Goal: Task Accomplishment & Management: Use online tool/utility

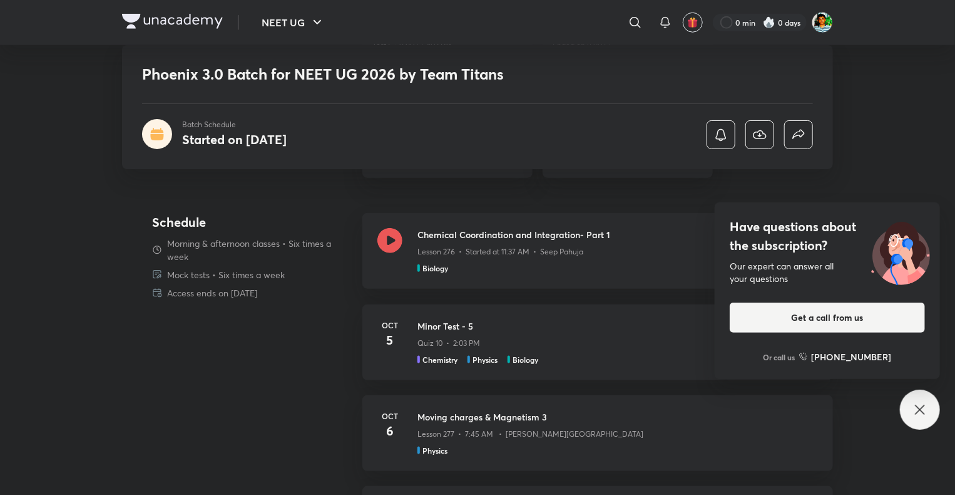
click at [929, 407] on div "Have questions about the subscription? Our expert can answer all your questions…" at bounding box center [920, 409] width 40 height 40
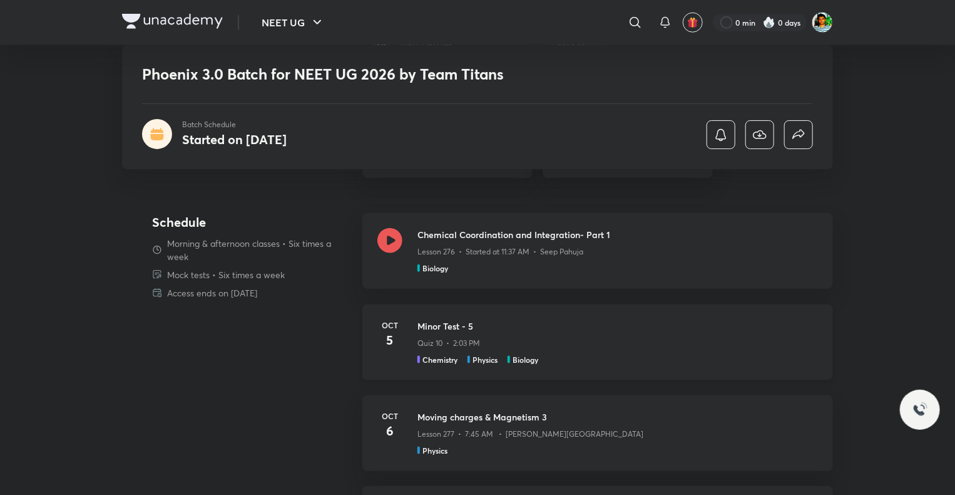
click at [784, 342] on div "Quiz 10 • 2:03 PM" at bounding box center [618, 340] width 401 height 16
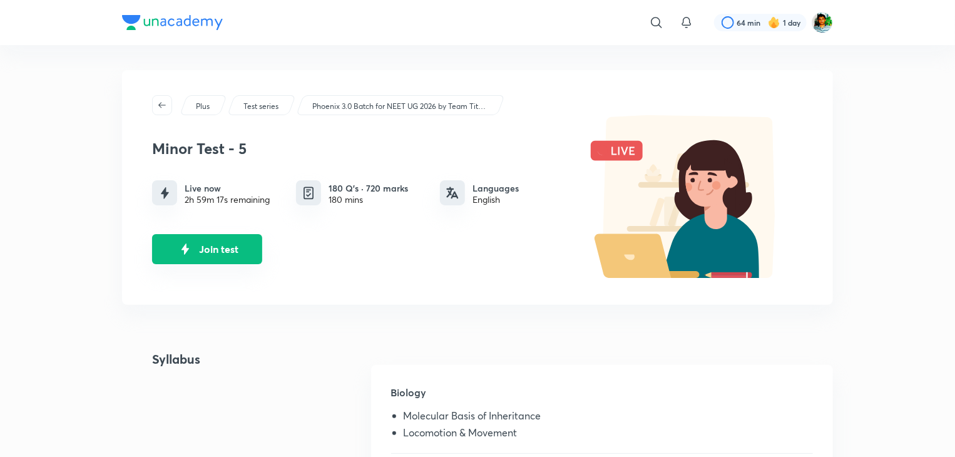
click at [210, 252] on button "Join test" at bounding box center [207, 249] width 110 height 30
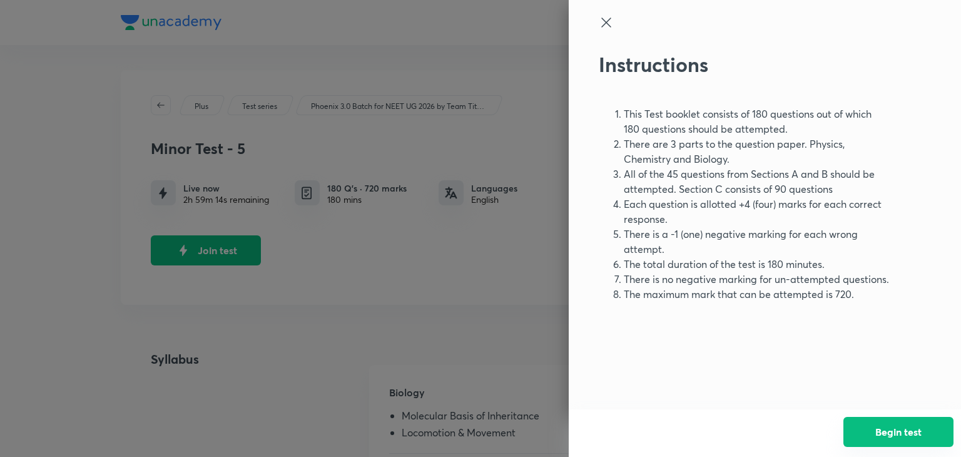
click at [897, 421] on button "Begin test" at bounding box center [899, 432] width 110 height 30
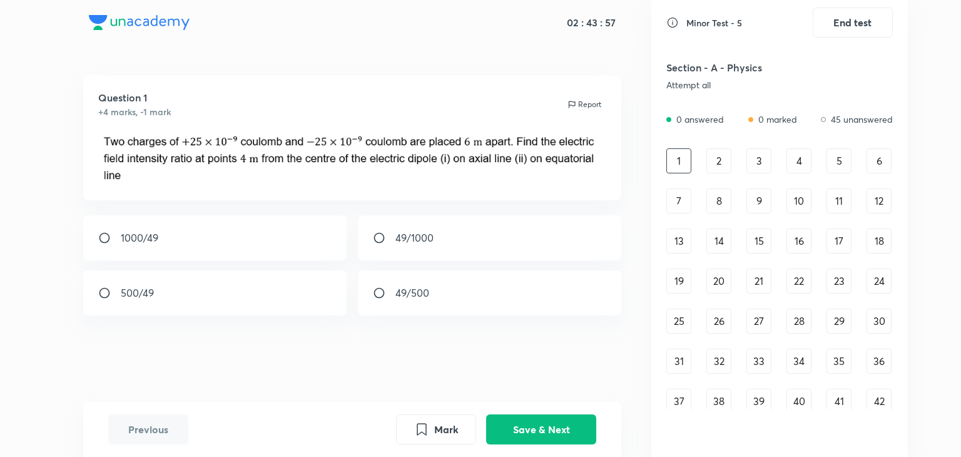
click at [103, 242] on input "radio" at bounding box center [109, 238] width 23 height 13
radio input "true"
click at [495, 432] on button "Save & Next" at bounding box center [541, 428] width 110 height 30
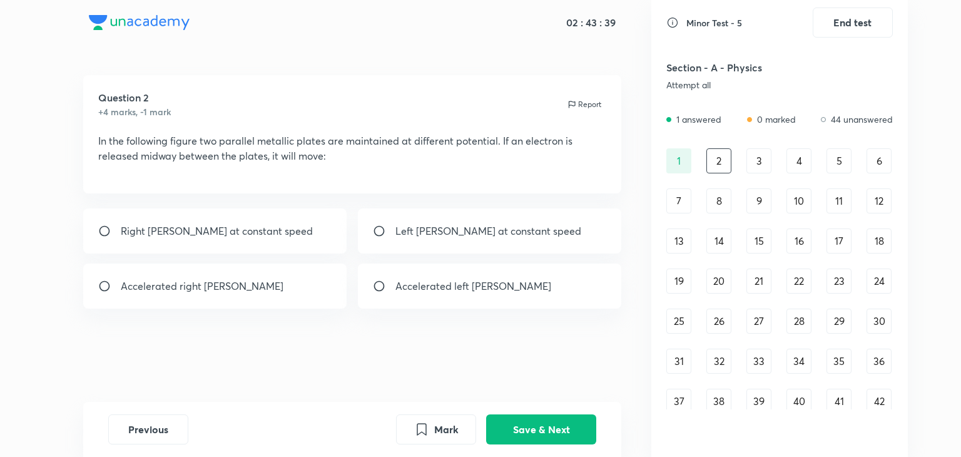
click at [433, 294] on p "Accelerated left [PERSON_NAME]" at bounding box center [474, 286] width 156 height 15
radio input "true"
click at [552, 431] on button "Save & Next" at bounding box center [541, 428] width 110 height 30
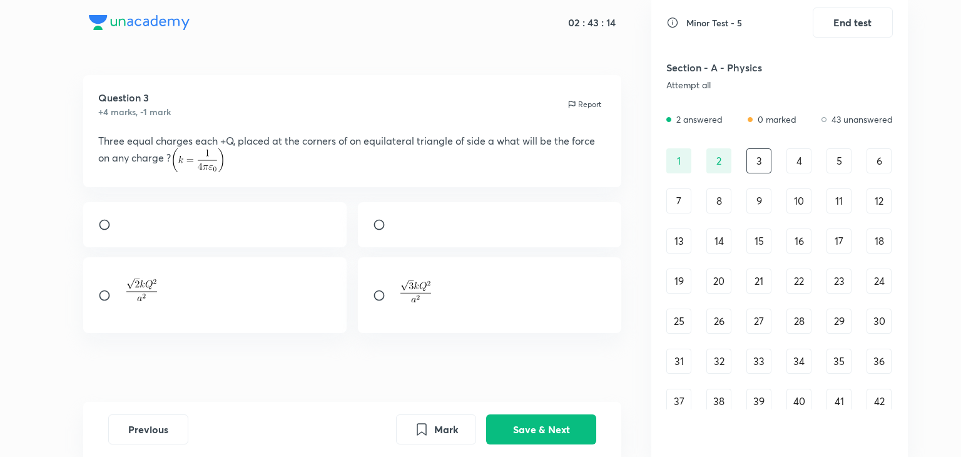
click at [409, 309] on img at bounding box center [419, 293] width 46 height 32
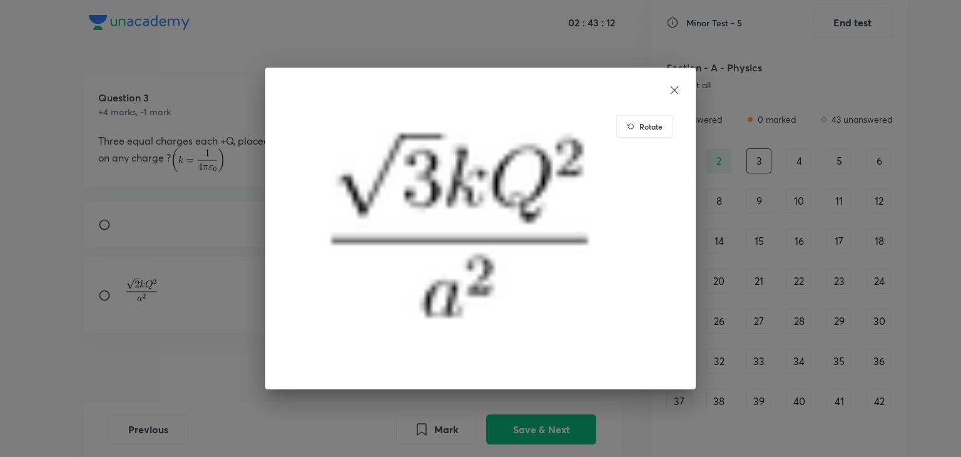
click at [178, 384] on div "Rotate" at bounding box center [480, 228] width 961 height 457
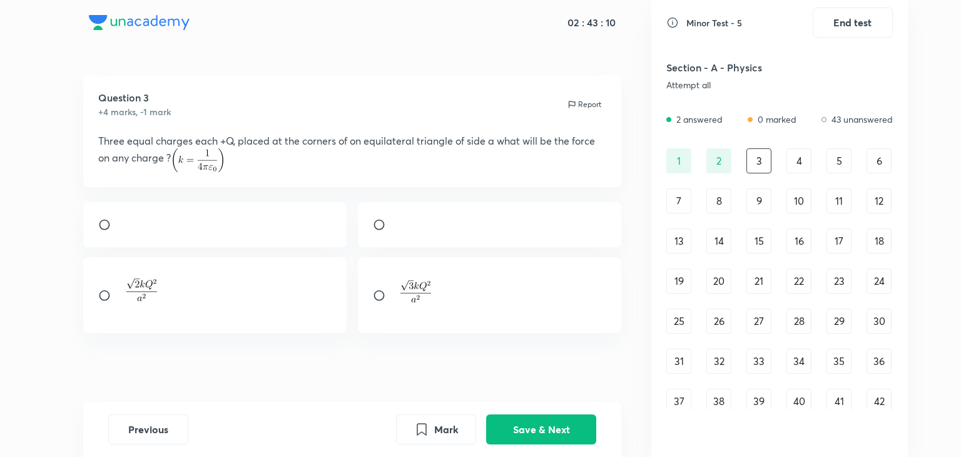
click at [374, 302] on input "radio" at bounding box center [384, 295] width 23 height 13
radio input "true"
click at [531, 426] on button "Save & Next" at bounding box center [541, 428] width 110 height 30
click at [304, 215] on div "F" at bounding box center [215, 215] width 264 height 45
radio input "true"
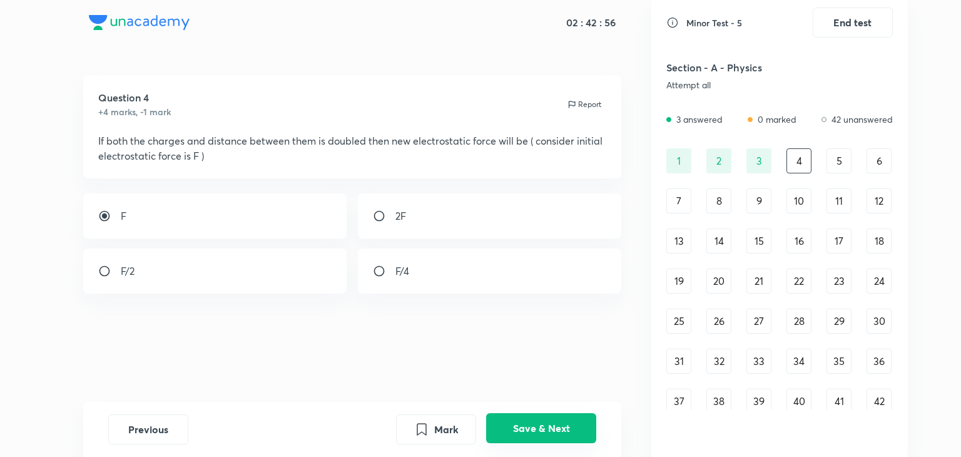
click at [541, 421] on button "Save & Next" at bounding box center [541, 428] width 110 height 30
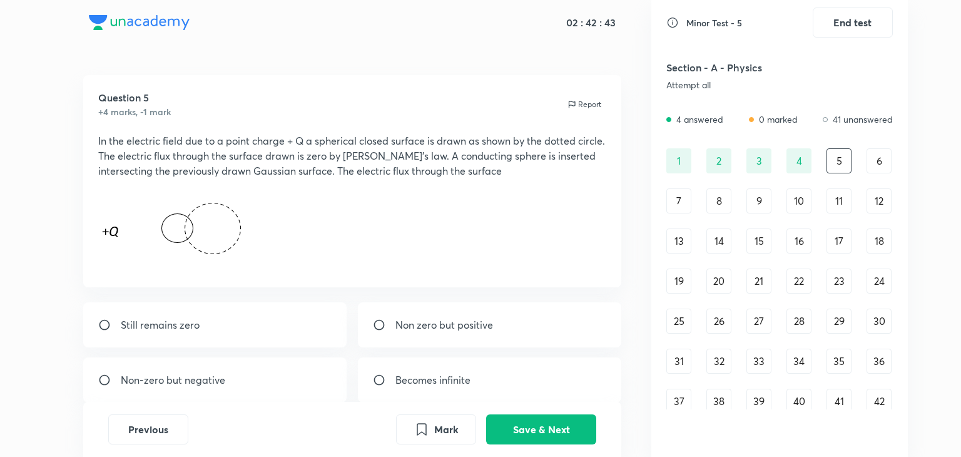
click at [216, 316] on div "Still remains zero" at bounding box center [215, 324] width 264 height 45
radio input "true"
click at [511, 420] on button "Save & Next" at bounding box center [541, 428] width 110 height 30
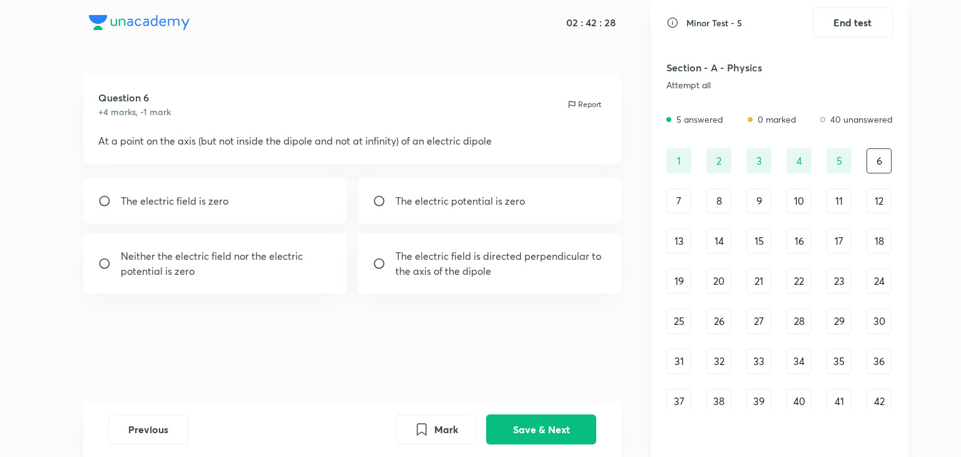
click at [401, 211] on div "The electric potential is zero" at bounding box center [490, 200] width 264 height 45
radio input "true"
click at [541, 421] on button "Save & Next" at bounding box center [541, 428] width 110 height 30
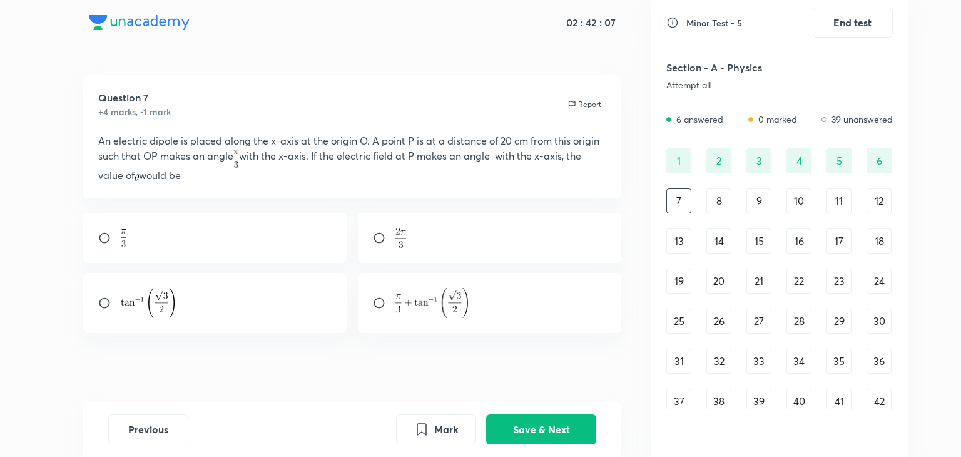
click at [405, 324] on div at bounding box center [490, 303] width 264 height 60
radio input "true"
click at [533, 434] on button "Save & Next" at bounding box center [541, 428] width 110 height 30
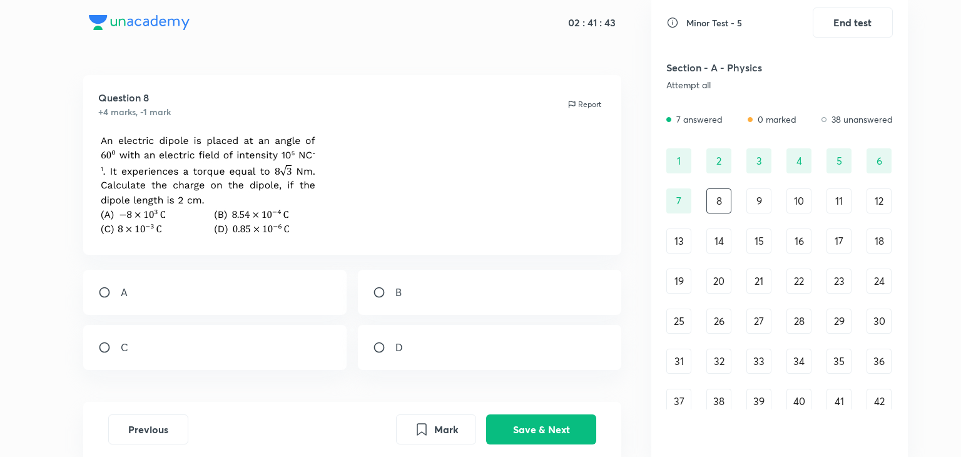
click at [242, 349] on div "C" at bounding box center [215, 347] width 264 height 45
radio input "true"
click at [529, 421] on button "Save & Next" at bounding box center [541, 428] width 110 height 30
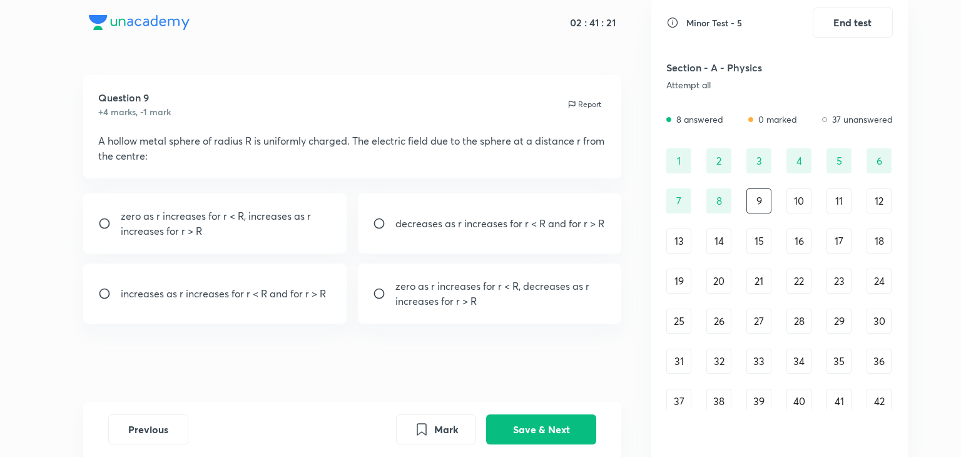
click at [275, 221] on p "zero as r increases for r < R, increases as r increases for r > R" at bounding box center [227, 223] width 212 height 30
click at [428, 304] on p "zero as r increases for r < R, decreases as r increases for r > R" at bounding box center [502, 294] width 212 height 30
radio input "false"
radio input "true"
click at [522, 433] on button "Save & Next" at bounding box center [541, 428] width 110 height 30
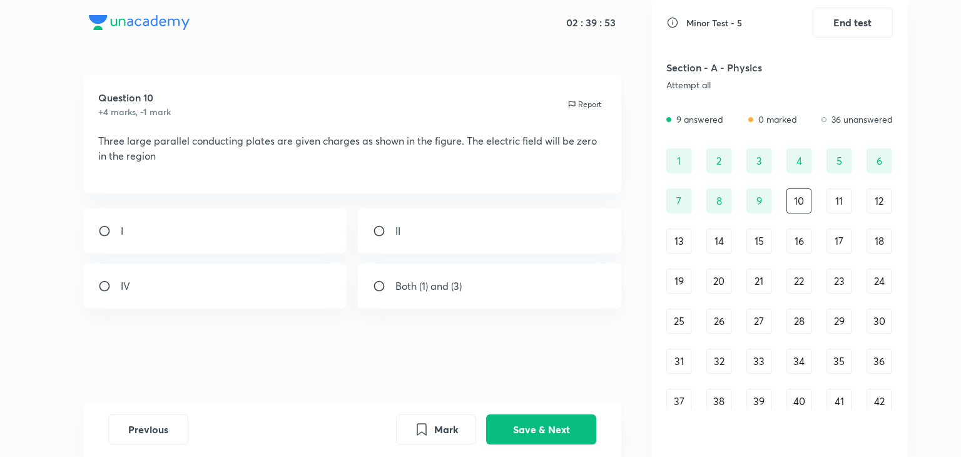
click at [586, 101] on p "Report" at bounding box center [589, 104] width 23 height 11
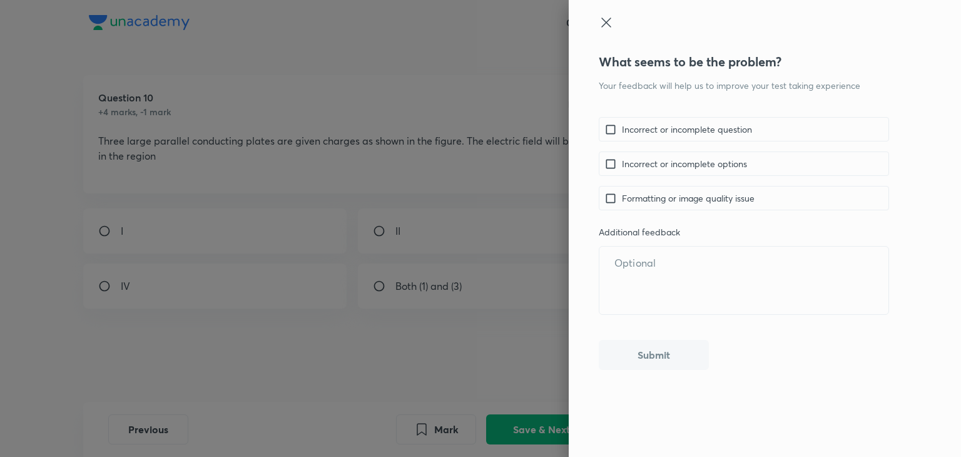
click at [613, 161] on input "checkbox" at bounding box center [614, 163] width 18 height 13
checkbox input "true"
click at [648, 355] on button "Submit" at bounding box center [654, 354] width 110 height 30
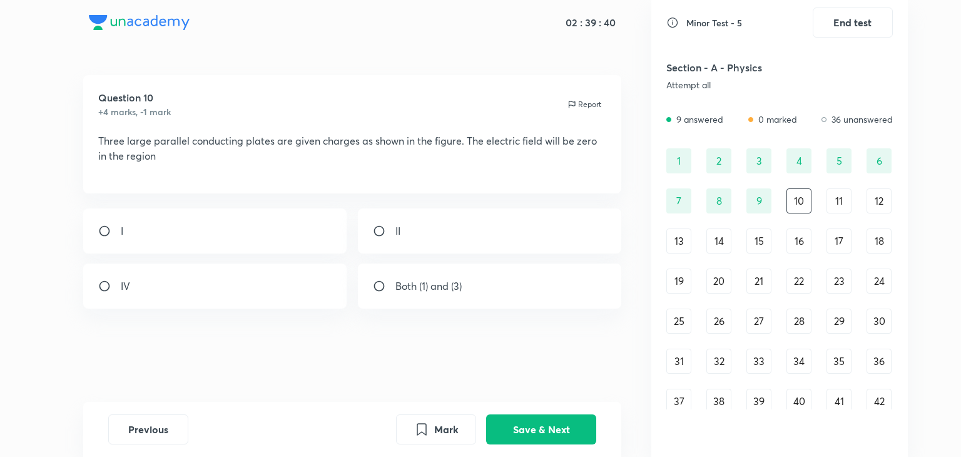
click at [470, 309] on div "Both (1) and (3)" at bounding box center [490, 286] width 264 height 45
radio input "true"
click at [538, 430] on button "Save & Next" at bounding box center [541, 428] width 110 height 30
click at [387, 224] on div "b/a" at bounding box center [490, 215] width 264 height 45
radio input "true"
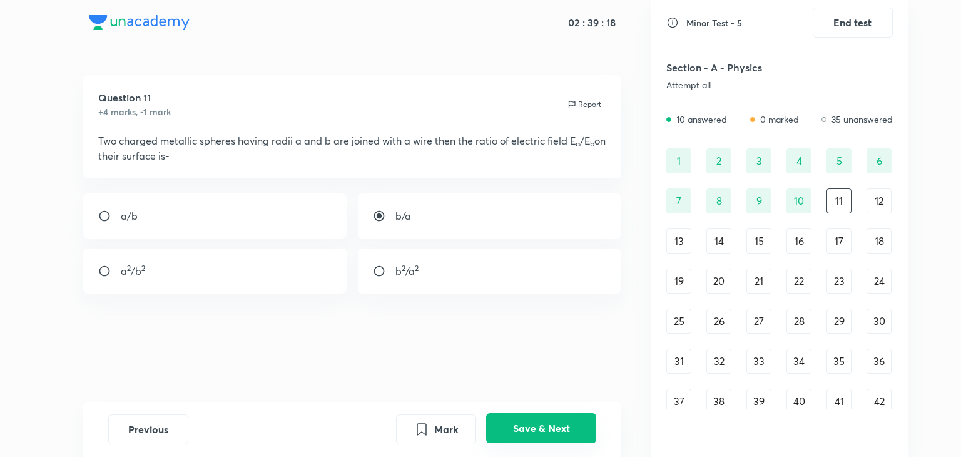
click at [521, 428] on button "Save & Next" at bounding box center [541, 428] width 110 height 30
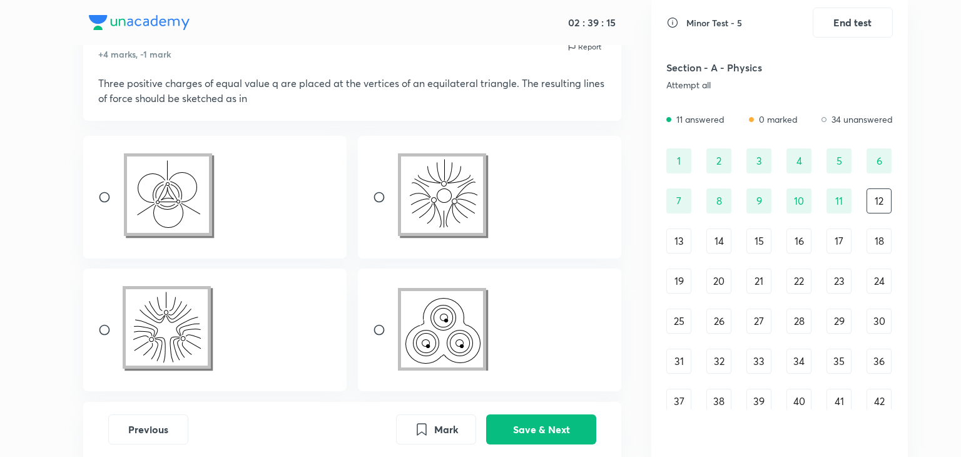
scroll to position [58, 0]
click at [272, 332] on div at bounding box center [215, 330] width 264 height 123
radio input "true"
click at [371, 228] on div at bounding box center [490, 197] width 264 height 123
radio input "true"
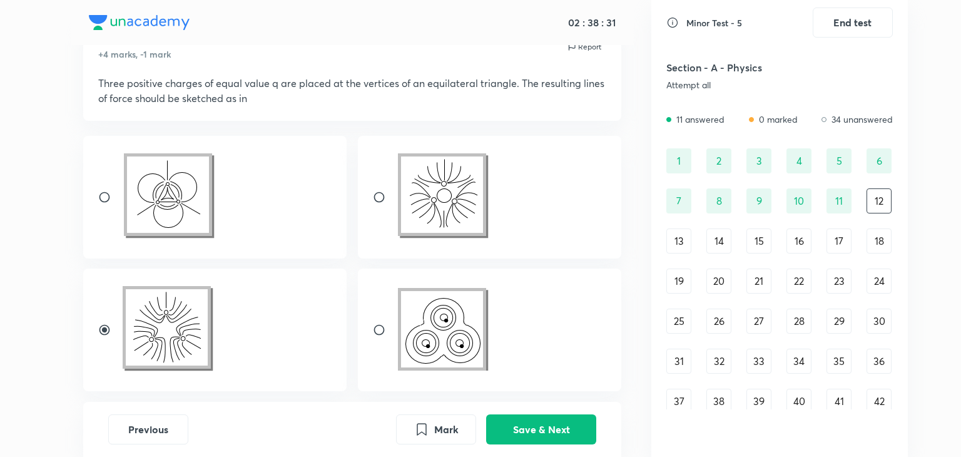
radio input "false"
click at [167, 336] on img at bounding box center [168, 328] width 94 height 89
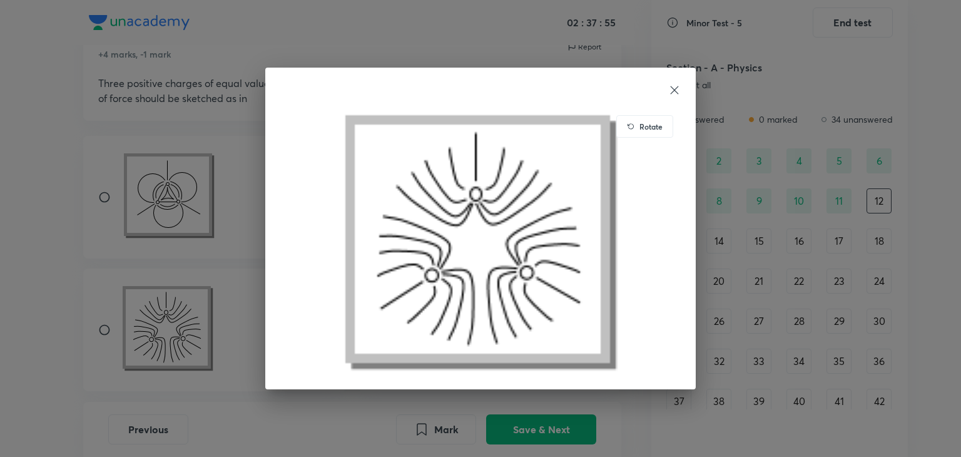
click at [98, 327] on div "Rotate" at bounding box center [480, 228] width 961 height 457
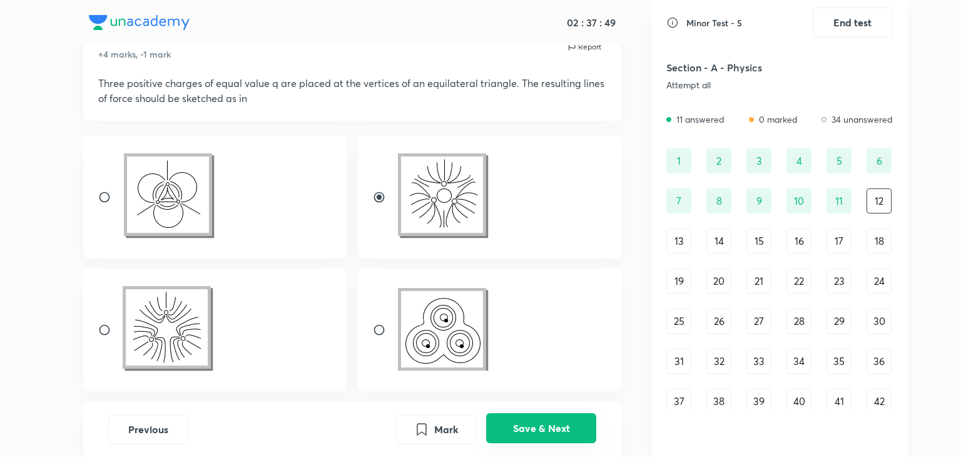
click at [521, 423] on button "Save & Next" at bounding box center [541, 428] width 110 height 30
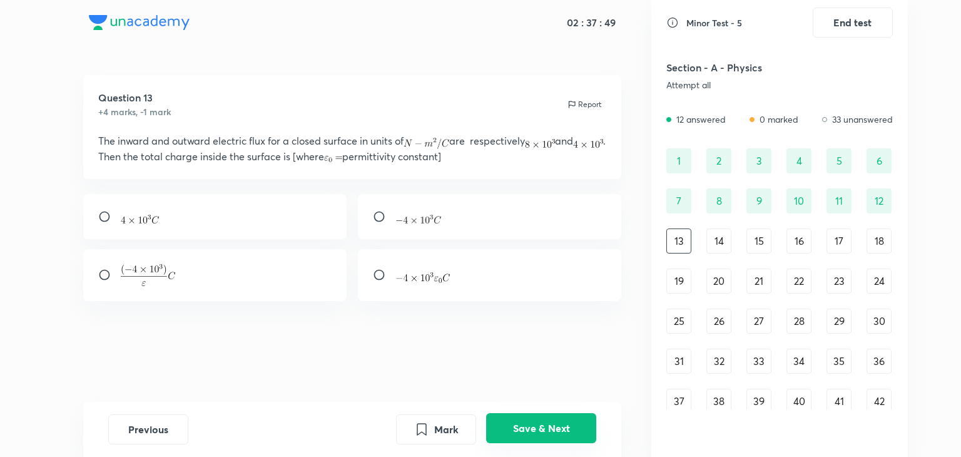
scroll to position [0, 0]
click at [396, 264] on div at bounding box center [490, 275] width 264 height 52
radio input "true"
click at [533, 423] on button "Save & Next" at bounding box center [541, 428] width 110 height 30
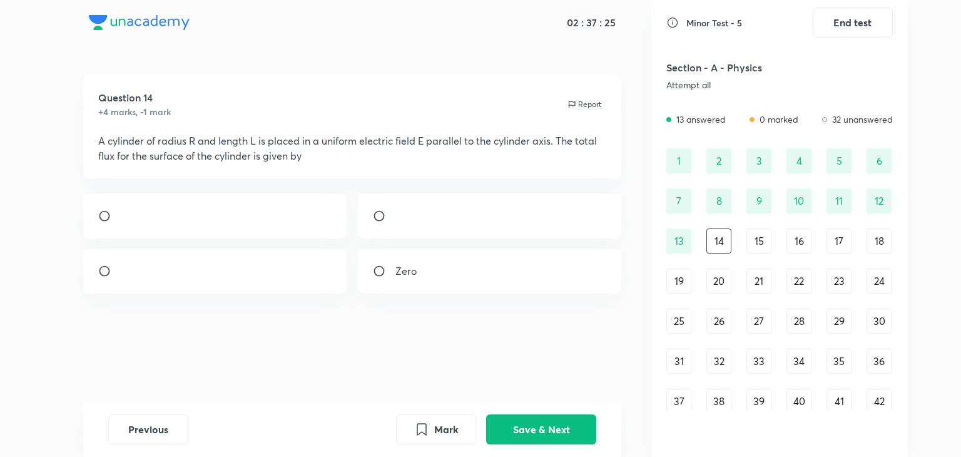
click at [443, 286] on div "Zero" at bounding box center [490, 271] width 264 height 45
radio input "true"
click at [516, 424] on button "Save & Next" at bounding box center [541, 428] width 110 height 30
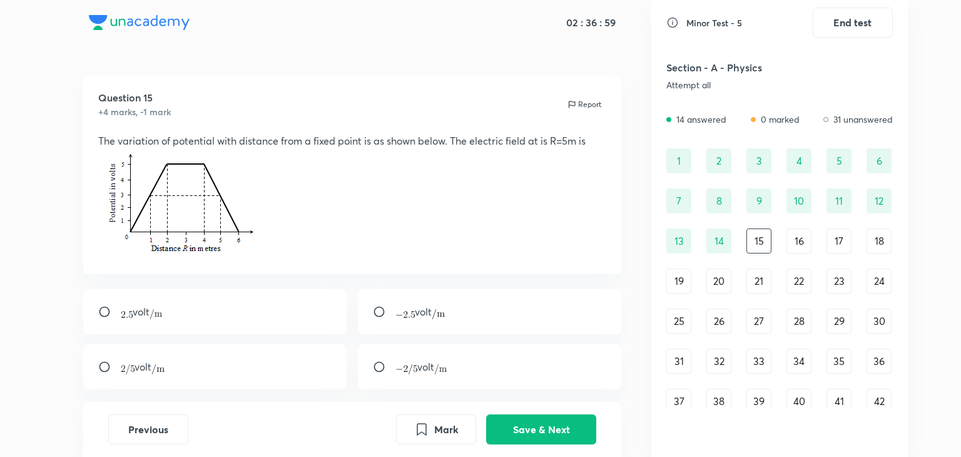
click at [292, 311] on div "volt" at bounding box center [215, 311] width 264 height 45
radio input "true"
click at [572, 436] on button "Save & Next" at bounding box center [541, 428] width 110 height 30
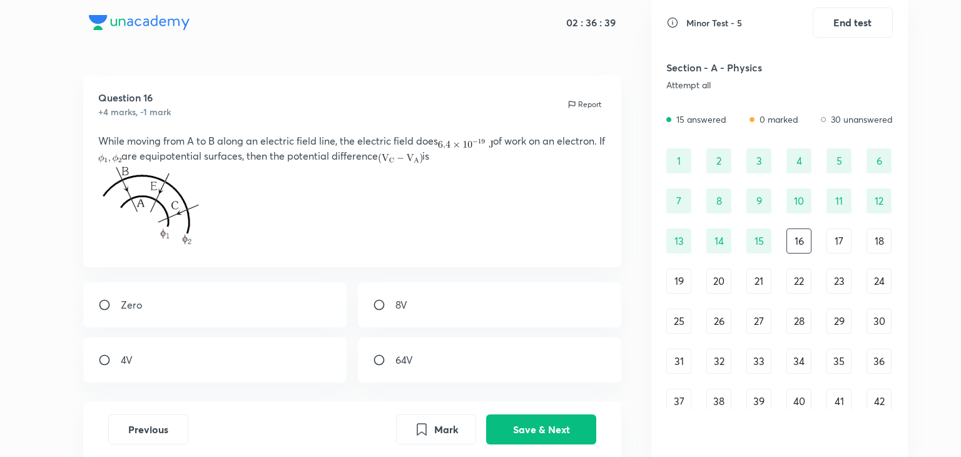
click at [283, 304] on div "Zero" at bounding box center [215, 304] width 264 height 45
radio input "true"
click at [505, 424] on button "Save & Next" at bounding box center [541, 428] width 110 height 30
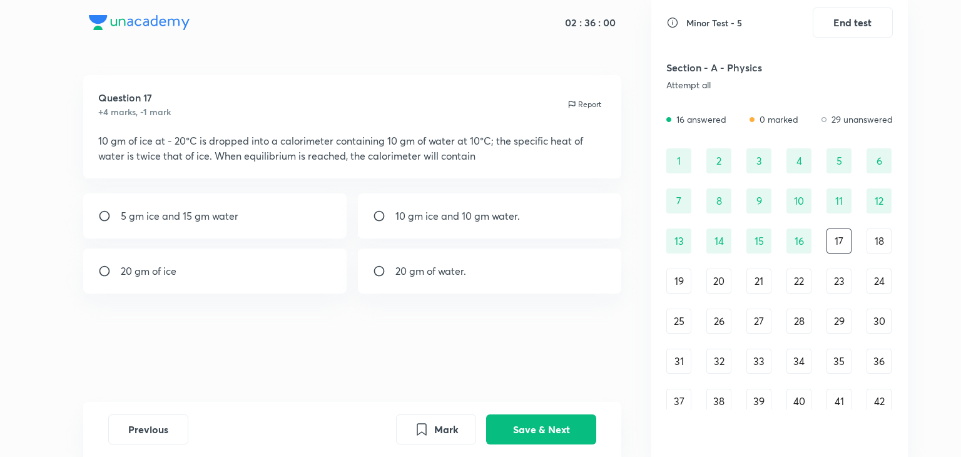
click at [400, 227] on div "10 gm ice and 10 gm water." at bounding box center [490, 215] width 264 height 45
radio input "true"
click at [509, 429] on button "Save & Next" at bounding box center [541, 428] width 110 height 30
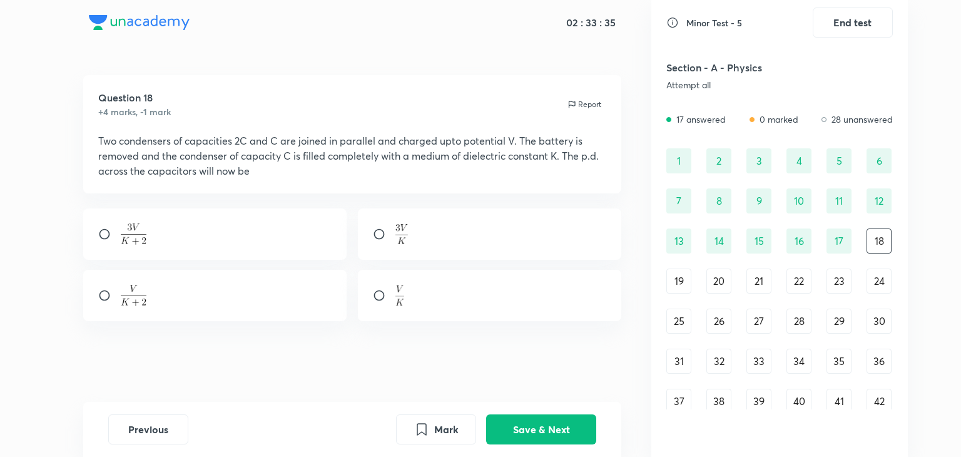
click at [198, 243] on div at bounding box center [215, 233] width 264 height 51
radio input "true"
click at [530, 423] on button "Save & Next" at bounding box center [541, 428] width 110 height 30
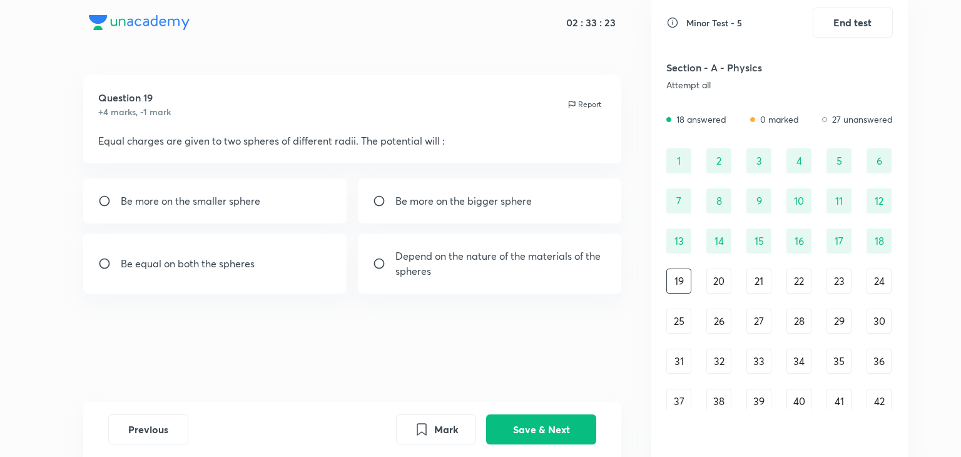
click at [279, 200] on div "Be more on the smaller sphere" at bounding box center [215, 200] width 264 height 45
radio input "true"
click at [551, 415] on button "Save & Next" at bounding box center [541, 428] width 110 height 30
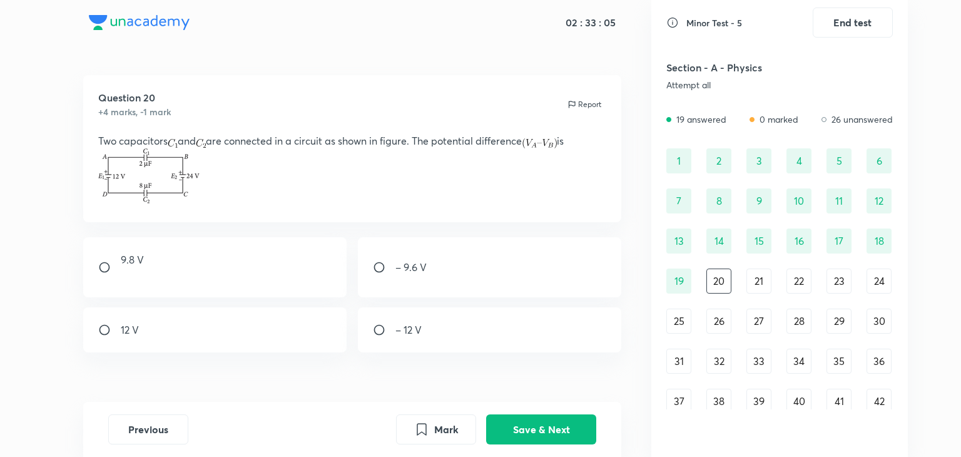
click at [297, 317] on div "12 V" at bounding box center [215, 329] width 264 height 45
radio input "true"
click at [528, 428] on button "Save & Next" at bounding box center [541, 428] width 110 height 30
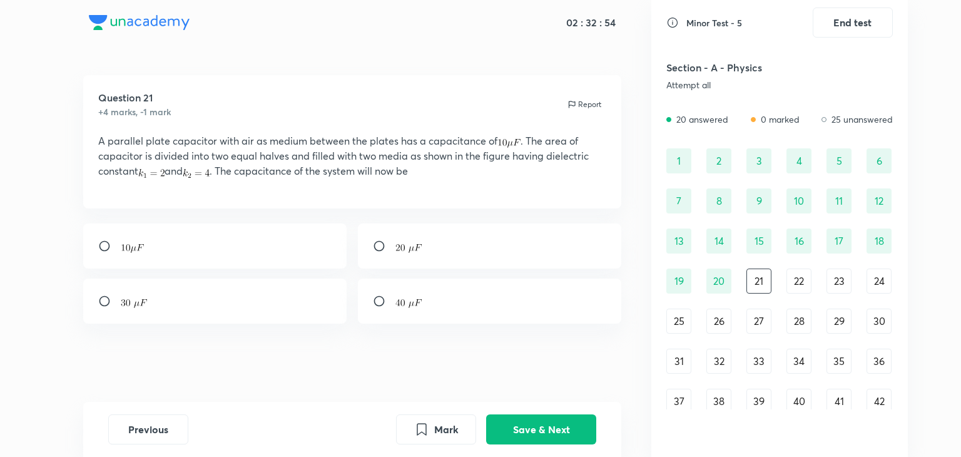
click at [319, 324] on div at bounding box center [215, 301] width 264 height 45
radio input "true"
click at [518, 426] on button "Save & Next" at bounding box center [541, 428] width 110 height 30
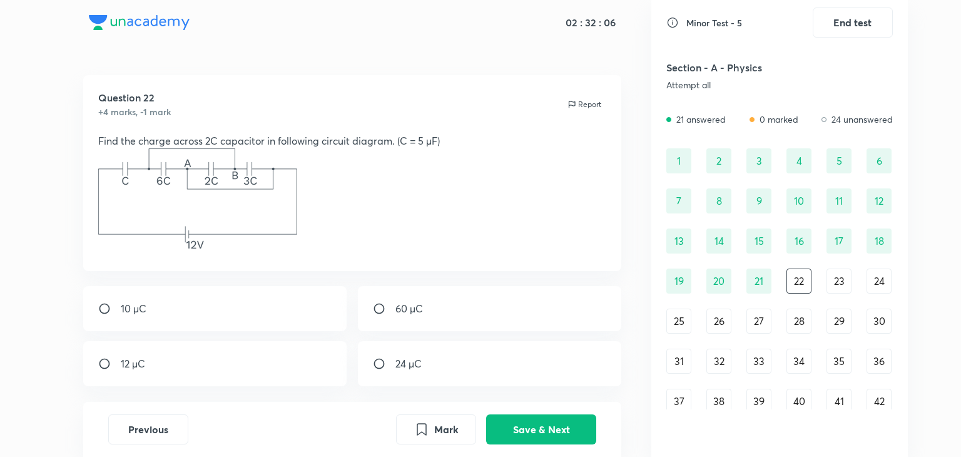
click at [413, 309] on p "60 µC" at bounding box center [410, 308] width 28 height 15
radio input "true"
click at [524, 429] on button "Save & Next" at bounding box center [541, 428] width 110 height 30
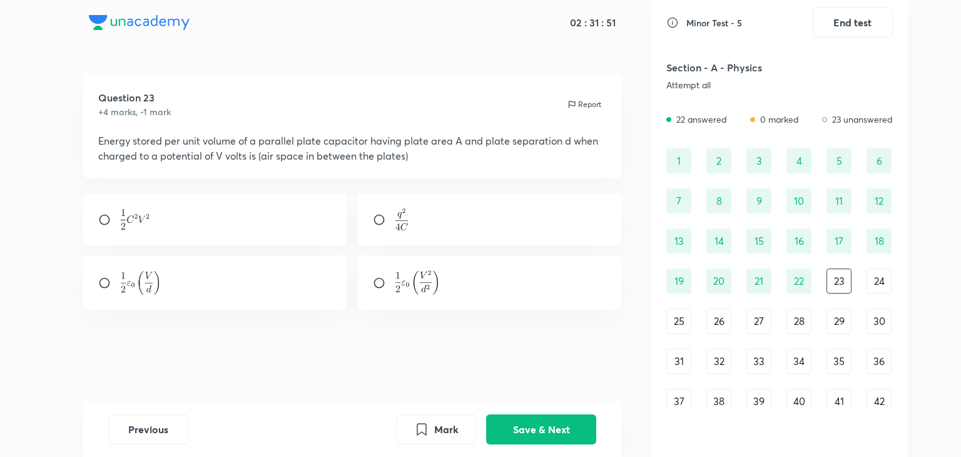
click at [412, 281] on img at bounding box center [417, 282] width 43 height 24
radio input "true"
click at [548, 432] on button "Save & Next" at bounding box center [541, 428] width 110 height 30
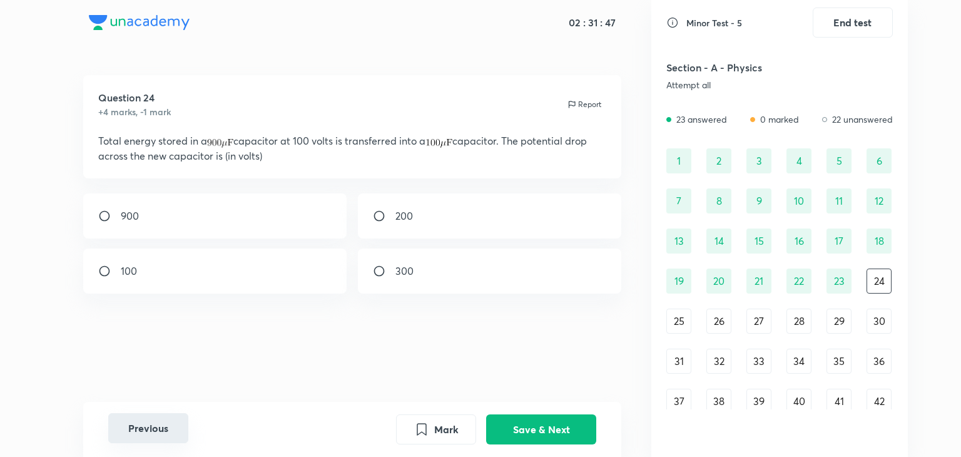
click at [167, 424] on button "Previous" at bounding box center [148, 428] width 80 height 30
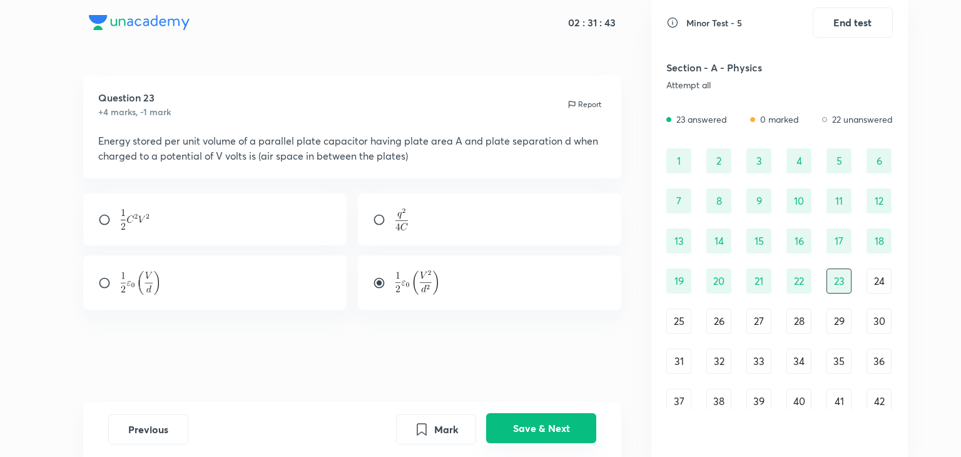
click at [521, 426] on button "Save & Next" at bounding box center [541, 428] width 110 height 30
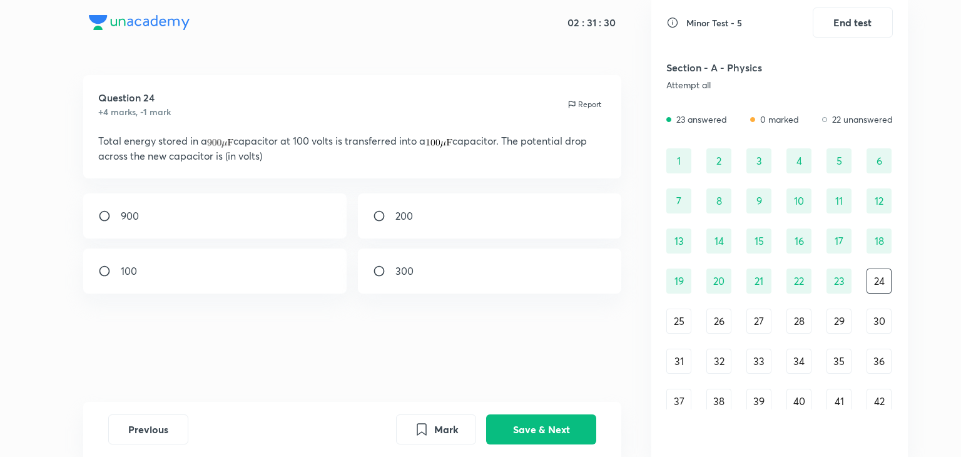
click at [418, 275] on div "300" at bounding box center [490, 271] width 264 height 45
radio input "true"
click at [528, 424] on button "Save & Next" at bounding box center [541, 428] width 110 height 30
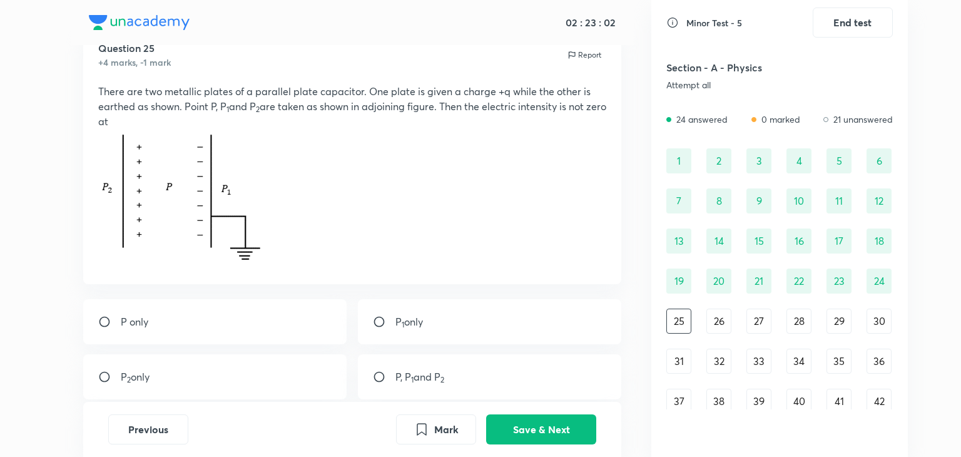
scroll to position [48, 0]
click at [215, 310] on div "P only" at bounding box center [215, 323] width 264 height 45
radio input "true"
click at [538, 429] on button "Save & Next" at bounding box center [541, 428] width 110 height 30
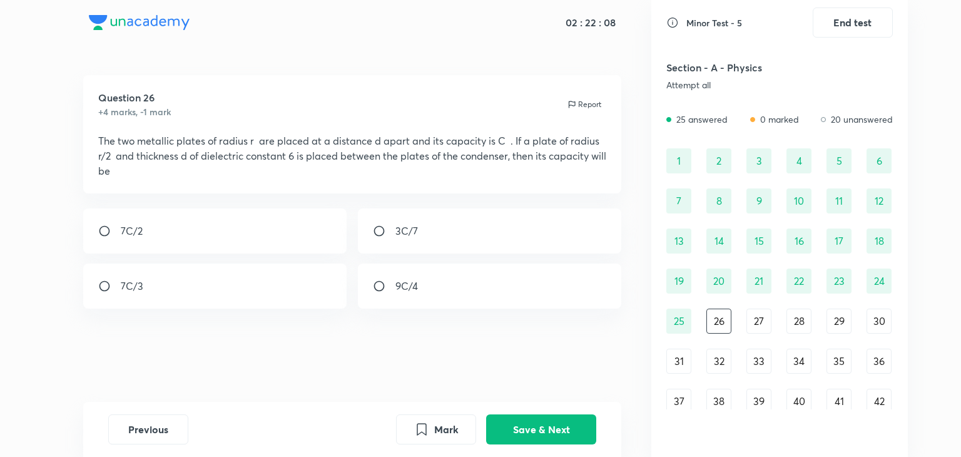
click at [401, 280] on p "9C/4" at bounding box center [407, 286] width 23 height 15
radio input "true"
click at [546, 424] on button "Save & Next" at bounding box center [541, 428] width 110 height 30
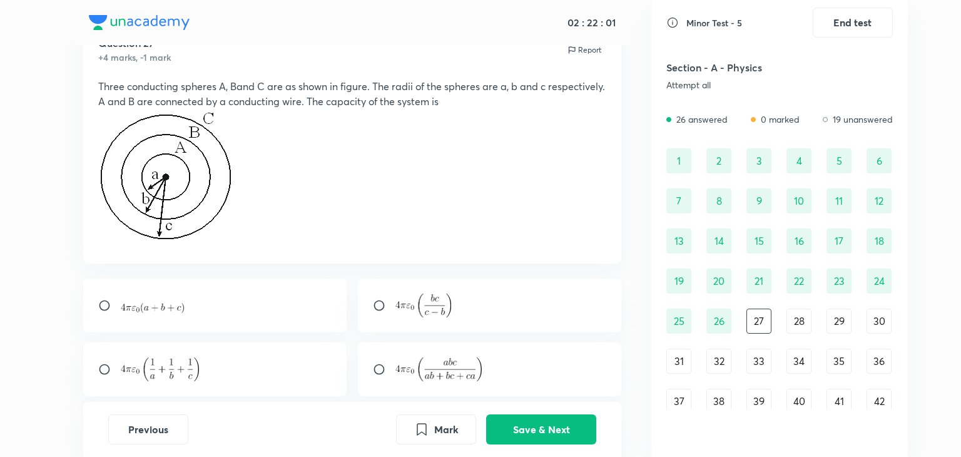
scroll to position [54, 0]
click at [421, 299] on img at bounding box center [424, 306] width 56 height 24
radio input "true"
click at [550, 422] on button "Save & Next" at bounding box center [541, 428] width 110 height 30
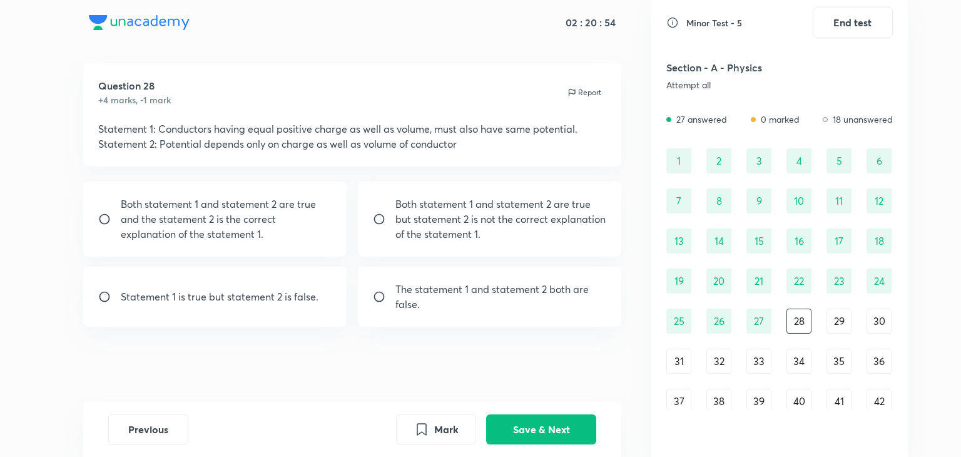
click at [401, 212] on p "Both statement 1 and statement 2 are true but statement 2 is not the correct ex…" at bounding box center [502, 219] width 212 height 45
radio input "true"
click at [568, 418] on button "Save & Next" at bounding box center [541, 428] width 110 height 30
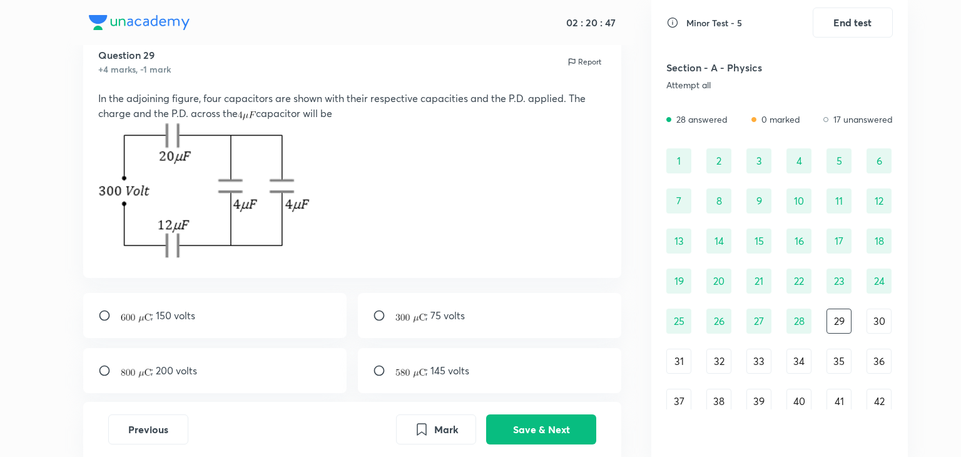
scroll to position [43, 0]
click at [402, 366] on p "; 145 volts" at bounding box center [433, 370] width 74 height 15
radio input "true"
click at [536, 431] on button "Save & Next" at bounding box center [541, 428] width 110 height 30
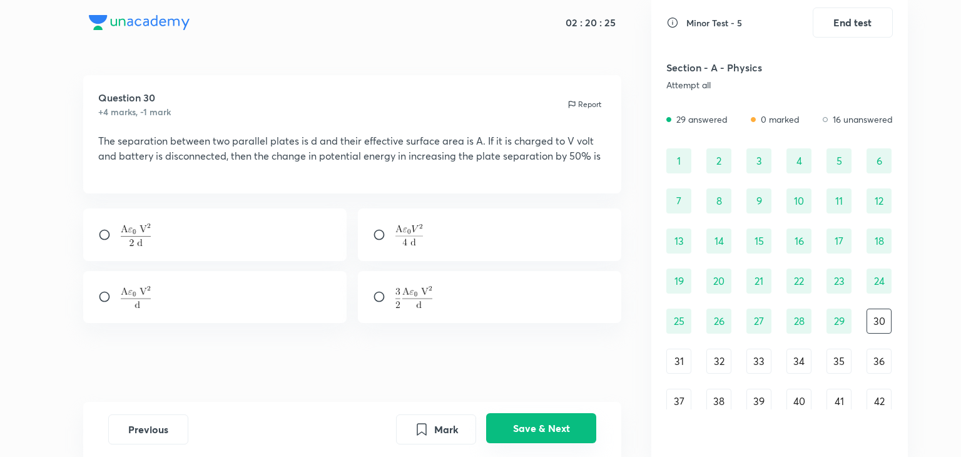
scroll to position [0, 0]
click at [389, 236] on input "radio" at bounding box center [384, 234] width 23 height 13
radio input "true"
click at [507, 424] on button "Save & Next" at bounding box center [541, 428] width 110 height 30
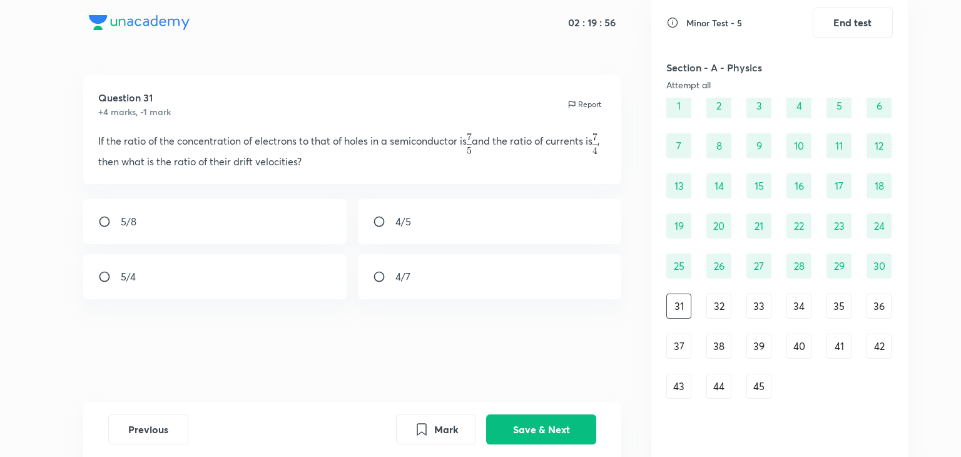
scroll to position [55, 0]
click at [151, 273] on div "5/4" at bounding box center [215, 276] width 264 height 45
radio input "true"
click at [510, 416] on button "Save & Next" at bounding box center [541, 428] width 110 height 30
click at [413, 261] on div "3" at bounding box center [490, 255] width 264 height 45
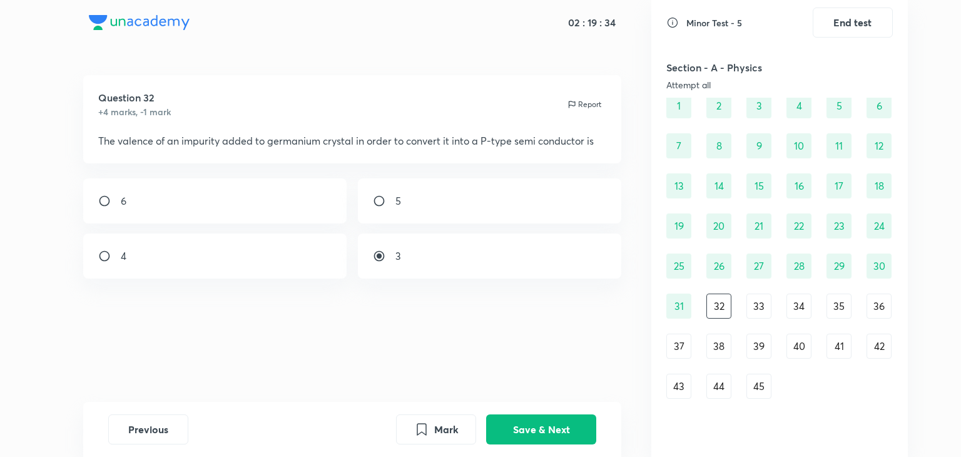
radio input "true"
click at [531, 431] on button "Save & Next" at bounding box center [541, 428] width 110 height 30
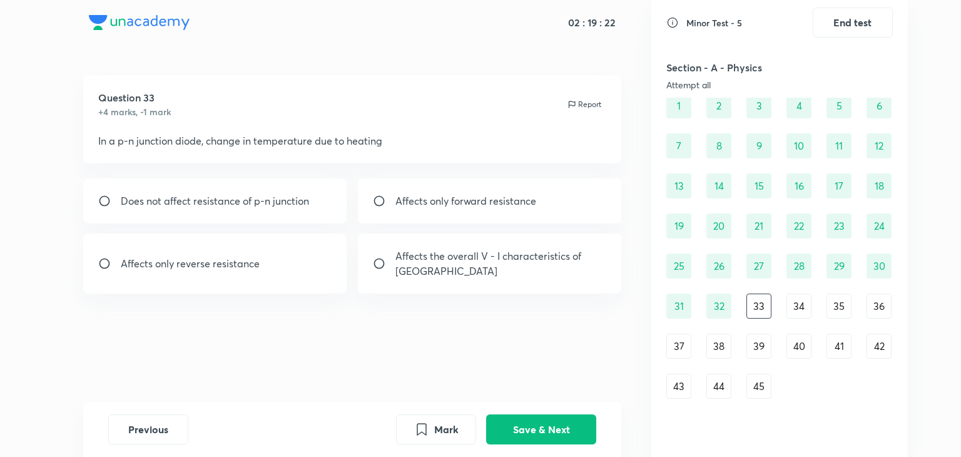
click at [429, 264] on p "Affects the overall V - I characteristics of [GEOGRAPHIC_DATA]" at bounding box center [502, 264] width 212 height 30
radio input "true"
click at [545, 425] on button "Save & Next" at bounding box center [541, 428] width 110 height 30
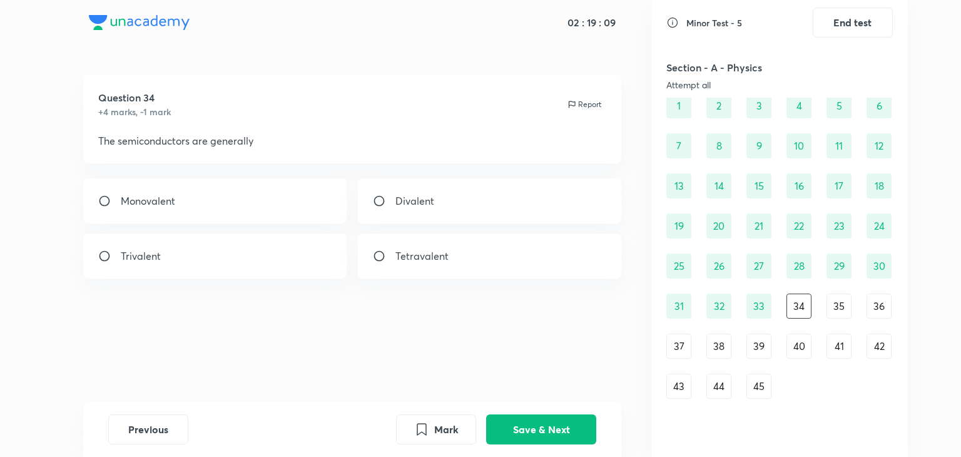
click at [421, 254] on p "Tetravalent" at bounding box center [422, 256] width 53 height 15
radio input "true"
click at [496, 428] on button "Save & Next" at bounding box center [541, 428] width 110 height 30
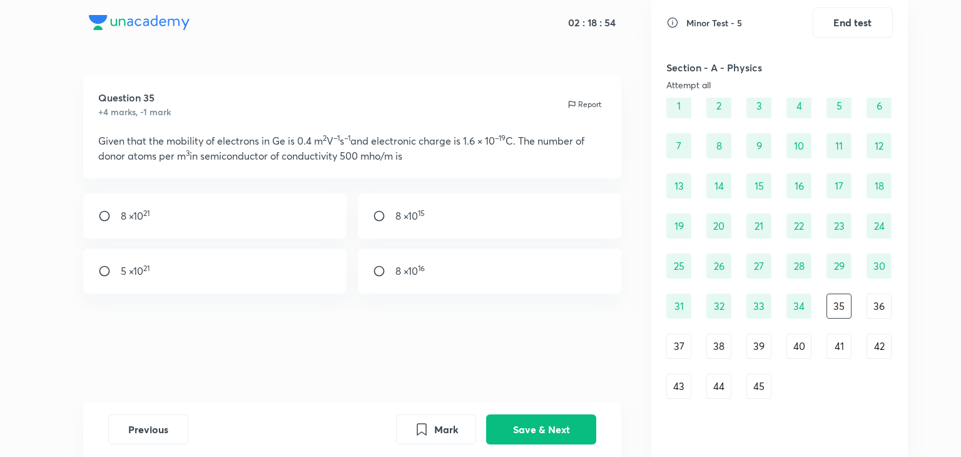
click at [230, 226] on div "8 ×10 21" at bounding box center [215, 215] width 264 height 45
radio input "true"
click at [529, 429] on button "Save & Next" at bounding box center [541, 428] width 110 height 30
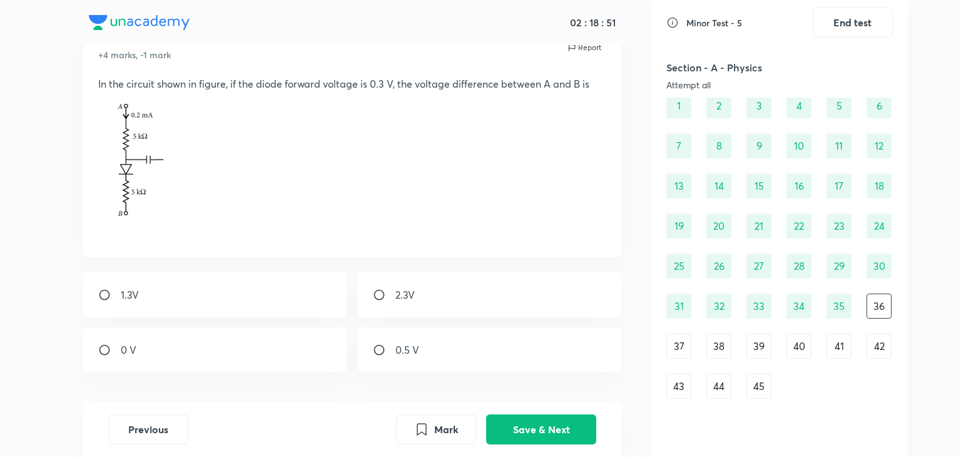
scroll to position [56, 0]
click at [358, 294] on div "2.3V" at bounding box center [490, 295] width 264 height 45
radio input "true"
click at [509, 424] on button "Save & Next" at bounding box center [541, 428] width 110 height 30
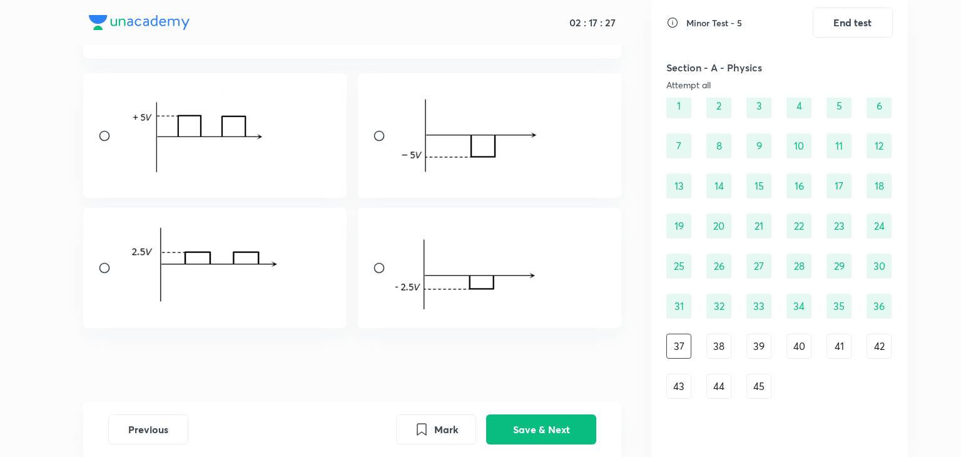
scroll to position [233, 0]
click at [489, 295] on img at bounding box center [469, 266] width 146 height 86
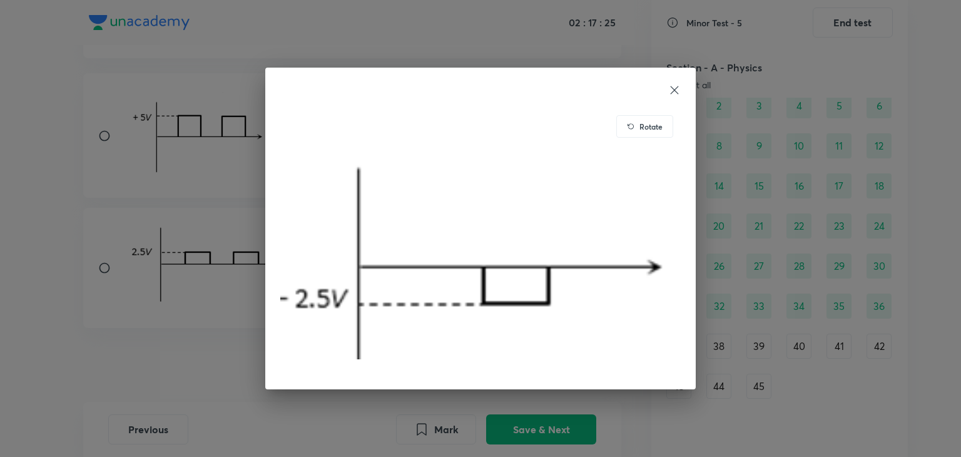
click at [210, 344] on div "Rotate" at bounding box center [480, 228] width 961 height 457
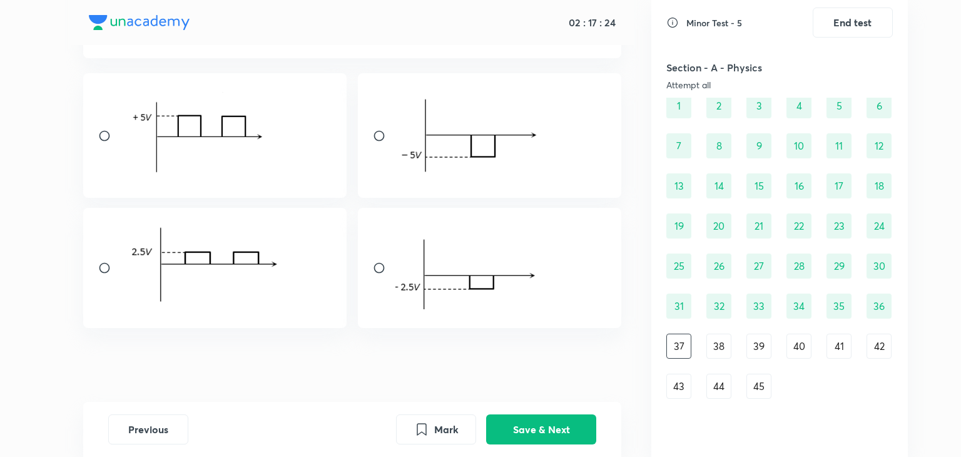
click at [378, 270] on input "radio" at bounding box center [384, 268] width 23 height 13
radio input "true"
click at [535, 426] on button "Save & Next" at bounding box center [541, 428] width 110 height 30
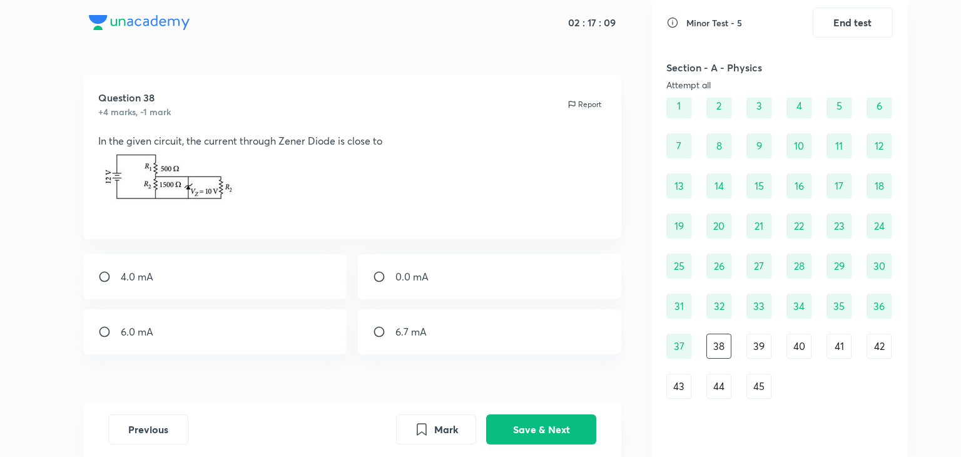
click at [385, 284] on div "0.0 mA" at bounding box center [490, 276] width 264 height 45
radio input "true"
click at [511, 423] on button "Save & Next" at bounding box center [541, 428] width 110 height 30
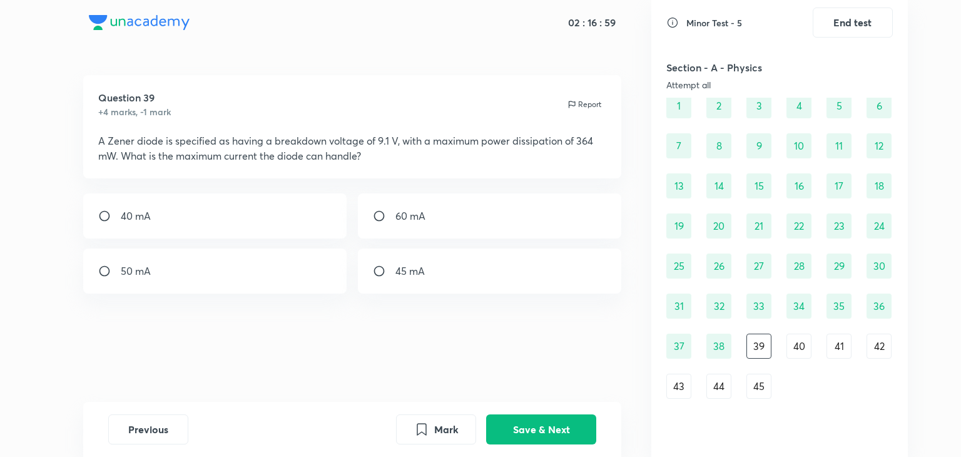
click at [242, 217] on div "40 mA" at bounding box center [215, 215] width 264 height 45
radio input "true"
click at [543, 431] on button "Save & Next" at bounding box center [541, 428] width 110 height 30
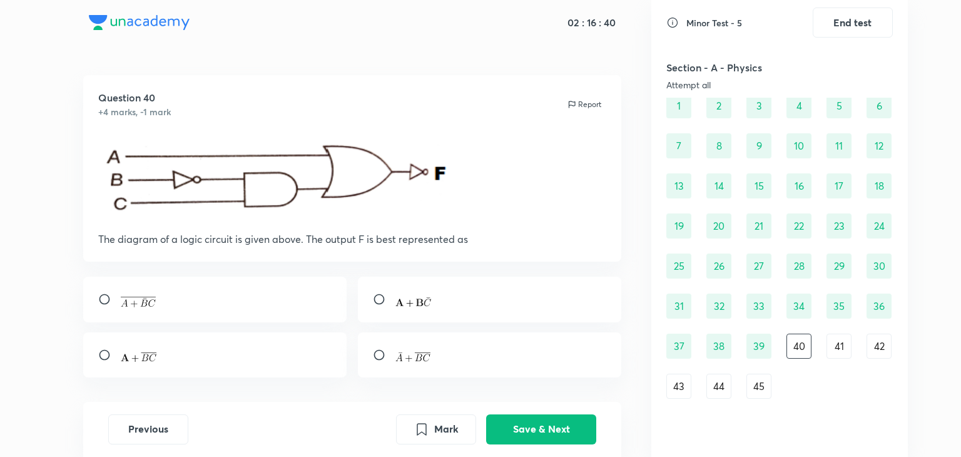
click at [282, 361] on div at bounding box center [215, 354] width 264 height 45
radio input "true"
click at [530, 421] on button "Save & Next" at bounding box center [541, 428] width 110 height 30
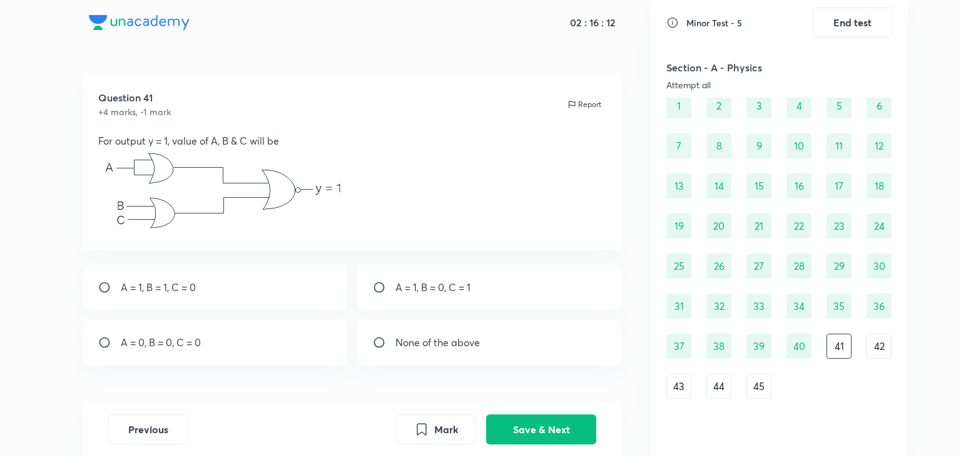
click at [294, 292] on div "A = 1, B = 1, C = 0" at bounding box center [215, 287] width 264 height 45
radio input "true"
click at [554, 425] on button "Save & Next" at bounding box center [541, 428] width 110 height 30
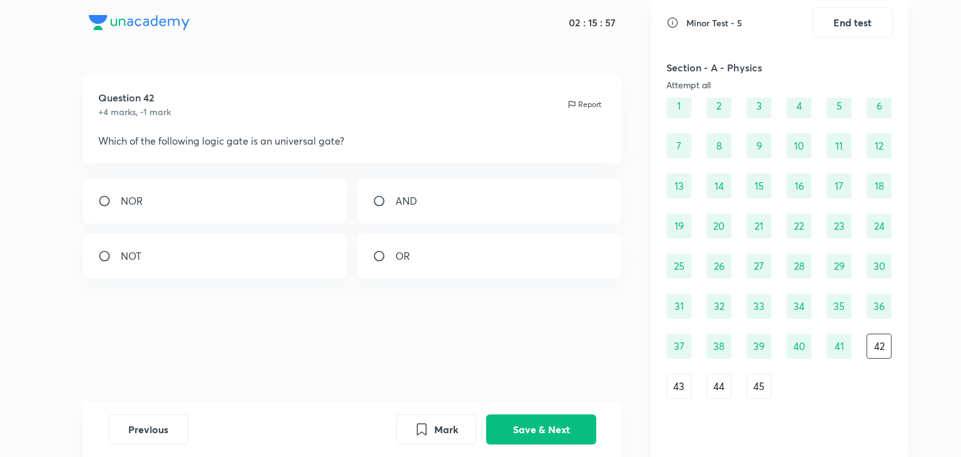
drag, startPoint x: 290, startPoint y: 201, endPoint x: 188, endPoint y: 193, distance: 102.9
click at [188, 193] on div "NOR" at bounding box center [215, 200] width 264 height 45
radio input "true"
click at [527, 424] on button "Save & Next" at bounding box center [541, 428] width 110 height 30
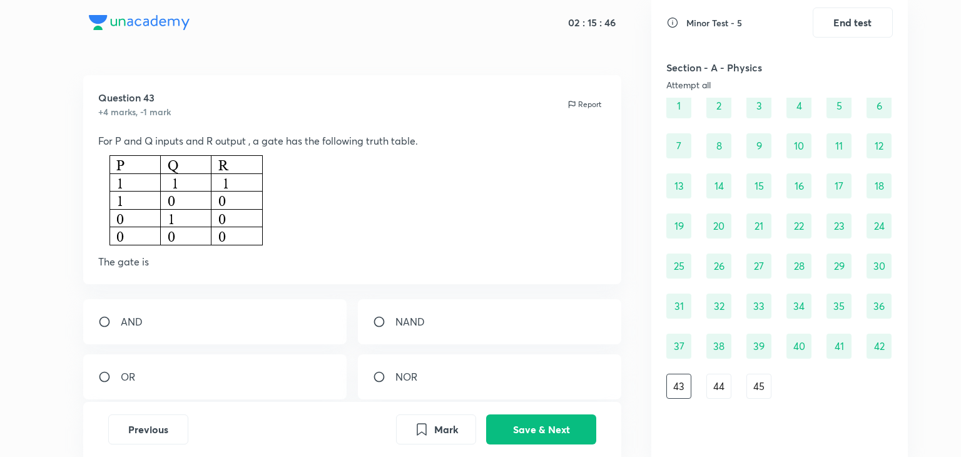
click at [168, 306] on div "AND" at bounding box center [215, 321] width 264 height 45
radio input "true"
click at [513, 433] on button "Save & Next" at bounding box center [541, 428] width 110 height 30
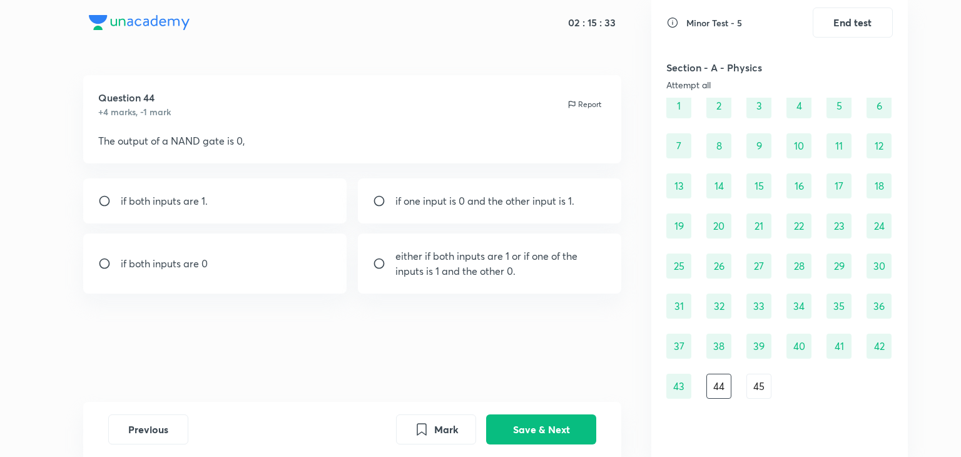
click at [260, 201] on div "if both inputs are 1." at bounding box center [215, 200] width 264 height 45
radio input "true"
click at [551, 423] on button "Save & Next" at bounding box center [541, 428] width 110 height 30
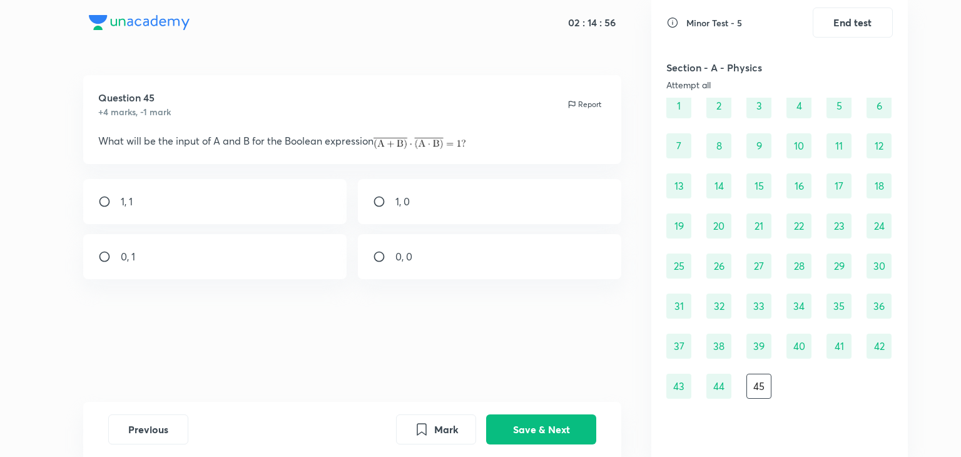
click at [252, 208] on div "1, 1" at bounding box center [215, 201] width 264 height 45
radio input "true"
click at [581, 421] on button "Save & Next" at bounding box center [541, 428] width 110 height 30
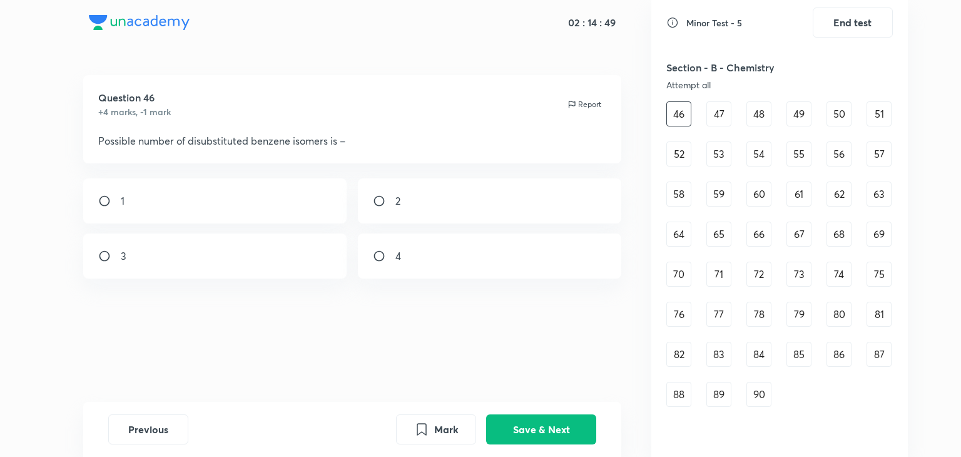
scroll to position [463, 0]
click at [257, 269] on div "3" at bounding box center [215, 255] width 264 height 45
radio input "true"
click at [563, 424] on button "Save & Next" at bounding box center [541, 428] width 110 height 30
click at [218, 252] on div "4" at bounding box center [215, 255] width 264 height 45
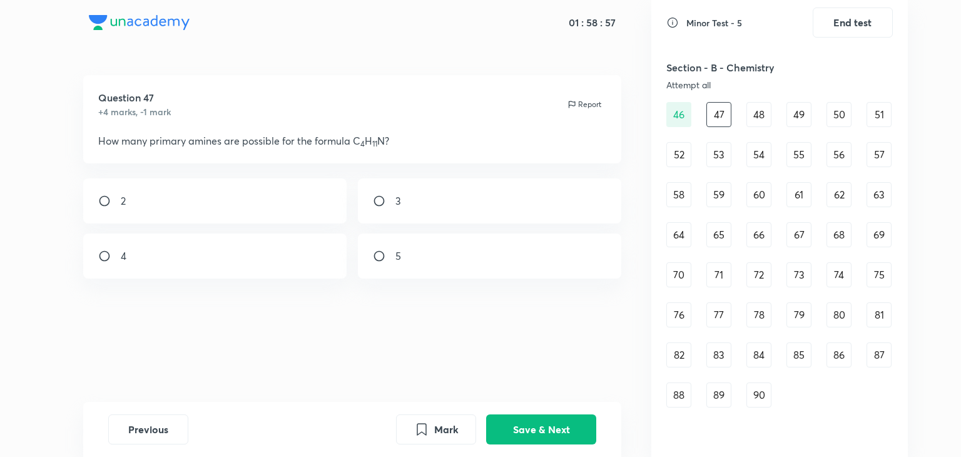
radio input "true"
click at [535, 416] on button "Save & Next" at bounding box center [541, 428] width 110 height 30
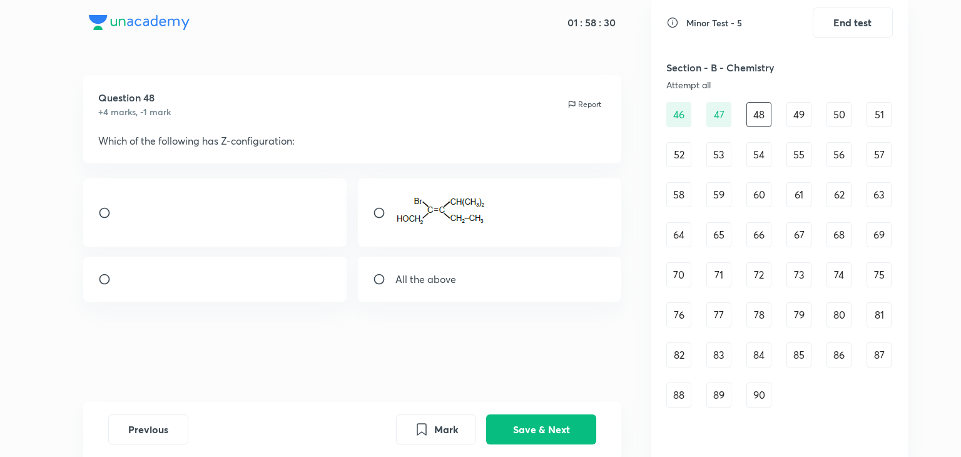
click at [411, 216] on img at bounding box center [443, 210] width 94 height 34
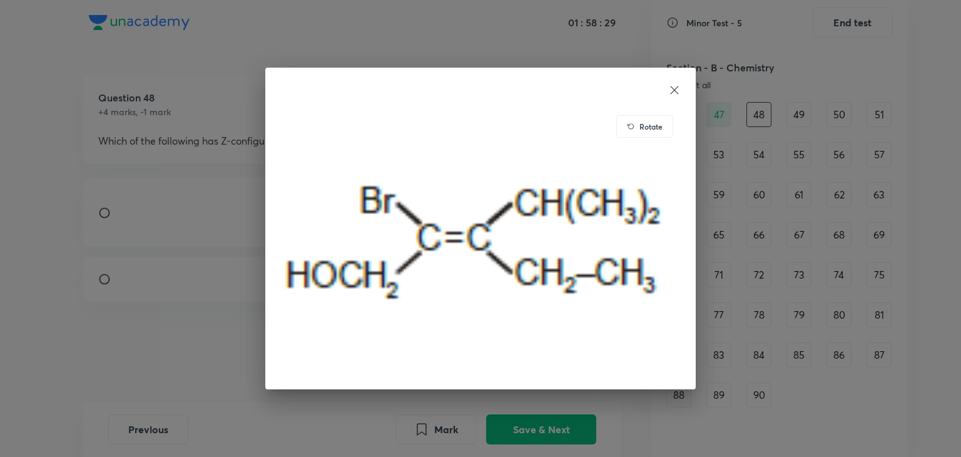
click at [214, 331] on div "Rotate" at bounding box center [480, 228] width 961 height 457
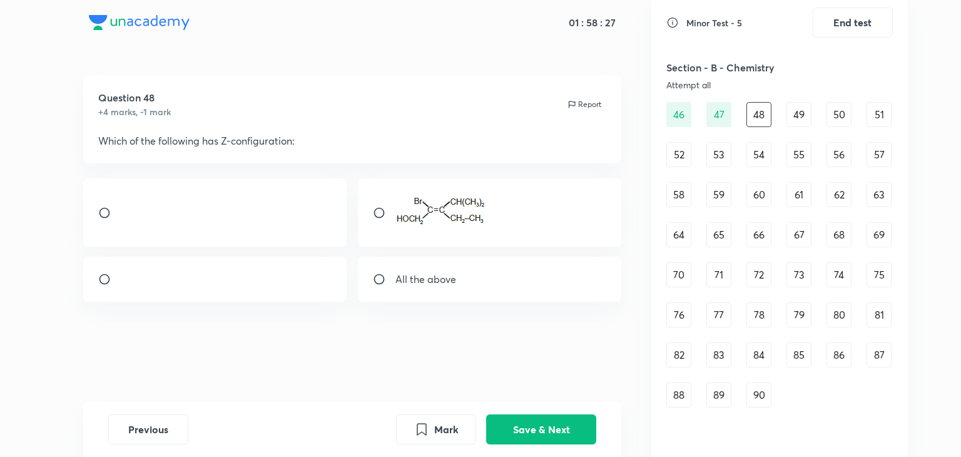
click at [369, 222] on div at bounding box center [490, 212] width 264 height 68
radio input "true"
click at [522, 427] on button "Save & Next" at bounding box center [541, 428] width 110 height 30
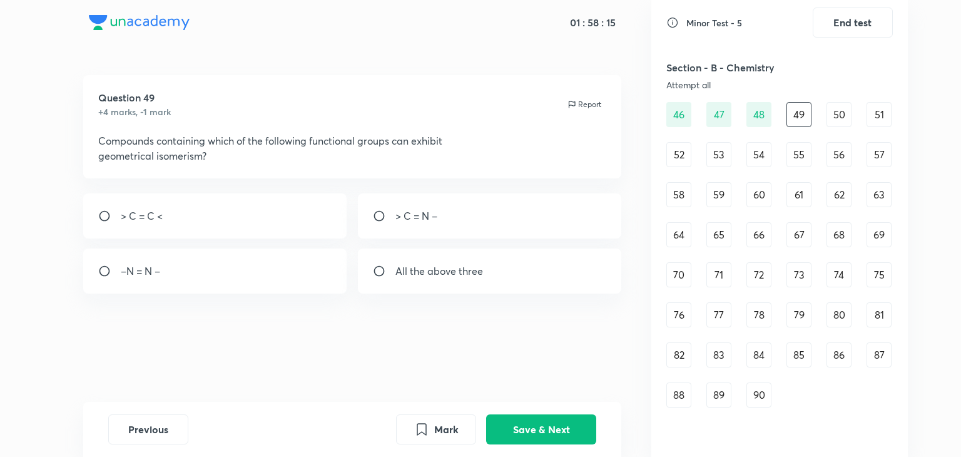
click at [399, 270] on p "All the above three" at bounding box center [440, 271] width 88 height 15
radio input "true"
click at [563, 428] on button "Save & Next" at bounding box center [541, 428] width 110 height 30
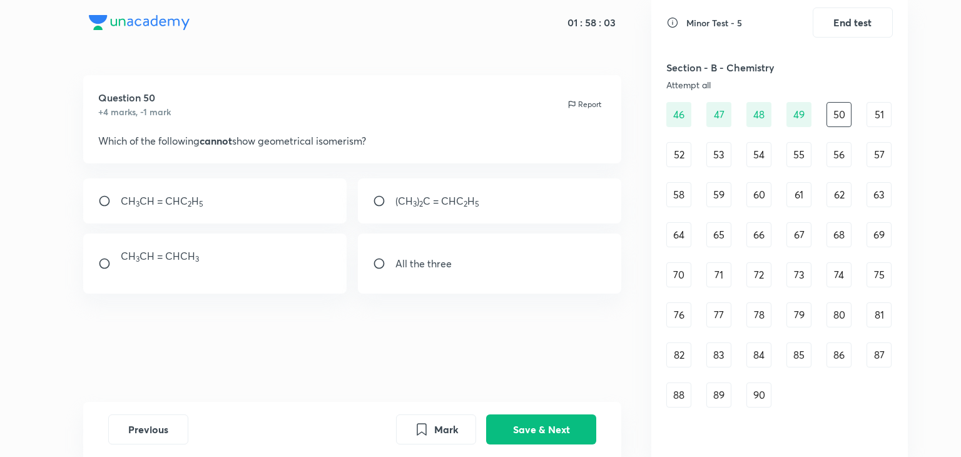
click at [417, 204] on p "(CH 3 ) 2 C = CHC 2 H 5" at bounding box center [438, 200] width 84 height 15
radio input "true"
click at [516, 428] on button "Save & Next" at bounding box center [541, 428] width 110 height 30
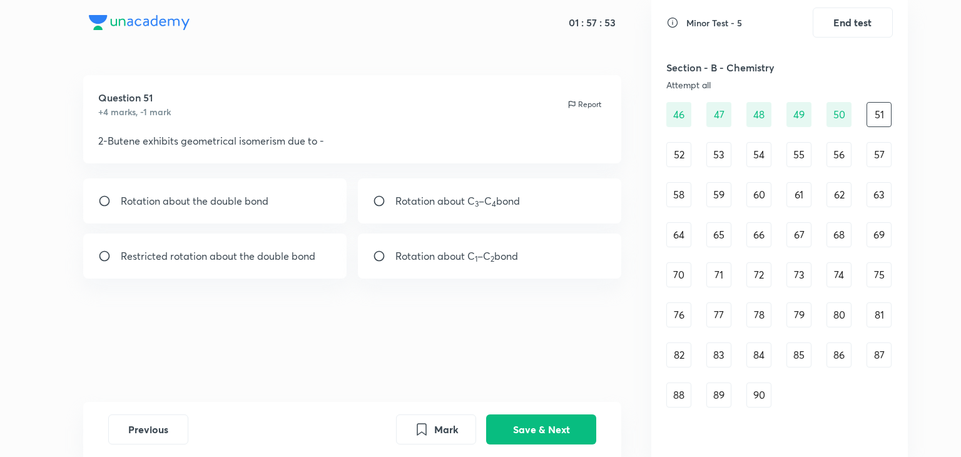
click at [278, 244] on div "Restricted rotation about the double bond" at bounding box center [215, 255] width 264 height 45
radio input "true"
click at [545, 436] on button "Save & Next" at bounding box center [541, 428] width 110 height 30
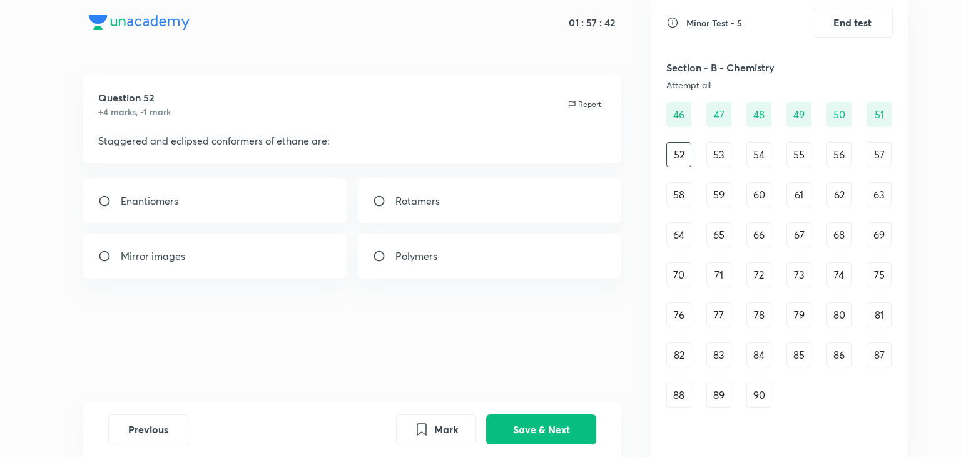
click at [391, 190] on div "Rotamers" at bounding box center [490, 200] width 264 height 45
radio input "true"
click at [523, 423] on button "Save & Next" at bounding box center [541, 428] width 110 height 30
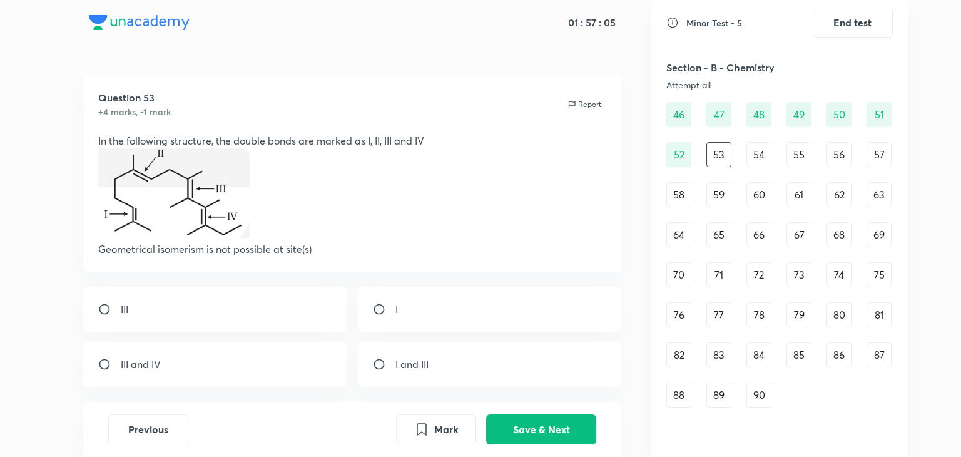
click at [386, 295] on div "I" at bounding box center [490, 309] width 264 height 45
radio input "true"
click at [536, 429] on button "Save & Next" at bounding box center [541, 428] width 110 height 30
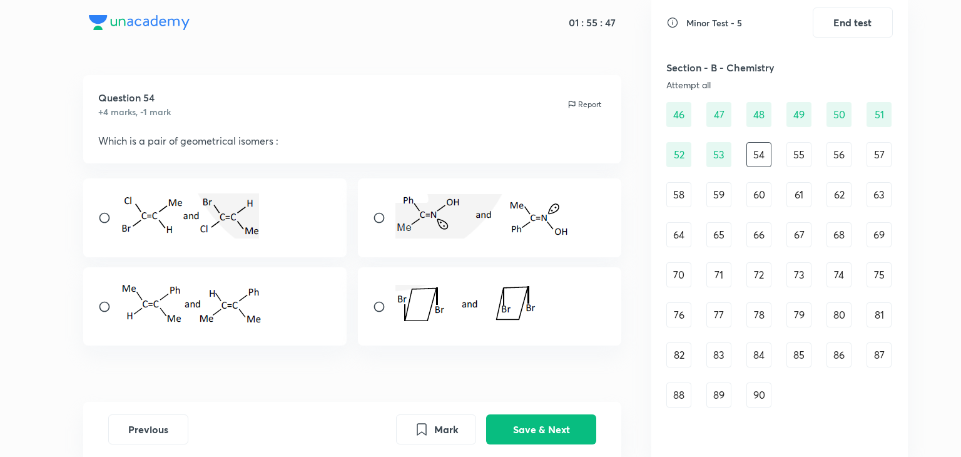
click at [115, 206] on div at bounding box center [215, 217] width 264 height 79
radio input "true"
click at [524, 427] on button "Save & Next" at bounding box center [541, 428] width 110 height 30
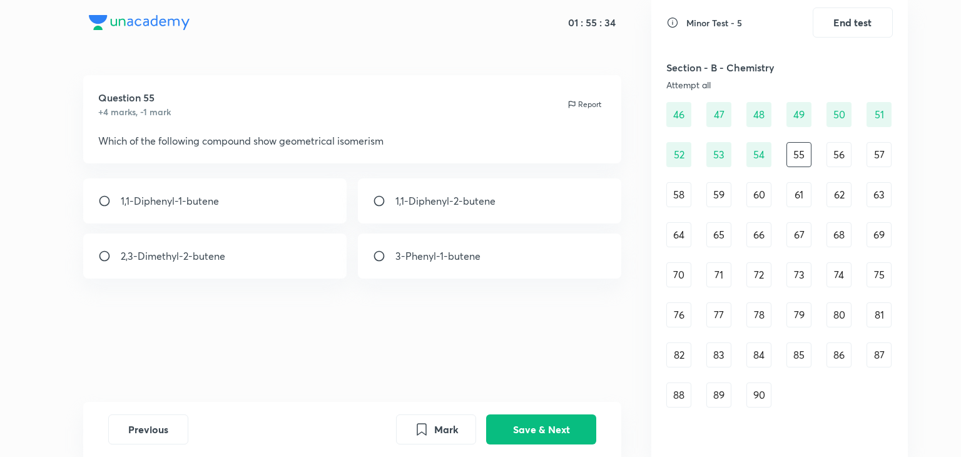
click at [391, 198] on input "radio" at bounding box center [384, 201] width 23 height 13
radio input "true"
click at [545, 431] on button "Save & Next" at bounding box center [541, 428] width 110 height 30
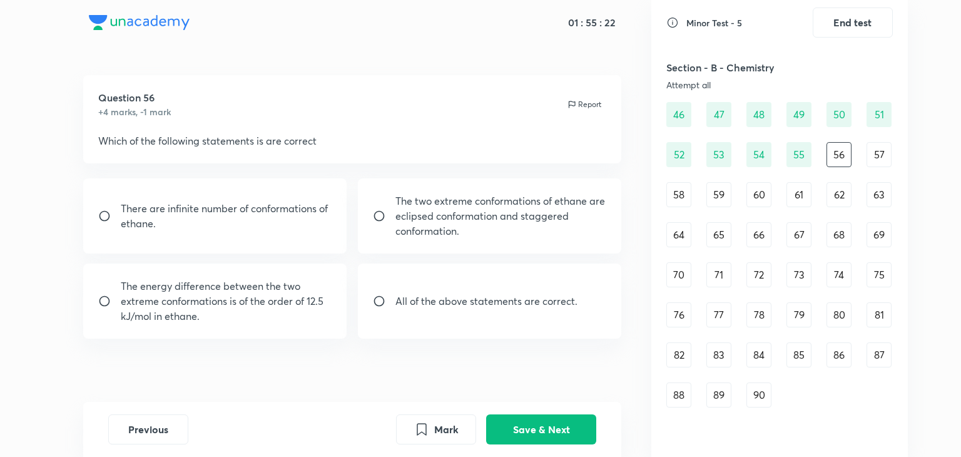
click at [447, 314] on div "All of the above statements are correct." at bounding box center [490, 301] width 264 height 75
radio input "true"
click at [527, 426] on button "Save & Next" at bounding box center [541, 428] width 110 height 30
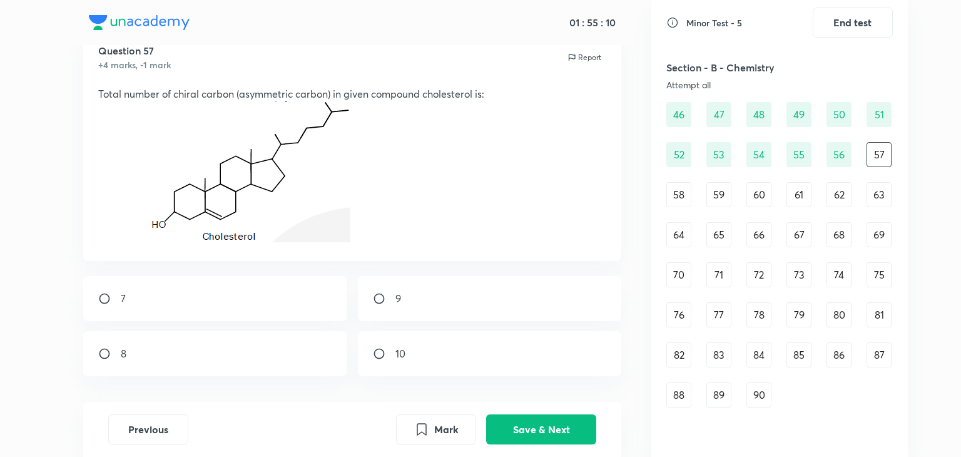
scroll to position [46, 0]
click at [230, 371] on div "8" at bounding box center [215, 354] width 264 height 45
radio input "true"
click at [503, 429] on button "Save & Next" at bounding box center [541, 428] width 110 height 30
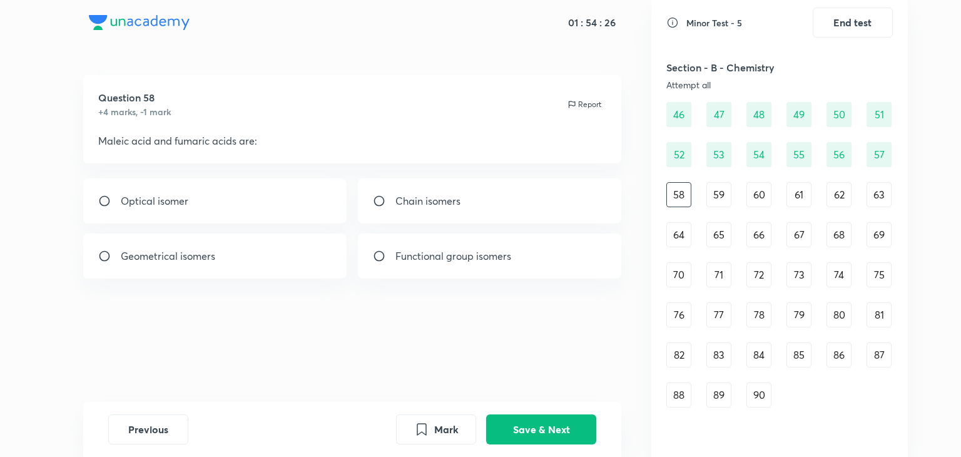
click at [310, 269] on div "Geometrical isomers" at bounding box center [215, 255] width 264 height 45
radio input "true"
click at [518, 436] on button "Save & Next" at bounding box center [541, 428] width 110 height 30
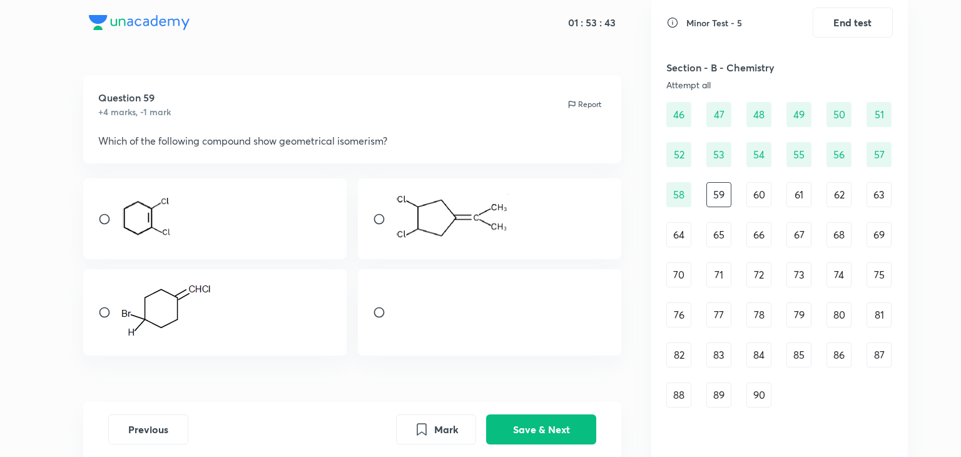
click at [570, 236] on div at bounding box center [490, 218] width 264 height 81
radio input "true"
click at [571, 431] on button "Save & Next" at bounding box center [541, 428] width 110 height 30
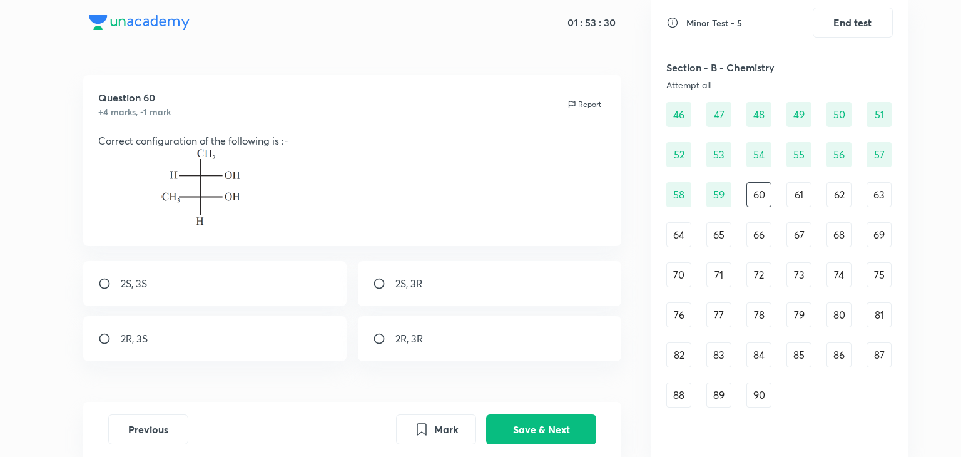
click at [290, 343] on div "2R, 3S" at bounding box center [215, 338] width 264 height 45
radio input "true"
click at [532, 425] on button "Save & Next" at bounding box center [541, 428] width 110 height 30
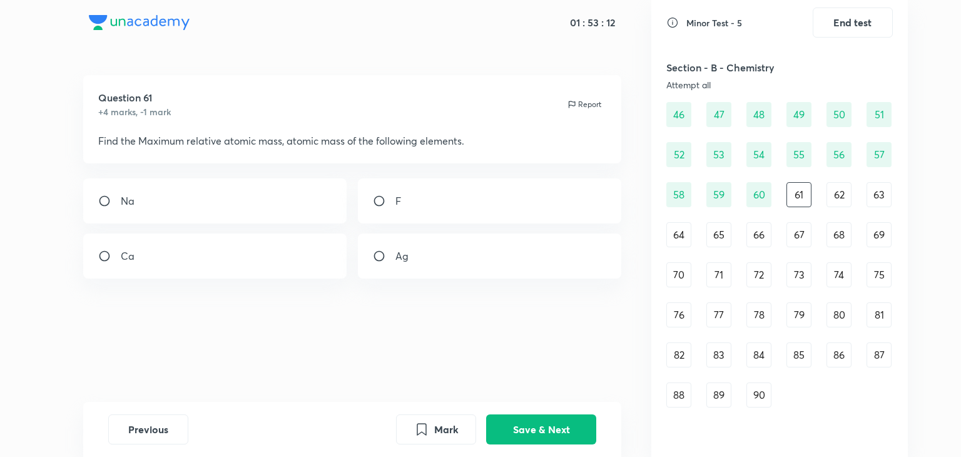
click at [425, 252] on div "Ag" at bounding box center [490, 255] width 264 height 45
radio input "true"
click at [536, 423] on button "Save & Next" at bounding box center [541, 428] width 110 height 30
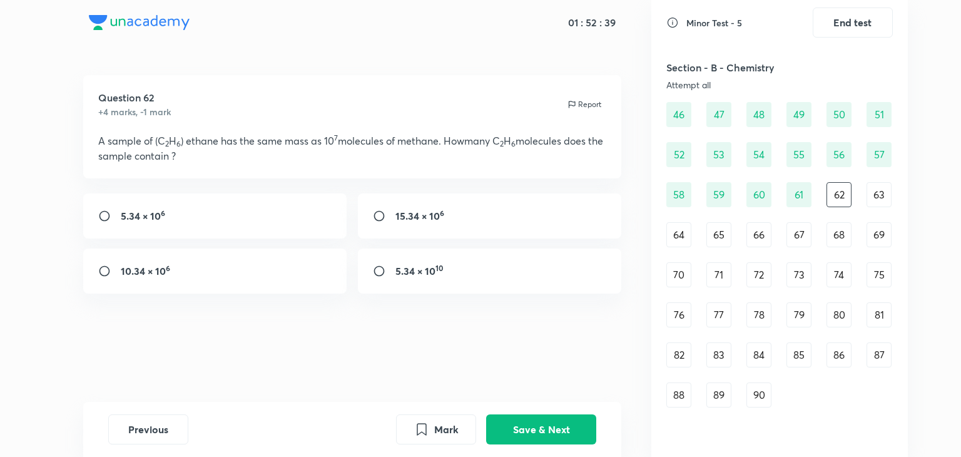
click at [426, 276] on strong "5.34 × 10" at bounding box center [416, 270] width 40 height 13
radio input "true"
click at [299, 216] on div "5.34 × 10 6" at bounding box center [215, 215] width 264 height 45
radio input "true"
radio input "false"
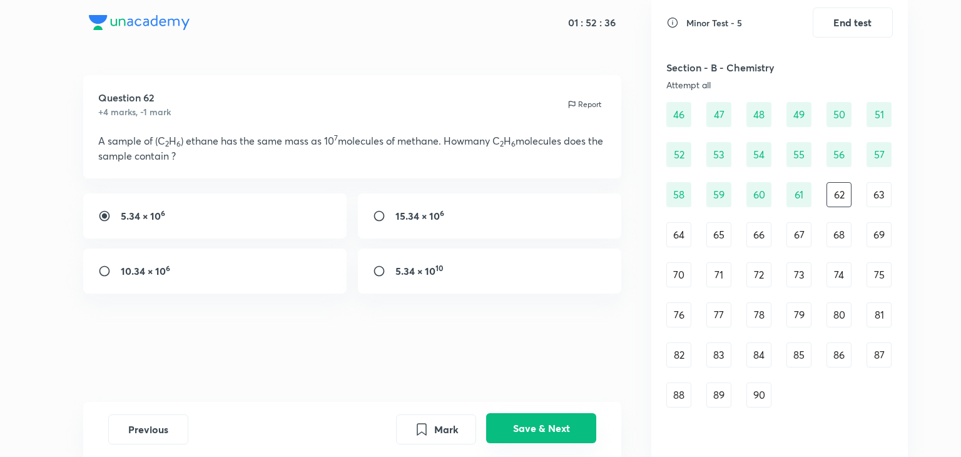
click at [543, 428] on button "Save & Next" at bounding box center [541, 428] width 110 height 30
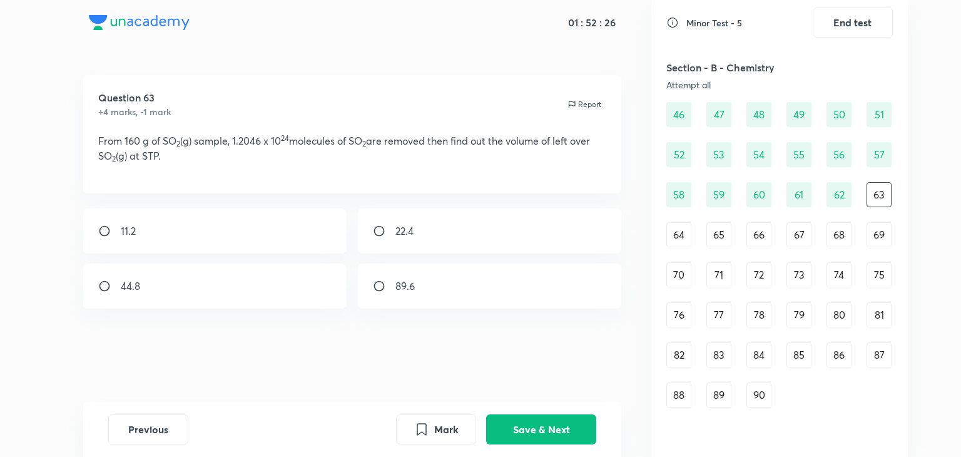
click at [320, 239] on div "11.2" at bounding box center [215, 230] width 264 height 45
radio input "true"
click at [509, 426] on button "Save & Next" at bounding box center [541, 428] width 110 height 30
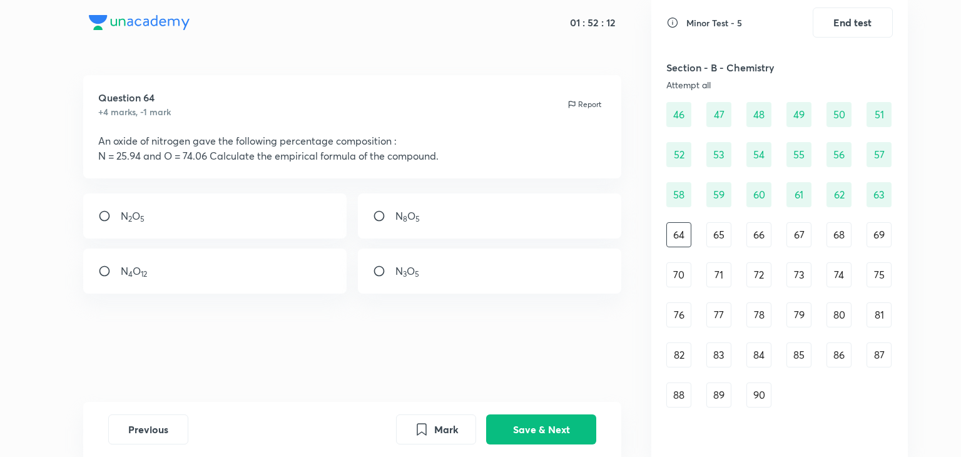
click at [279, 205] on div "N 2 O 5" at bounding box center [215, 215] width 264 height 45
radio input "true"
click at [500, 423] on button "Save & Next" at bounding box center [541, 428] width 110 height 30
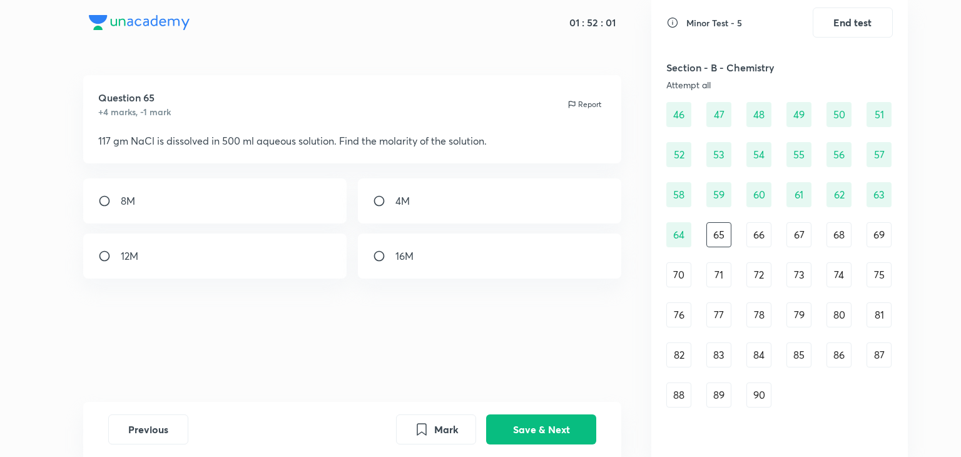
click at [397, 214] on div "4M" at bounding box center [490, 200] width 264 height 45
radio input "true"
click at [521, 421] on button "Save & Next" at bounding box center [541, 428] width 110 height 30
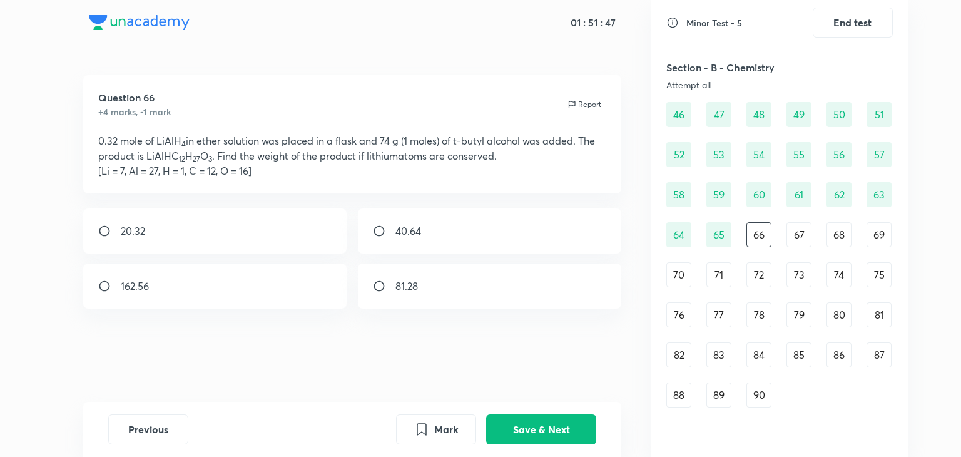
click at [439, 291] on div "81.28" at bounding box center [490, 286] width 264 height 45
radio input "true"
click at [540, 423] on button "Save & Next" at bounding box center [541, 428] width 110 height 30
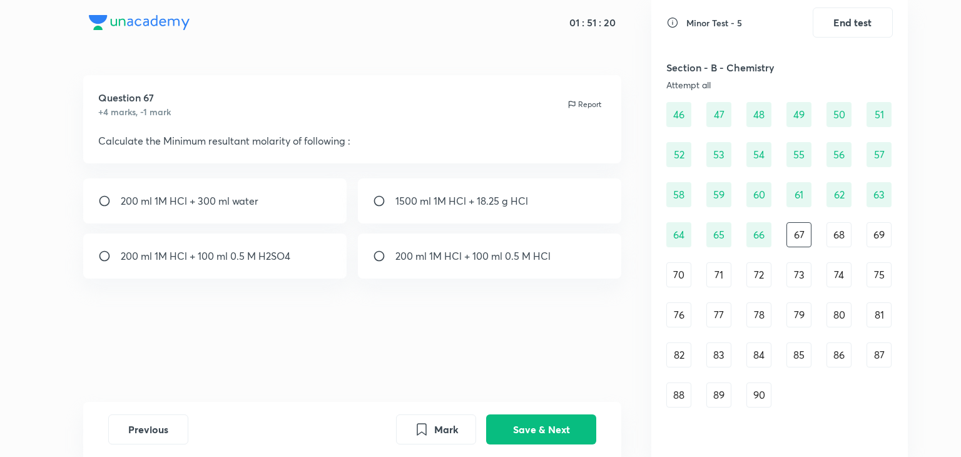
click at [275, 201] on div "200 ml 1M HCl + 300 ml water" at bounding box center [215, 200] width 264 height 45
radio input "true"
click at [533, 429] on button "Save & Next" at bounding box center [541, 428] width 110 height 30
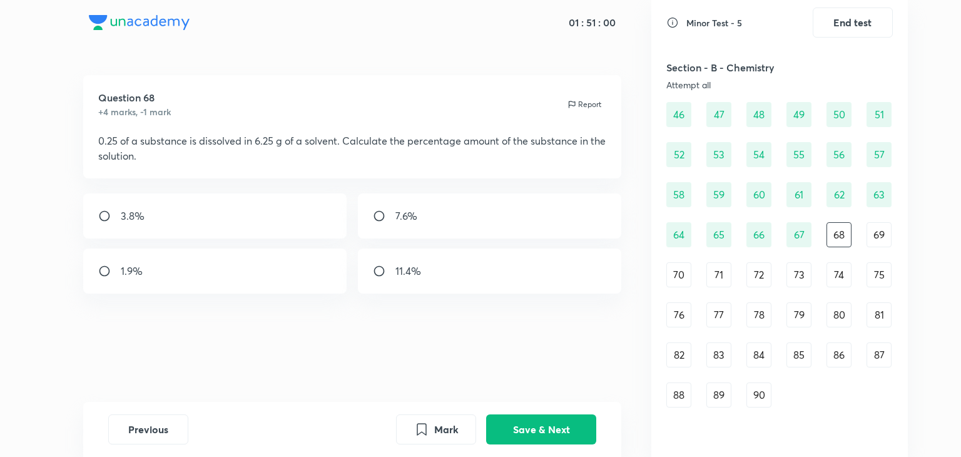
click at [332, 225] on div "3.8%" at bounding box center [215, 215] width 264 height 45
radio input "true"
click at [561, 433] on button "Save & Next" at bounding box center [541, 428] width 110 height 30
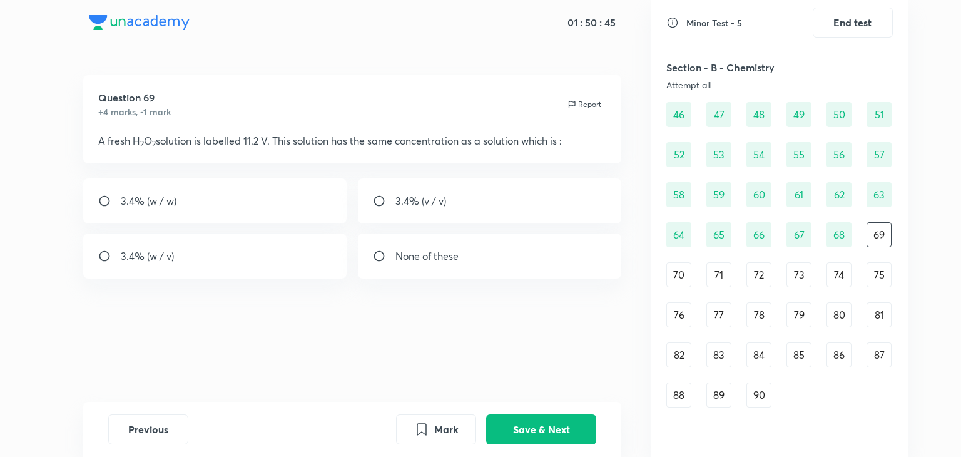
click at [270, 200] on div "3.4% (w / w)" at bounding box center [215, 200] width 264 height 45
click at [279, 242] on div "3.4% (w / v)" at bounding box center [215, 255] width 264 height 45
radio input "false"
radio input "true"
click at [548, 421] on button "Save & Next" at bounding box center [541, 428] width 110 height 30
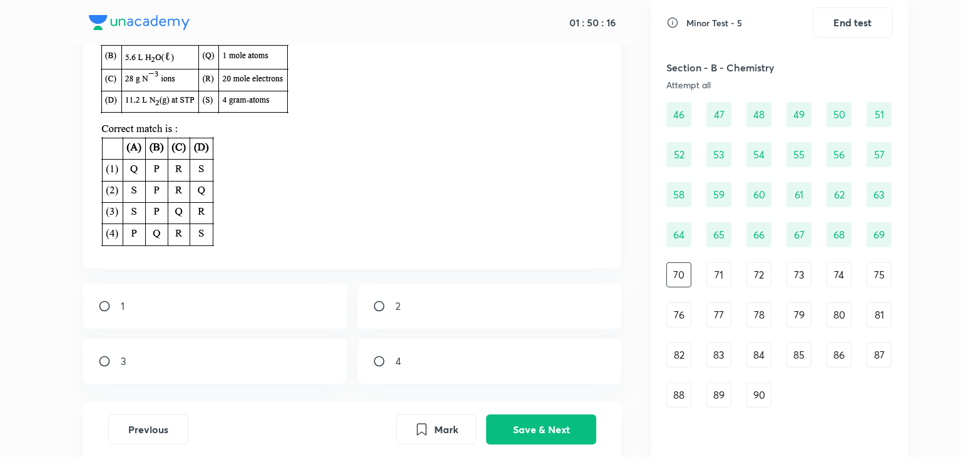
scroll to position [165, 0]
click at [443, 308] on div "2" at bounding box center [490, 306] width 264 height 45
radio input "true"
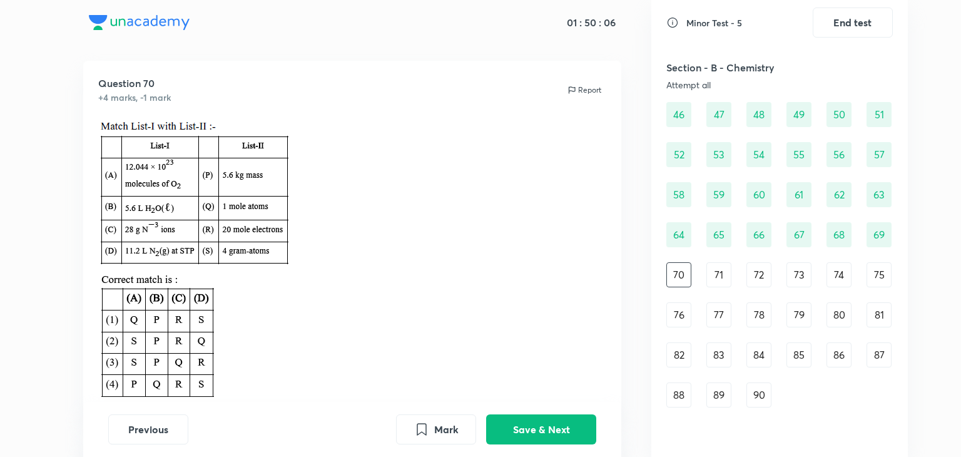
scroll to position [141, 0]
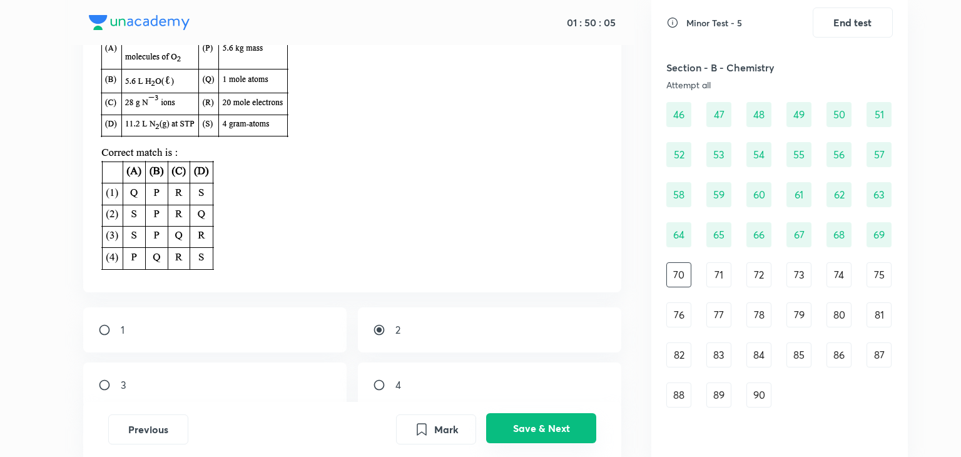
click at [525, 425] on button "Save & Next" at bounding box center [541, 428] width 110 height 30
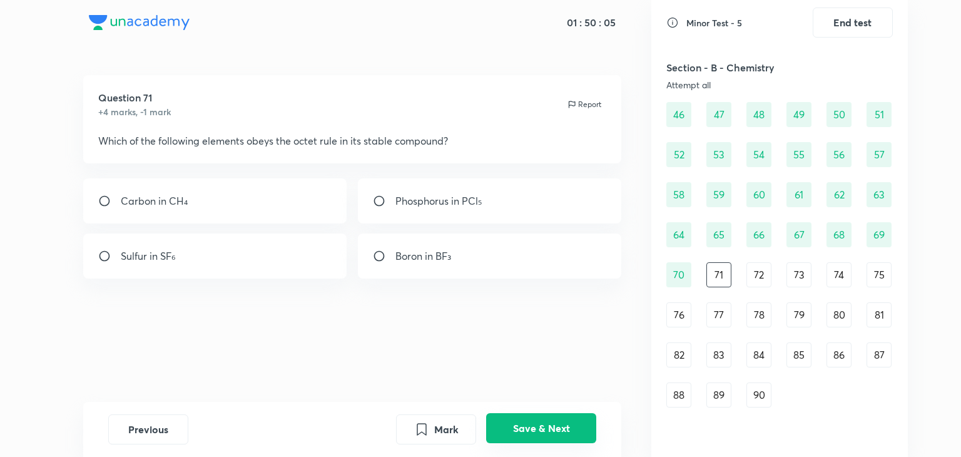
scroll to position [0, 0]
click at [251, 189] on div "Carbon in CH₄" at bounding box center [215, 200] width 264 height 45
click at [163, 198] on p "Carbon in CH₄" at bounding box center [154, 200] width 67 height 15
radio input "true"
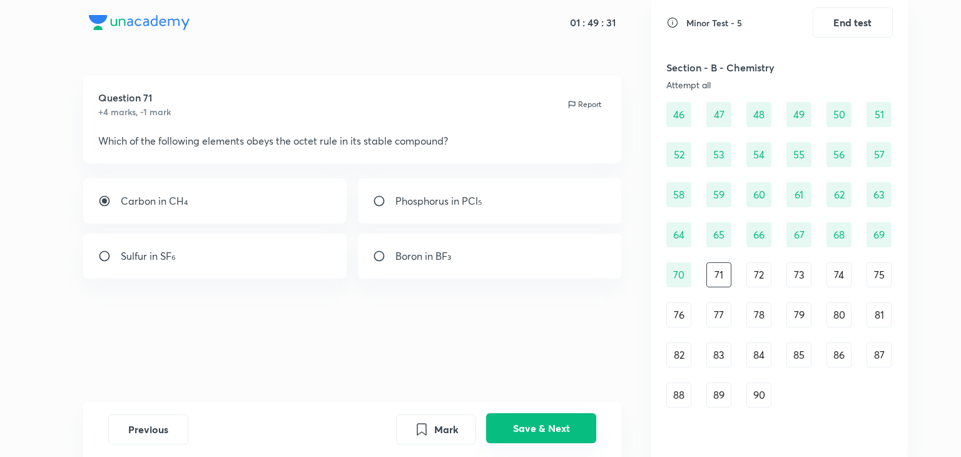
click at [563, 426] on button "Save & Next" at bounding box center [541, 428] width 110 height 30
click at [489, 255] on div "1s² 2s² 2p⁶" at bounding box center [490, 255] width 264 height 45
radio input "true"
click at [523, 415] on button "Save & Next" at bounding box center [541, 428] width 110 height 30
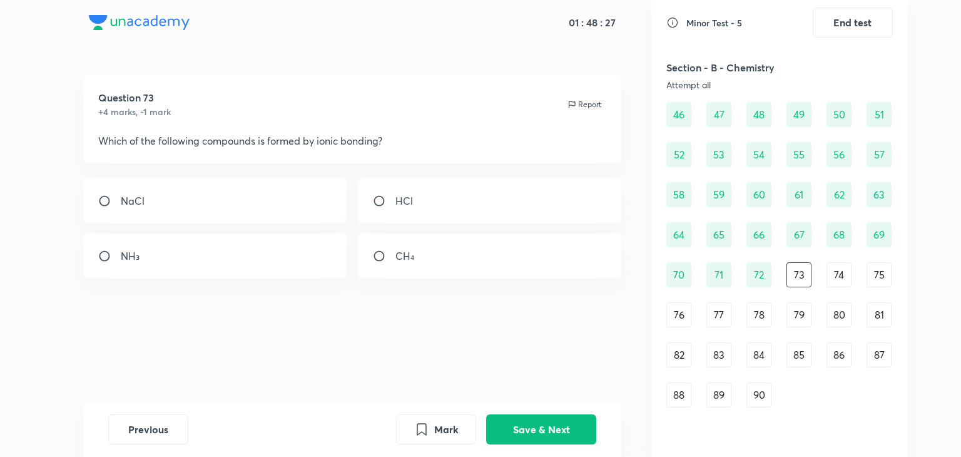
click at [193, 201] on div "NaCl" at bounding box center [215, 200] width 264 height 45
radio input "true"
click at [501, 411] on div "Previous Mark Save & Next" at bounding box center [352, 429] width 539 height 55
click at [508, 423] on button "Save & Next" at bounding box center [541, 428] width 110 height 30
click at [458, 247] on div "All of the above" at bounding box center [490, 255] width 264 height 45
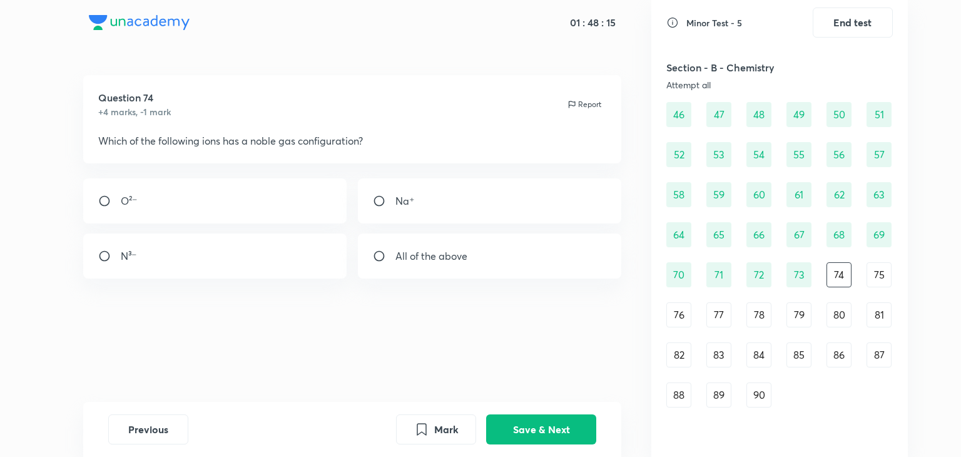
radio input "true"
click at [554, 433] on button "Save & Next" at bounding box center [541, 428] width 110 height 30
click at [310, 246] on div "Amphoteric" at bounding box center [215, 255] width 264 height 45
radio input "true"
click at [529, 421] on button "Save & Next" at bounding box center [541, 428] width 110 height 30
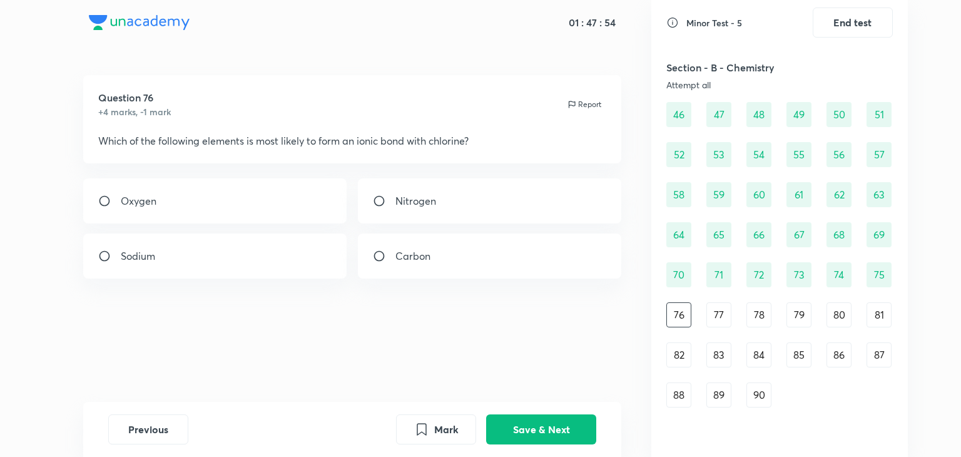
click at [333, 272] on div "Sodium" at bounding box center [215, 255] width 264 height 45
radio input "true"
click at [578, 429] on button "Save & Next" at bounding box center [541, 428] width 110 height 30
click at [301, 198] on div "+3" at bounding box center [215, 200] width 264 height 45
radio input "true"
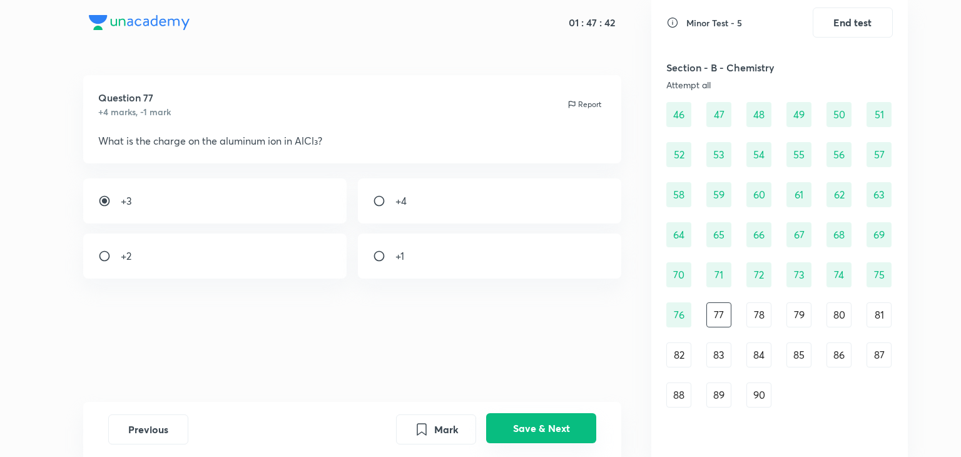
click at [541, 426] on button "Save & Next" at bounding box center [541, 428] width 110 height 30
click at [241, 262] on div "Na and F" at bounding box center [215, 255] width 264 height 45
radio input "true"
click at [552, 431] on button "Save & Next" at bounding box center [541, 428] width 110 height 30
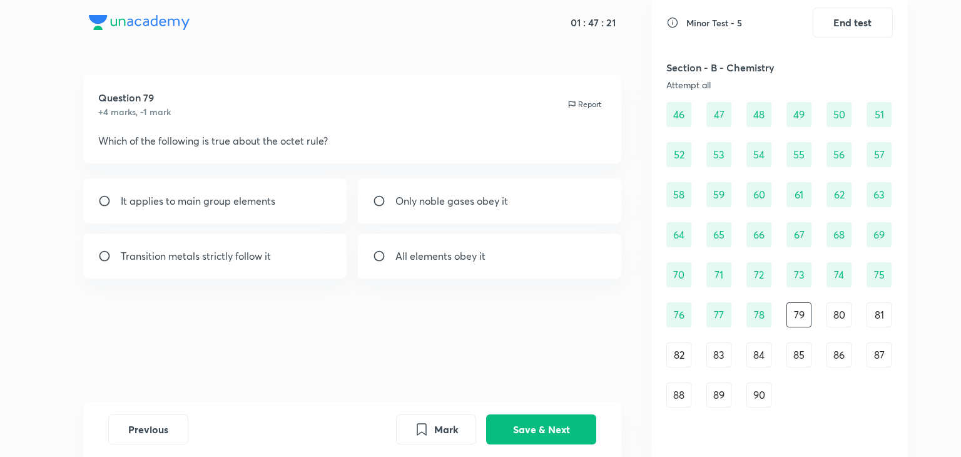
click at [275, 204] on div "It applies to main group elements" at bounding box center [215, 200] width 264 height 45
radio input "true"
click at [528, 421] on button "Save & Next" at bounding box center [541, 428] width 110 height 30
click at [297, 192] on div "Electron transfer" at bounding box center [215, 200] width 264 height 45
radio input "true"
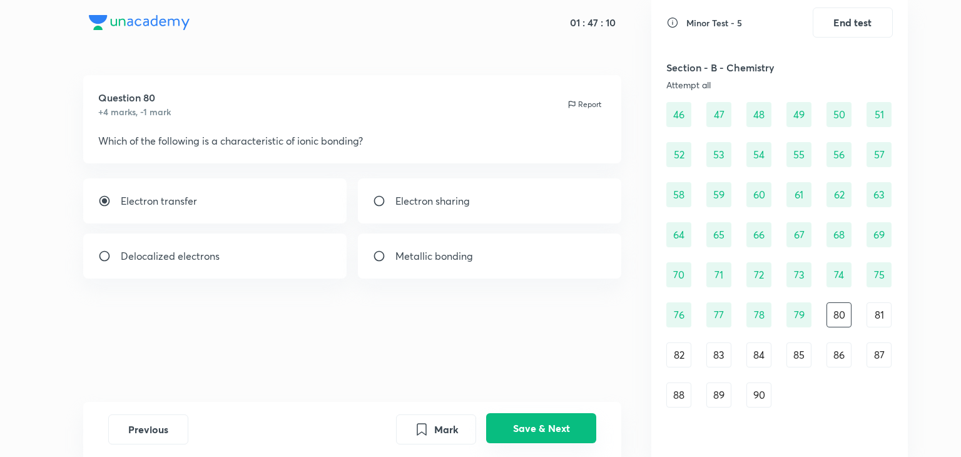
click at [531, 421] on button "Save & Next" at bounding box center [541, 428] width 110 height 30
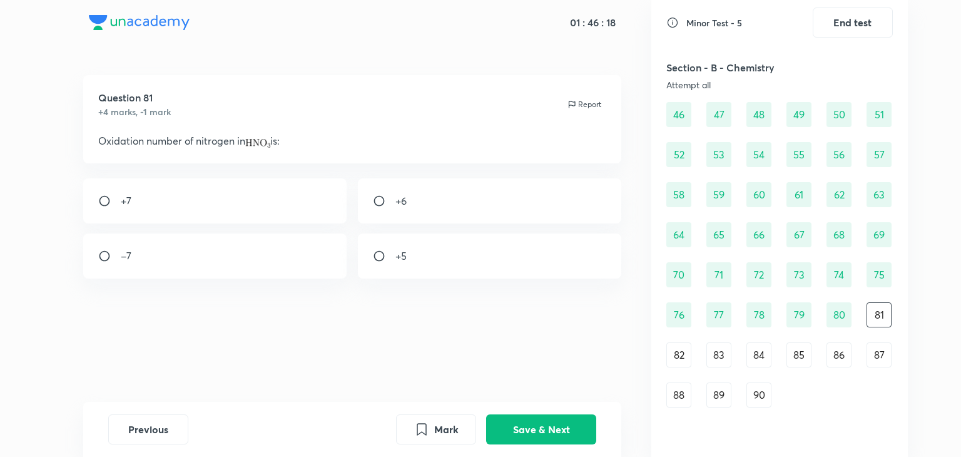
click at [407, 247] on div "+5" at bounding box center [490, 255] width 264 height 45
radio input "true"
click at [533, 424] on button "Save & Next" at bounding box center [541, 428] width 110 height 30
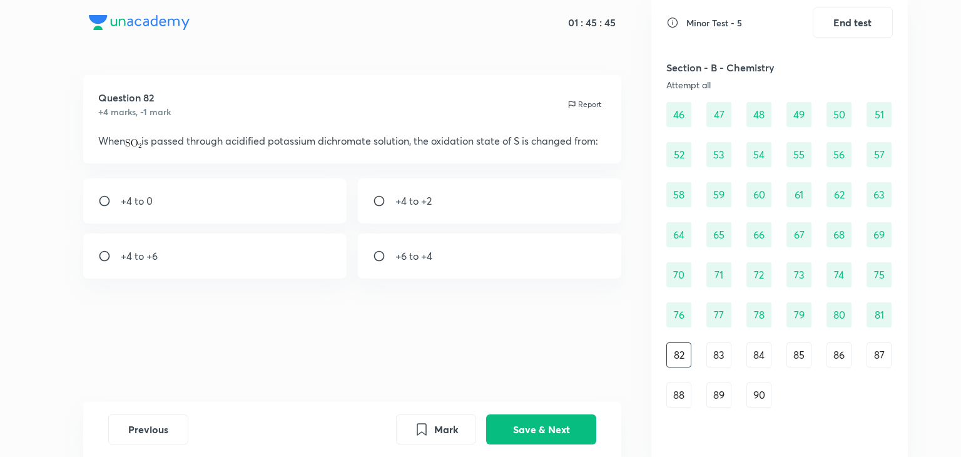
click at [284, 264] on div "+4 to +6" at bounding box center [215, 255] width 264 height 45
radio input "true"
click at [520, 431] on button "Save & Next" at bounding box center [541, 428] width 110 height 30
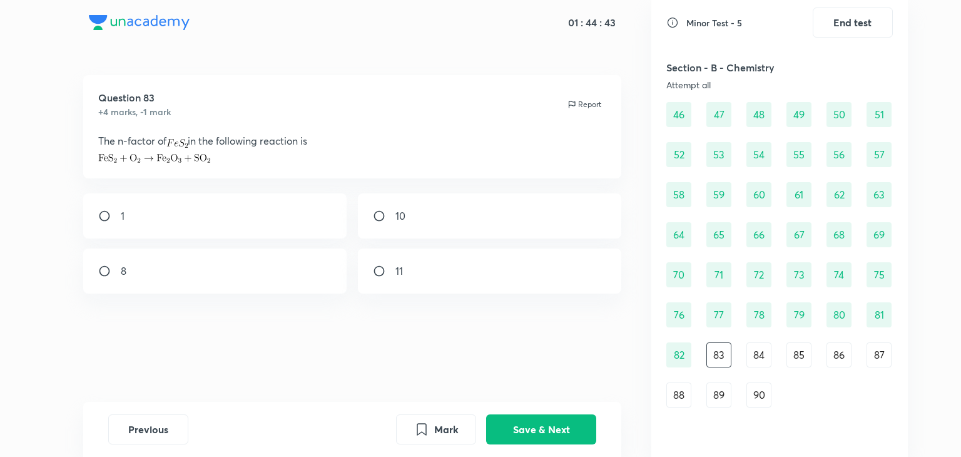
click at [406, 288] on div "11" at bounding box center [490, 271] width 264 height 45
radio input "true"
click at [521, 422] on button "Save & Next" at bounding box center [541, 428] width 110 height 30
click at [496, 265] on div "66" at bounding box center [490, 255] width 264 height 45
radio input "true"
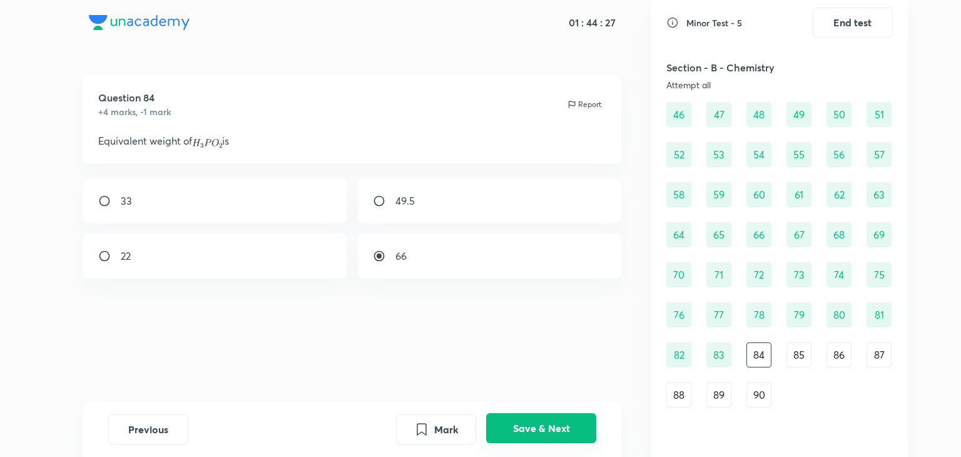
click at [550, 432] on button "Save & Next" at bounding box center [541, 428] width 110 height 30
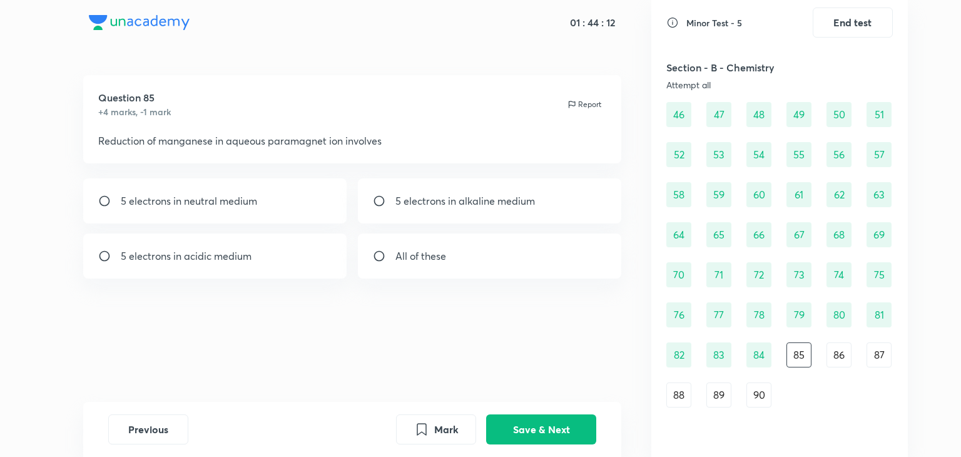
click at [266, 261] on div "5 electrons in acidic medium" at bounding box center [215, 255] width 264 height 45
radio input "true"
click at [569, 419] on button "Save & Next" at bounding box center [541, 428] width 110 height 30
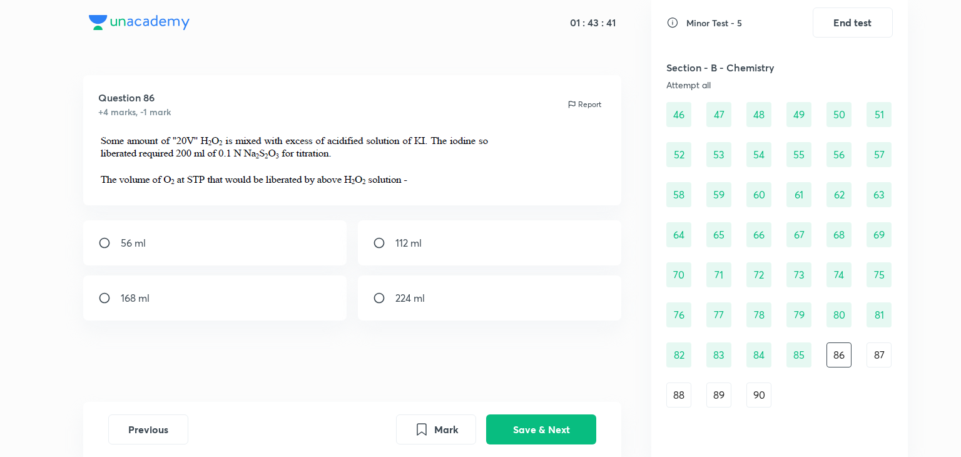
click at [433, 262] on div "112 ml" at bounding box center [490, 242] width 264 height 45
radio input "true"
click at [533, 424] on button "Save & Next" at bounding box center [541, 428] width 110 height 30
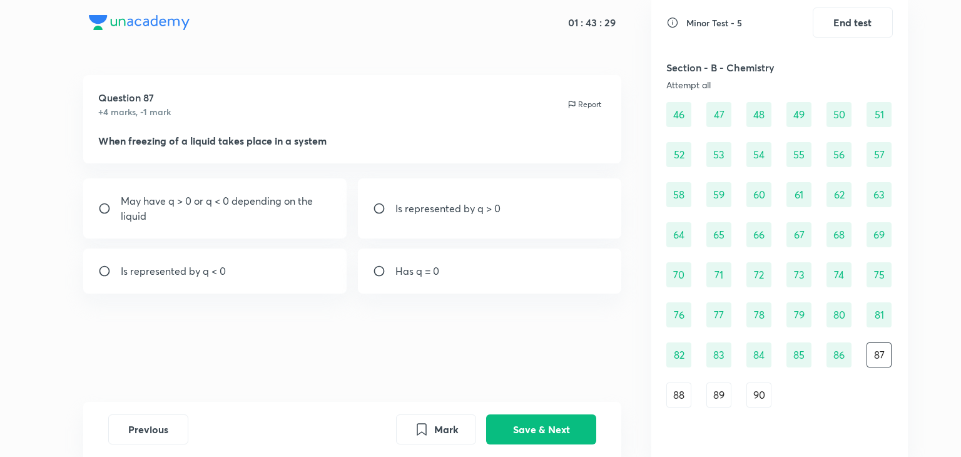
click at [292, 274] on div "Is represented by q < 0" at bounding box center [215, 271] width 264 height 45
radio input "true"
click at [523, 434] on button "Save & Next" at bounding box center [541, 428] width 110 height 30
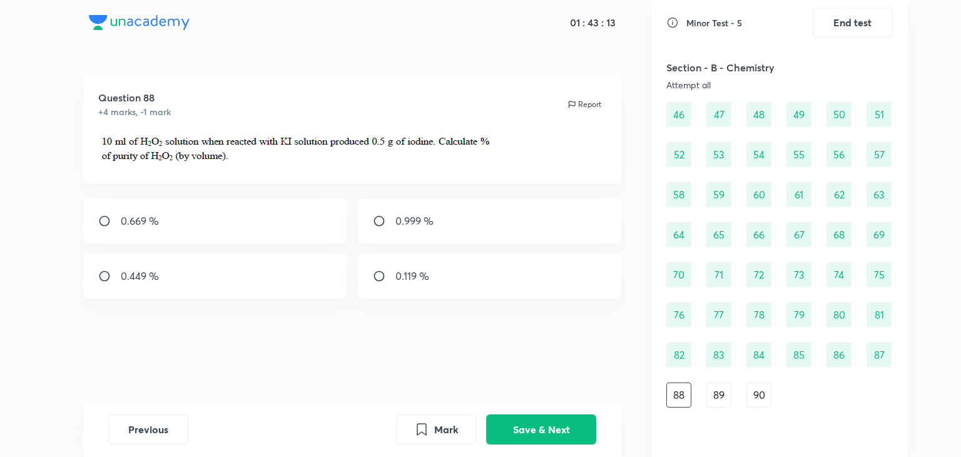
click at [327, 231] on div "0.669 %" at bounding box center [215, 220] width 264 height 45
radio input "true"
click at [543, 438] on button "Save & Next" at bounding box center [541, 428] width 110 height 30
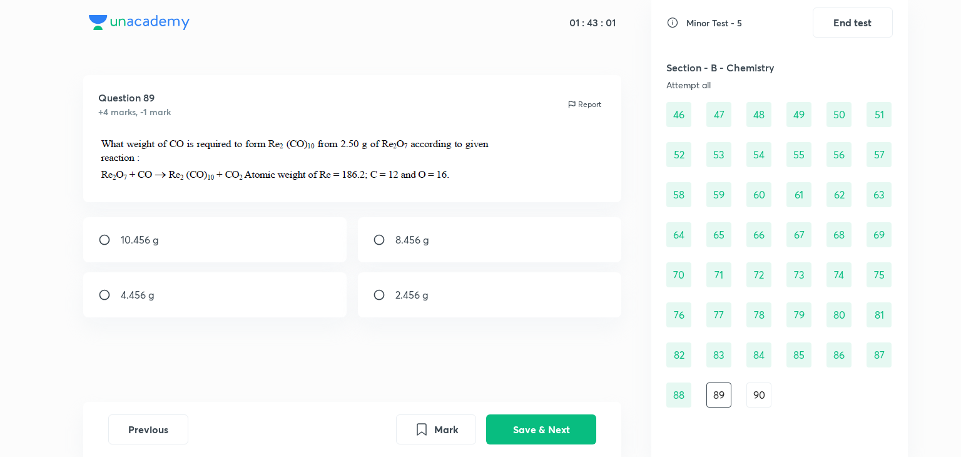
click at [402, 299] on p "2.456 g" at bounding box center [412, 294] width 33 height 15
radio input "true"
click at [569, 424] on button "Save & Next" at bounding box center [541, 428] width 110 height 30
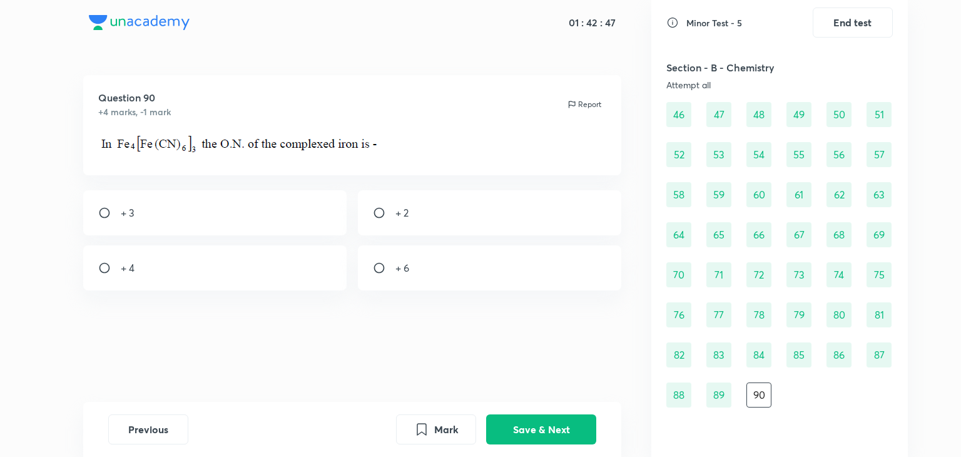
click at [269, 207] on div "+ 3" at bounding box center [215, 212] width 264 height 45
radio input "true"
click at [523, 436] on button "Save & Next" at bounding box center [541, 428] width 110 height 30
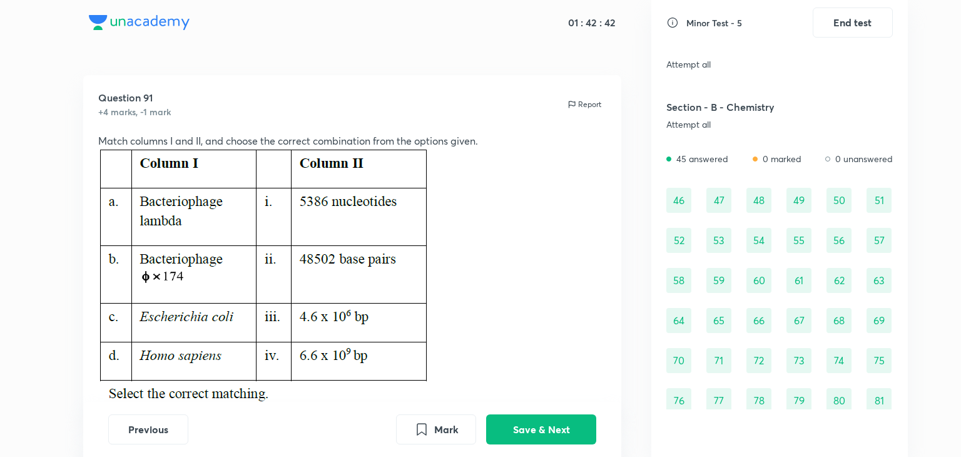
scroll to position [376, 0]
click at [683, 197] on div "46" at bounding box center [679, 200] width 25 height 25
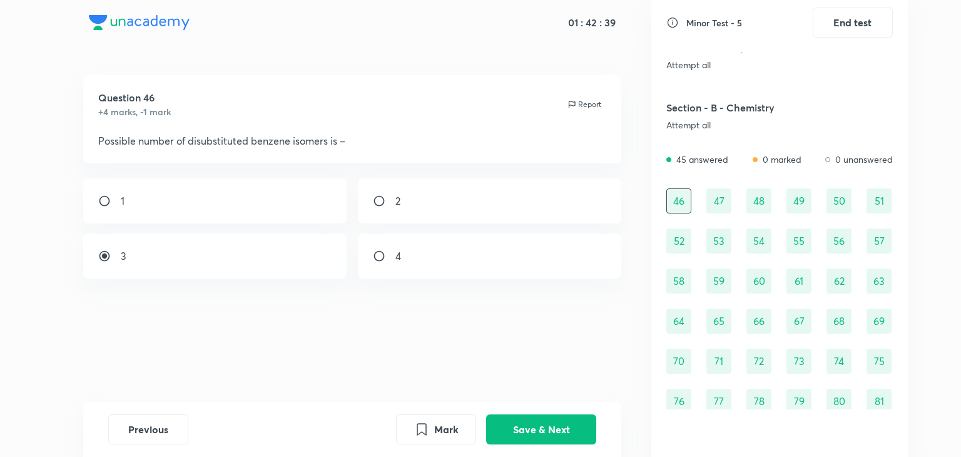
click at [725, 200] on div "47" at bounding box center [719, 200] width 25 height 25
click at [744, 203] on div "46 47 48 49 50 51 52 53 54 55 56 57 58 59 60 61 62 63 64 65 66 67 68 69 70 71 7…" at bounding box center [780, 340] width 227 height 305
click at [752, 202] on div "48" at bounding box center [759, 200] width 25 height 25
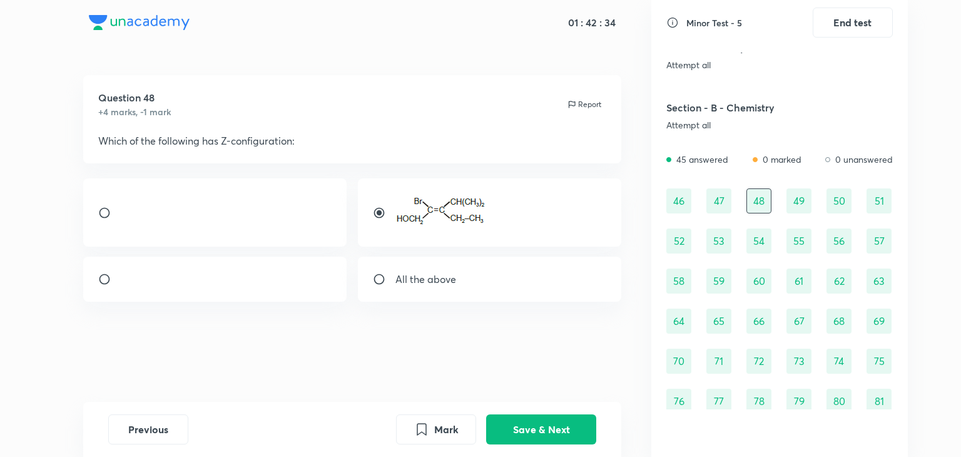
click at [792, 201] on div "49" at bounding box center [799, 200] width 25 height 25
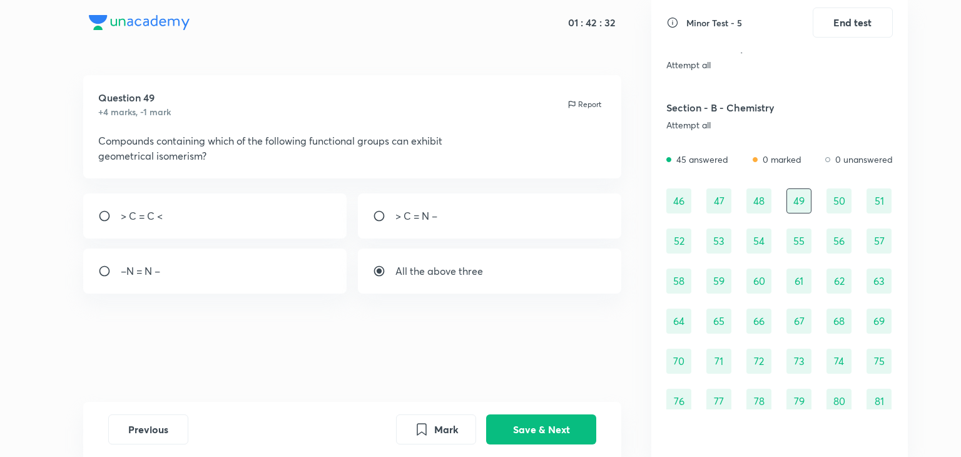
click at [847, 202] on div "50" at bounding box center [839, 200] width 25 height 25
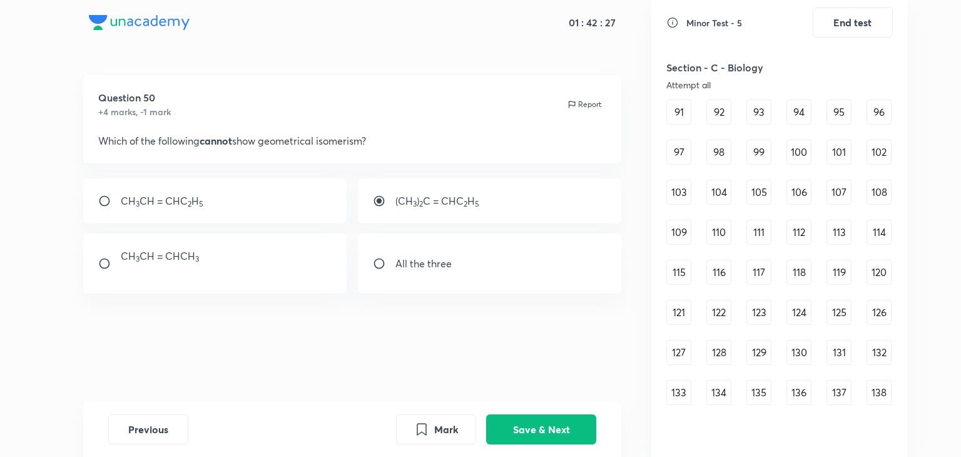
scroll to position [879, 0]
click at [671, 111] on div "91" at bounding box center [679, 113] width 25 height 25
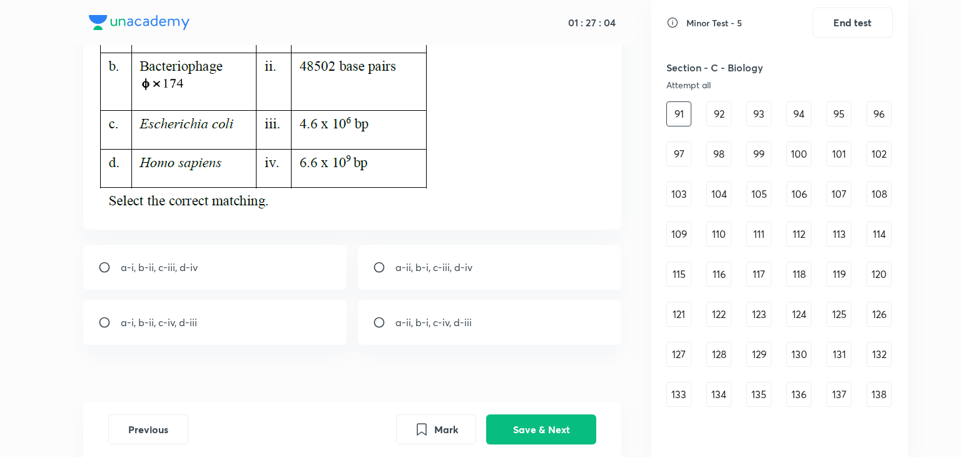
scroll to position [193, 0]
click at [465, 269] on p "a-ii, b-i, c-iii, d-iv" at bounding box center [434, 267] width 77 height 15
radio input "true"
click at [568, 438] on button "Save & Next" at bounding box center [541, 428] width 110 height 30
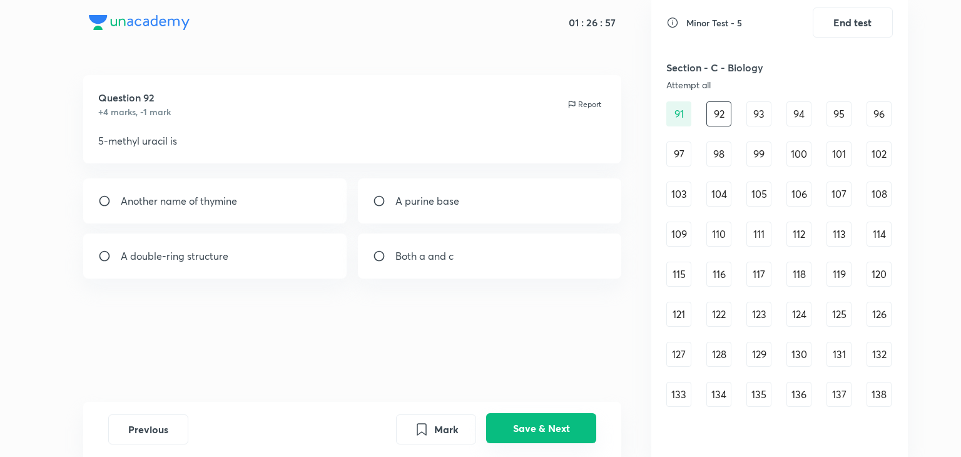
scroll to position [0, 0]
click at [249, 207] on div "Another name of thymine" at bounding box center [215, 200] width 264 height 45
radio input "true"
click at [506, 423] on button "Save & Next" at bounding box center [541, 428] width 110 height 30
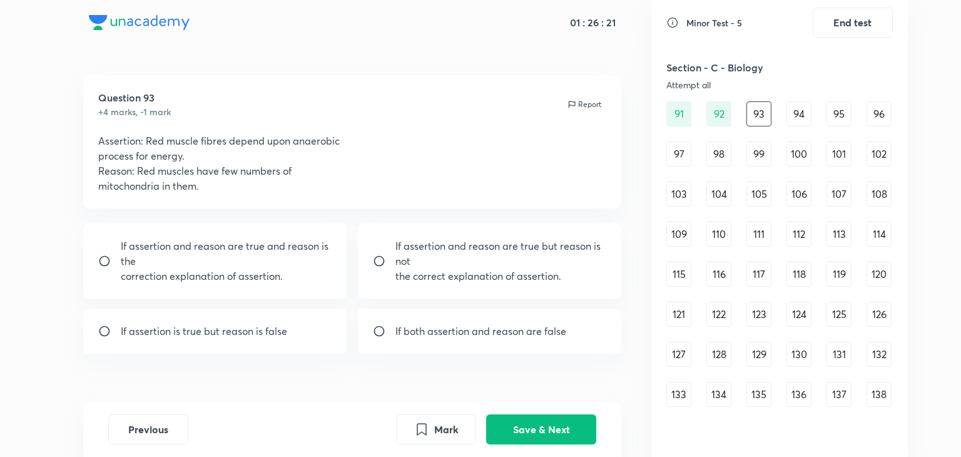
click at [418, 339] on div "If both assertion and reason are false" at bounding box center [490, 331] width 264 height 45
radio input "true"
click at [319, 326] on div "If assertion is true but reason is false" at bounding box center [215, 331] width 264 height 45
radio input "true"
radio input "false"
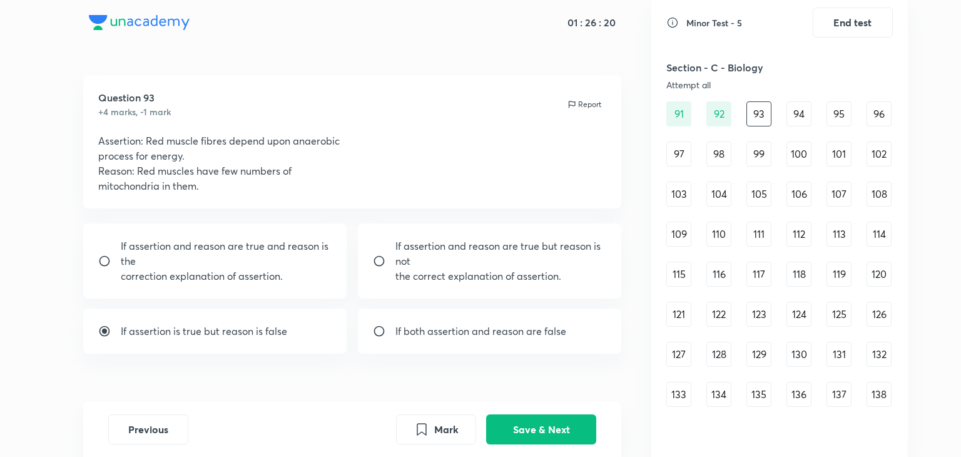
click at [406, 321] on div "If both assertion and reason are false" at bounding box center [490, 331] width 264 height 45
radio input "false"
radio input "true"
click at [558, 426] on button "Save & Next" at bounding box center [541, 428] width 110 height 30
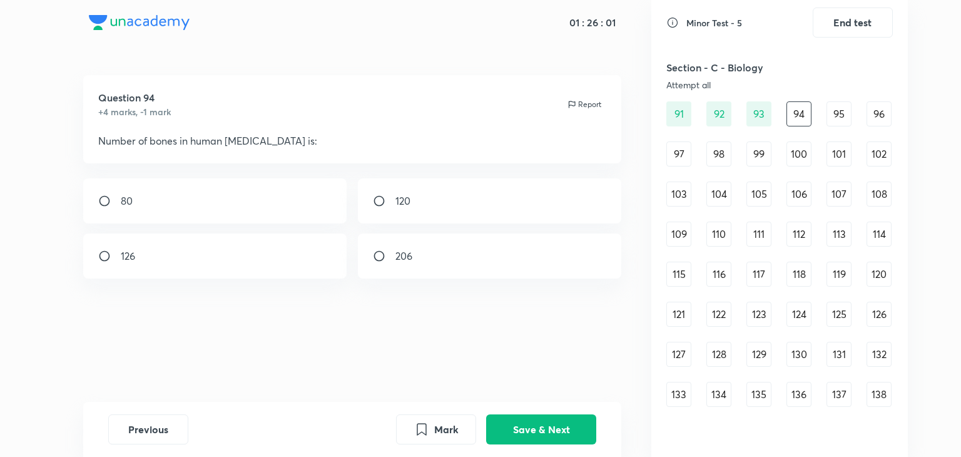
click at [273, 279] on div "Question 94 +4 marks, -1 mark Report Number of bones in human [MEDICAL_DATA] is…" at bounding box center [352, 238] width 598 height 327
click at [280, 269] on div "﻿126" at bounding box center [215, 255] width 264 height 45
radio input "true"
click at [507, 416] on button "Save & Next" at bounding box center [541, 428] width 110 height 30
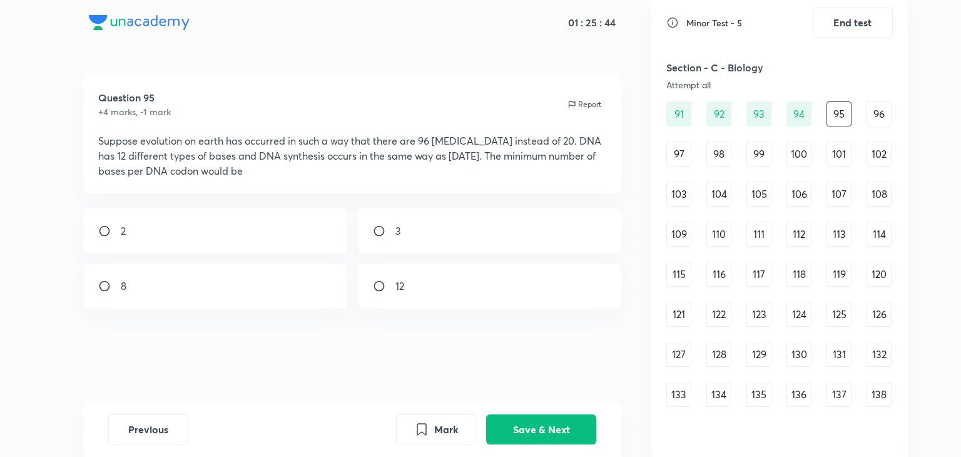
click at [324, 227] on div "2" at bounding box center [215, 230] width 264 height 45
radio input "true"
click at [537, 426] on button "Save & Next" at bounding box center [541, 428] width 110 height 30
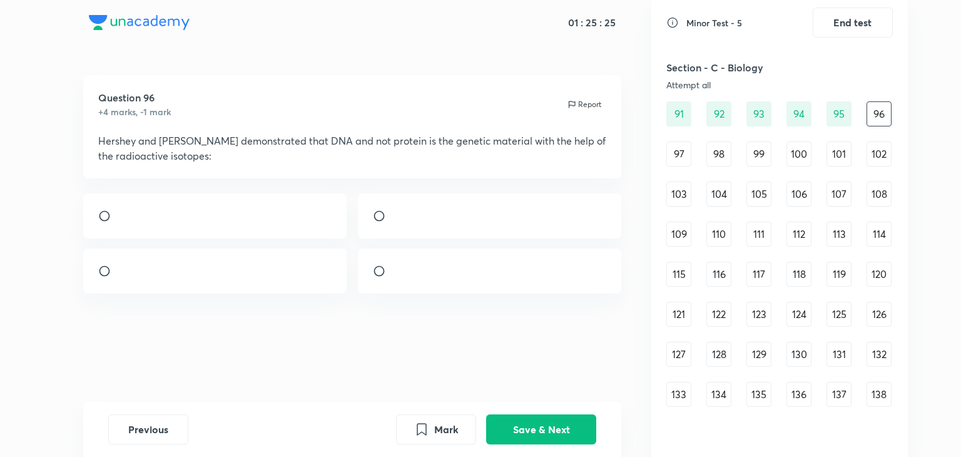
click at [402, 266] on div at bounding box center [490, 271] width 264 height 45
radio input "true"
click at [522, 421] on button "Save & Next" at bounding box center [541, 428] width 110 height 30
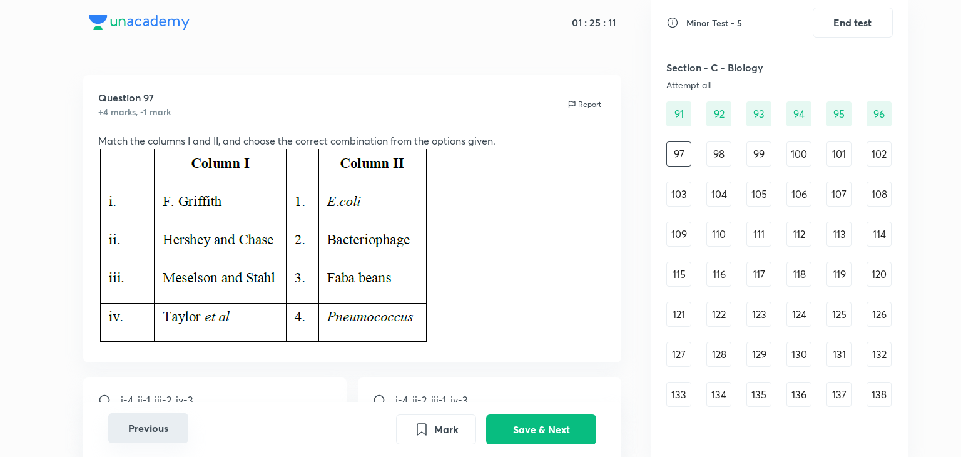
click at [145, 421] on button "Previous" at bounding box center [148, 428] width 80 height 30
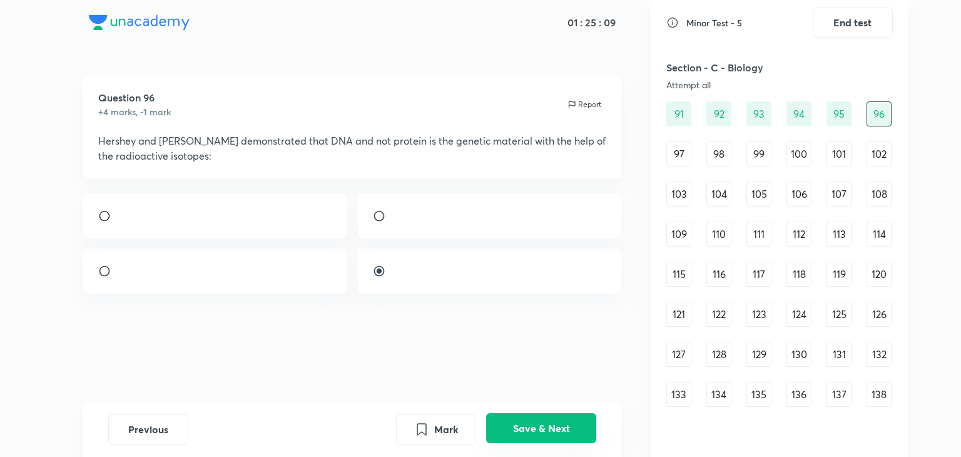
click at [520, 425] on button "Save & Next" at bounding box center [541, 428] width 110 height 30
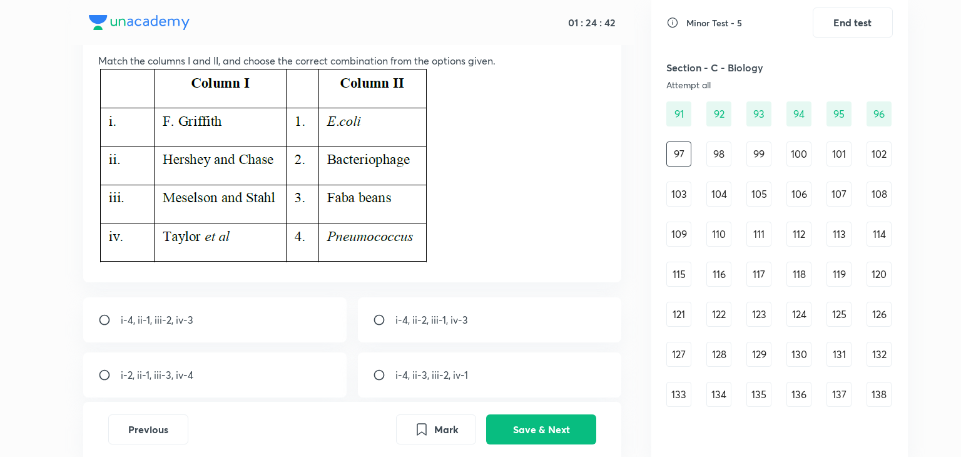
scroll to position [83, 0]
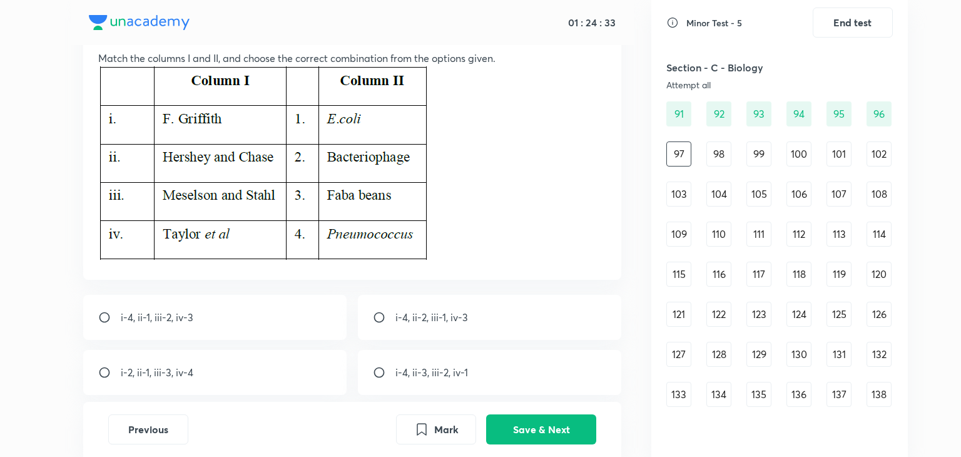
click at [404, 327] on div "i-4, ii-2, iii-1, iv-3" at bounding box center [490, 317] width 264 height 45
radio input "true"
click at [526, 420] on button "Save & Next" at bounding box center [541, 428] width 110 height 30
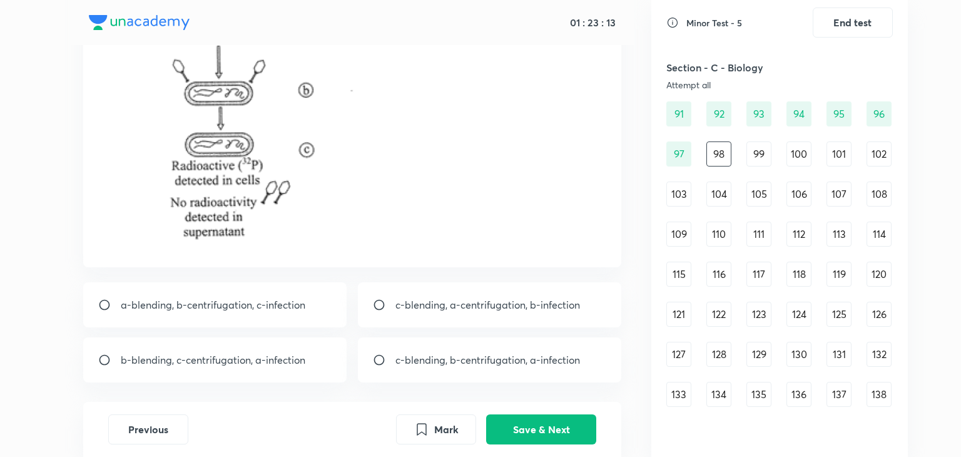
scroll to position [232, 0]
click at [274, 349] on div "b-blending, c-centrifugation, a-infection" at bounding box center [215, 359] width 264 height 45
radio input "true"
click at [553, 421] on button "Save & Next" at bounding box center [541, 428] width 110 height 30
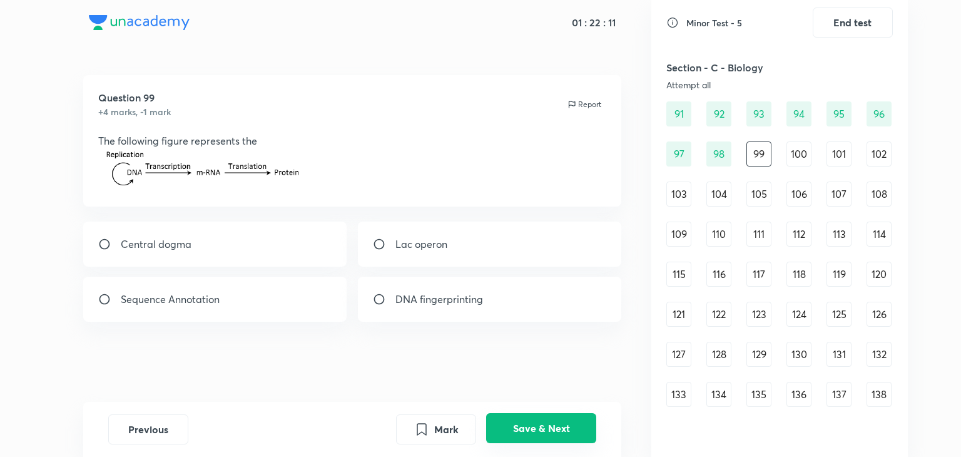
scroll to position [0, 0]
click at [318, 243] on div "Central dogma" at bounding box center [215, 244] width 264 height 45
radio input "true"
click at [561, 425] on button "Save & Next" at bounding box center [541, 428] width 110 height 30
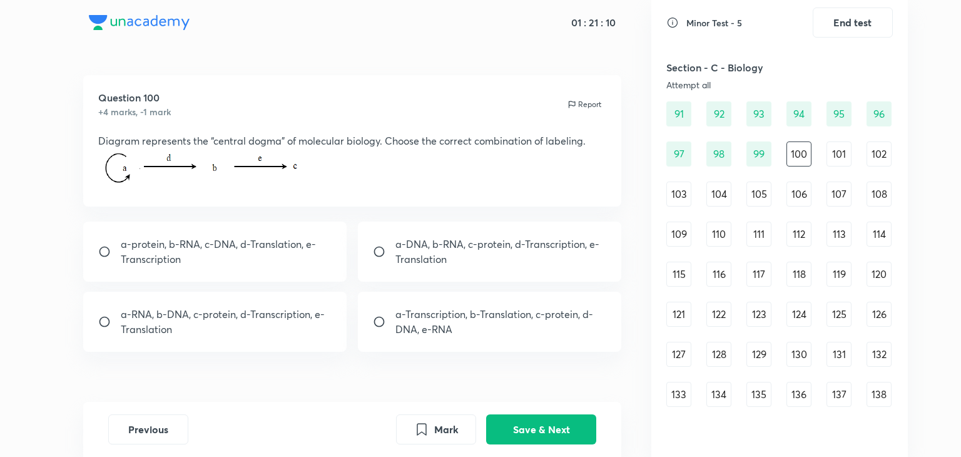
click at [389, 251] on input "radio" at bounding box center [384, 251] width 23 height 13
radio input "true"
click at [552, 431] on button "Save & Next" at bounding box center [541, 428] width 110 height 30
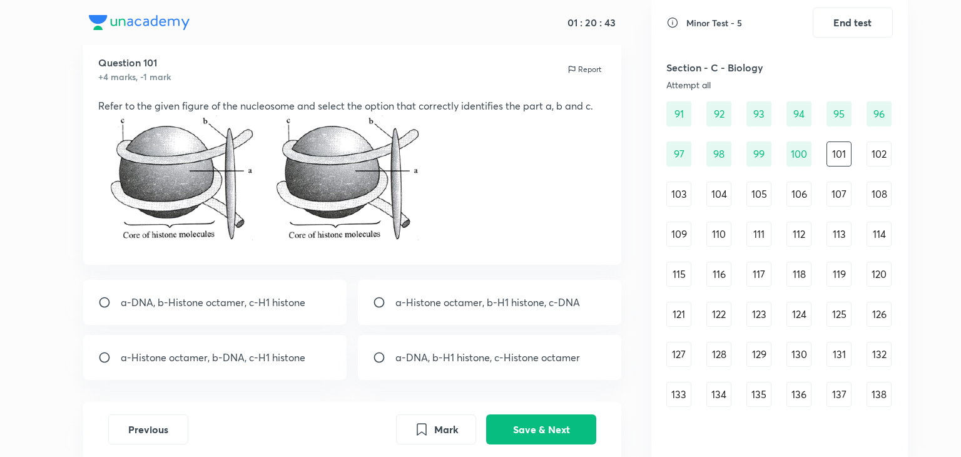
scroll to position [34, 0]
click at [280, 314] on div "a-DNA, b-Histone octamer, c-H1 histone" at bounding box center [215, 302] width 264 height 45
click at [210, 369] on div "a-Histone octamer, b-DNA, c-H1 histone" at bounding box center [215, 358] width 264 height 45
radio input "false"
radio input "true"
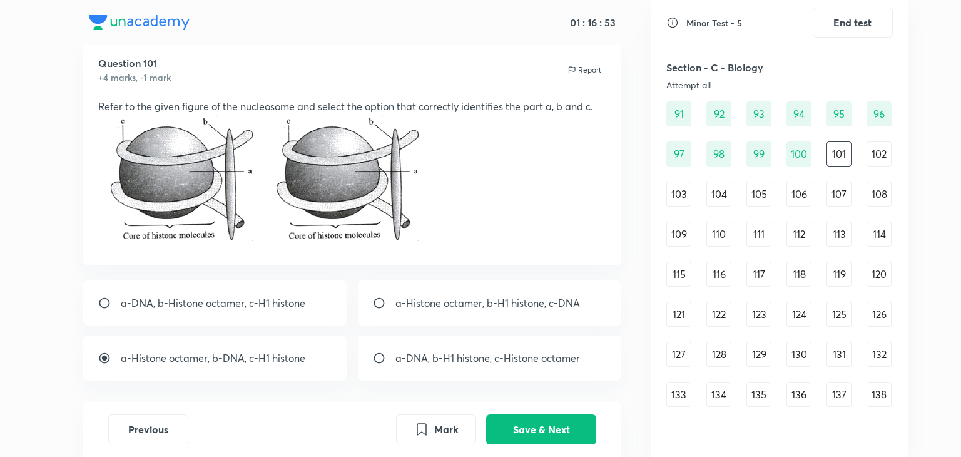
click at [418, 310] on div "a-Histone octamer, b-H1 histone, c-DNA" at bounding box center [490, 302] width 264 height 45
radio input "true"
radio input "false"
click at [545, 424] on button "Save & Next" at bounding box center [541, 428] width 110 height 30
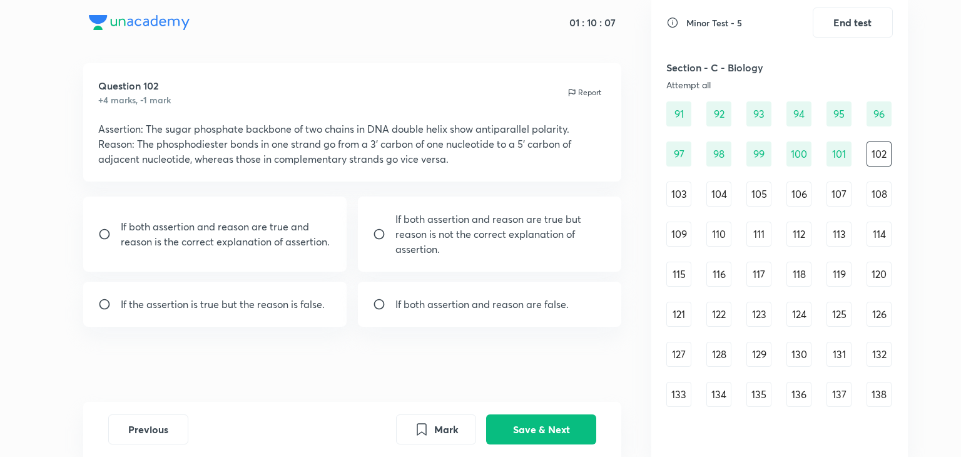
click at [290, 242] on p "If both assertion and reason are true and reason is the correct explanation of …" at bounding box center [227, 234] width 212 height 30
radio input "true"
click at [540, 420] on button "Save & Next" at bounding box center [541, 428] width 110 height 30
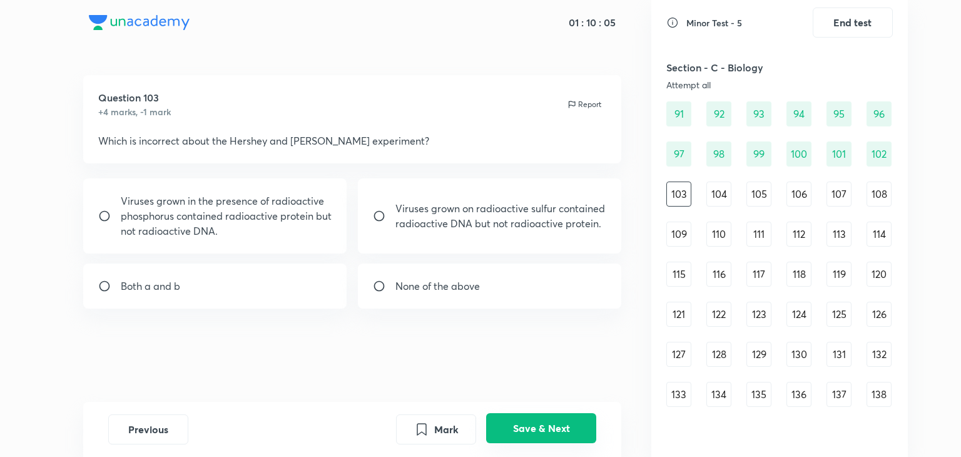
scroll to position [0, 0]
click at [287, 206] on p "Viruses grown in the presence of radioactive phosphorus contained radioactive p…" at bounding box center [227, 215] width 212 height 45
radio input "true"
click at [523, 433] on button "Save & Next" at bounding box center [541, 428] width 110 height 30
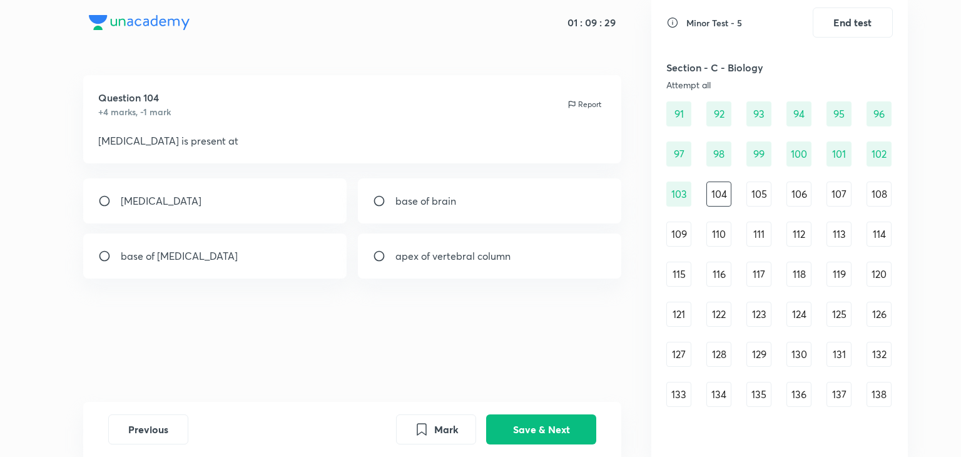
click at [212, 211] on div "[MEDICAL_DATA]" at bounding box center [215, 200] width 264 height 45
radio input "true"
click at [506, 425] on button "Save & Next" at bounding box center [541, 428] width 110 height 30
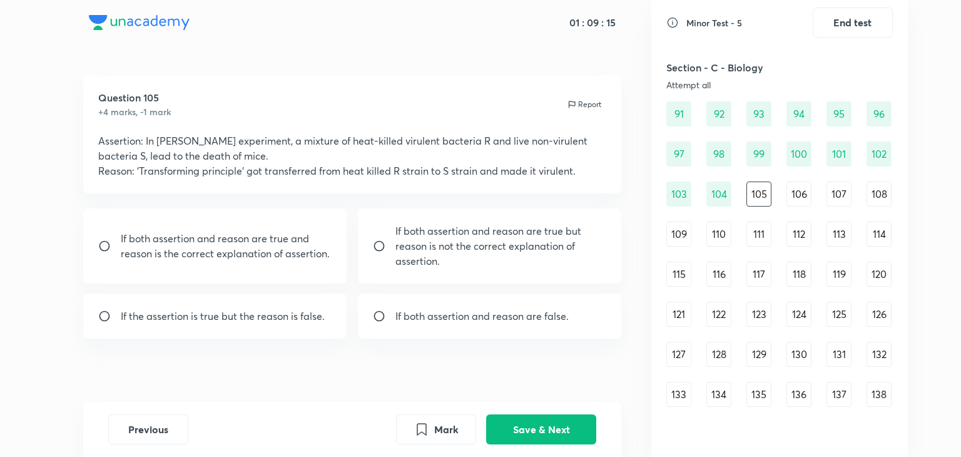
click at [320, 245] on p "If both assertion and reason are true and reason is the correct explanation of …" at bounding box center [227, 246] width 212 height 30
click at [433, 238] on p "If both assertion and reason are true but reason is not the correct explanation…" at bounding box center [502, 245] width 212 height 45
radio input "false"
radio input "true"
click at [518, 425] on button "Save & Next" at bounding box center [541, 428] width 110 height 30
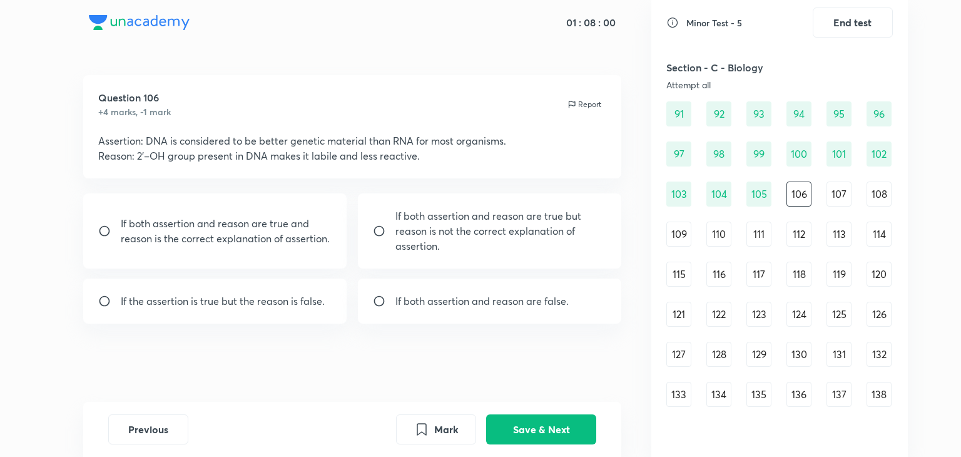
click at [287, 297] on p "If the assertion is true but the reason is false." at bounding box center [223, 301] width 204 height 15
radio input "true"
click at [551, 417] on button "Save & Next" at bounding box center [541, 428] width 110 height 30
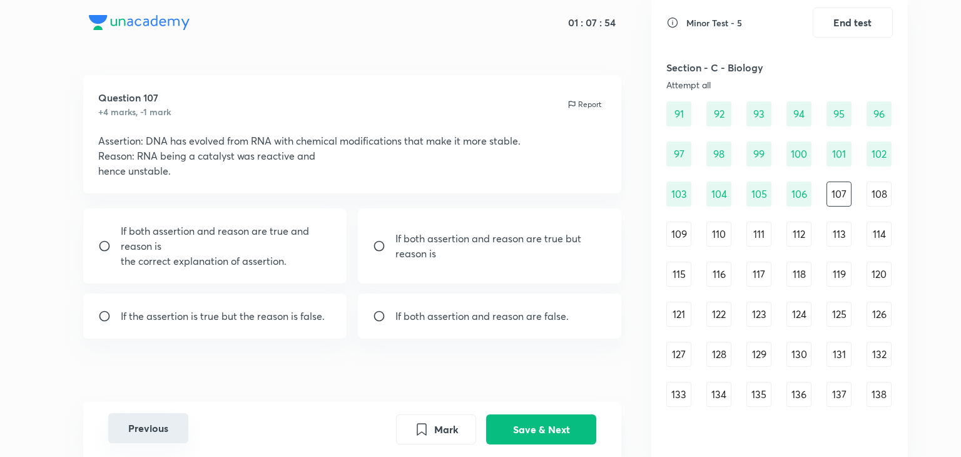
click at [163, 424] on button "Previous" at bounding box center [148, 428] width 80 height 30
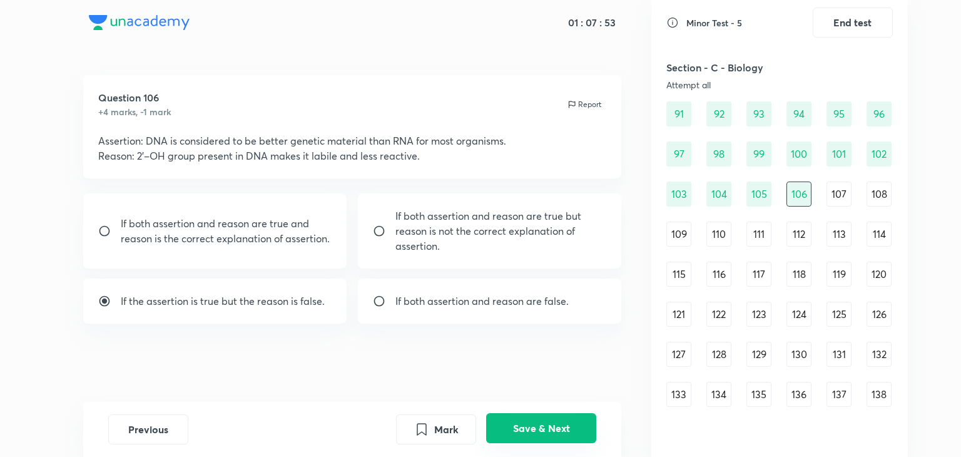
click at [548, 431] on button "Save & Next" at bounding box center [541, 428] width 110 height 30
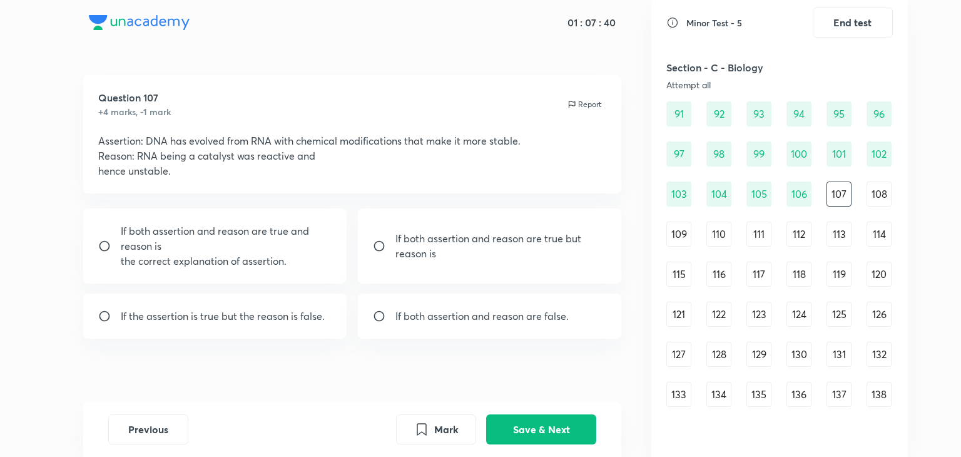
click at [298, 251] on p "If both assertion and reason are true and reason is" at bounding box center [227, 238] width 212 height 30
radio input "true"
click at [546, 423] on button "Save & Next" at bounding box center [541, 428] width 110 height 30
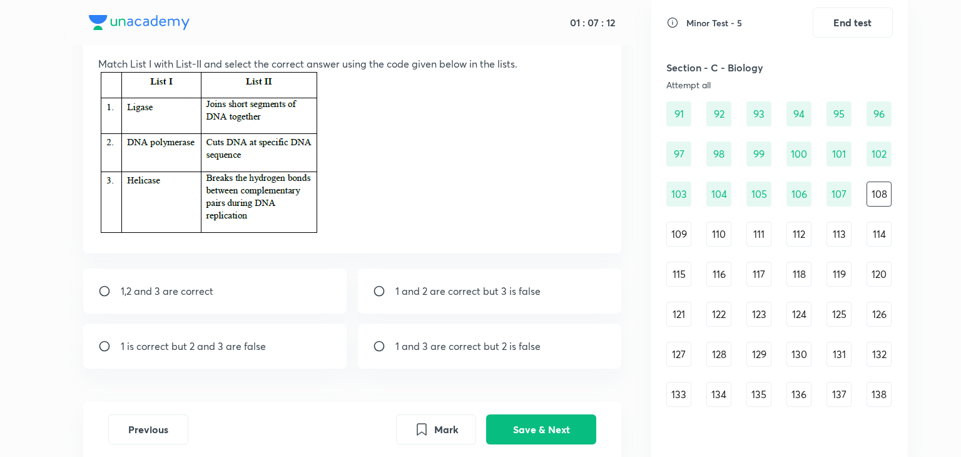
scroll to position [78, 0]
click at [280, 290] on div "1,2 and 3 are correct" at bounding box center [215, 290] width 264 height 45
radio input "true"
click at [513, 424] on button "Save & Next" at bounding box center [541, 428] width 110 height 30
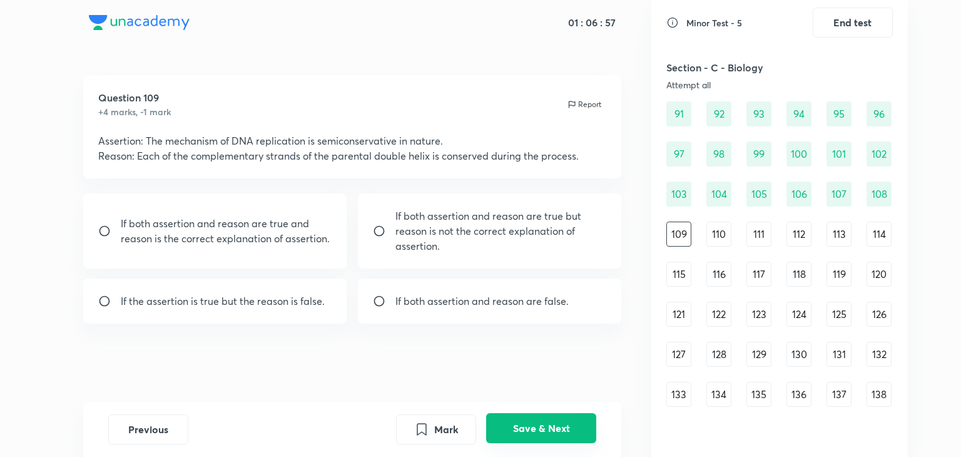
scroll to position [0, 0]
click at [275, 220] on p "If both assertion and reason are true and reason is the correct explanation of …" at bounding box center [227, 231] width 212 height 30
radio input "true"
click at [556, 420] on button "Save & Next" at bounding box center [541, 428] width 110 height 30
click at [448, 231] on p "If both assertion and reason are true but reason is not the correct explanation…" at bounding box center [502, 230] width 212 height 45
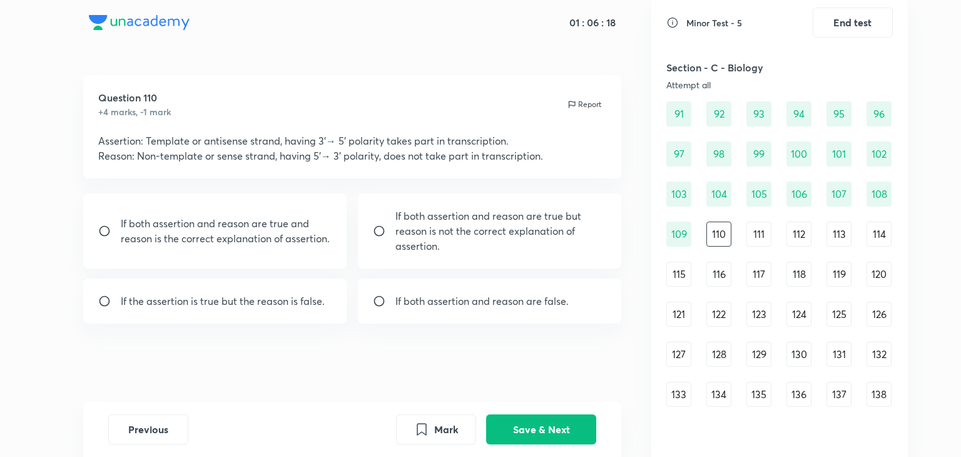
radio input "true"
click at [555, 423] on button "Save & Next" at bounding box center [541, 428] width 110 height 30
click at [274, 247] on div "If both assertion and reason are true and reason is the correct explanation of …" at bounding box center [215, 230] width 264 height 75
radio input "true"
click at [521, 430] on button "Save & Next" at bounding box center [541, 428] width 110 height 30
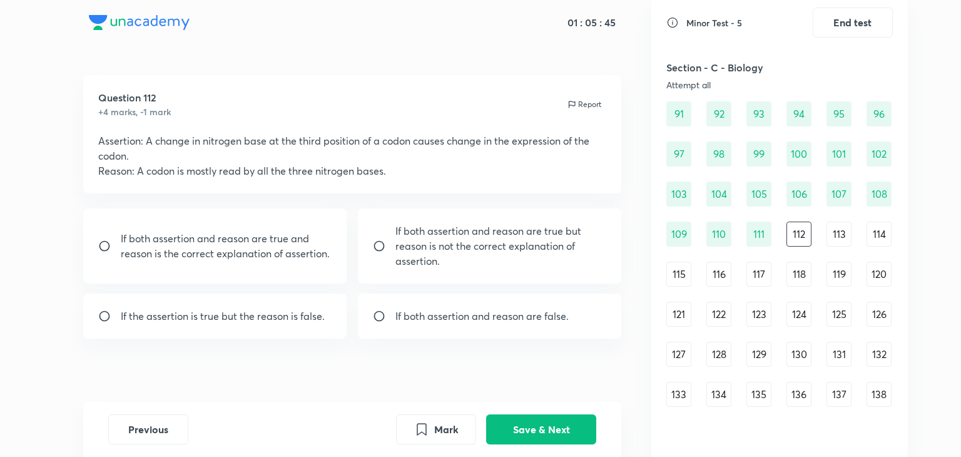
click at [298, 262] on div "If both assertion and reason are true and reason is the correct explanation of …" at bounding box center [215, 245] width 264 height 75
radio input "true"
click at [380, 247] on input "radio" at bounding box center [384, 246] width 23 height 13
radio input "true"
radio input "false"
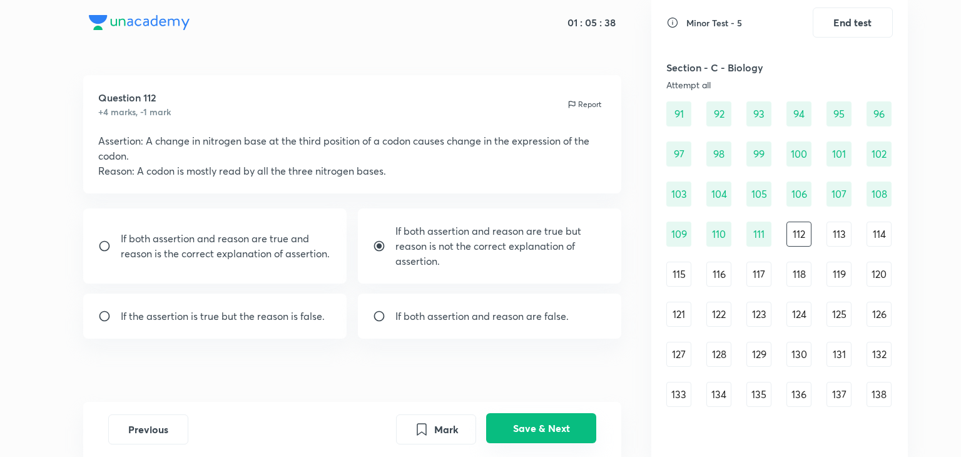
click at [535, 434] on button "Save & Next" at bounding box center [541, 428] width 110 height 30
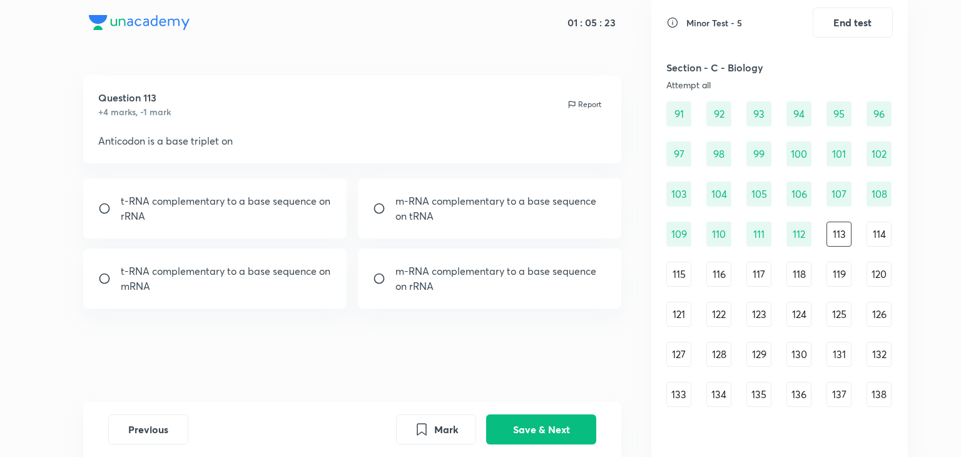
click at [241, 208] on p "t-RNA complementary to a base sequence on rRNA" at bounding box center [227, 208] width 212 height 30
click at [250, 289] on p "t-RNA complementary to a base sequence on mRNA" at bounding box center [227, 279] width 212 height 30
radio input "false"
radio input "true"
click at [509, 418] on button "Save & Next" at bounding box center [541, 428] width 110 height 30
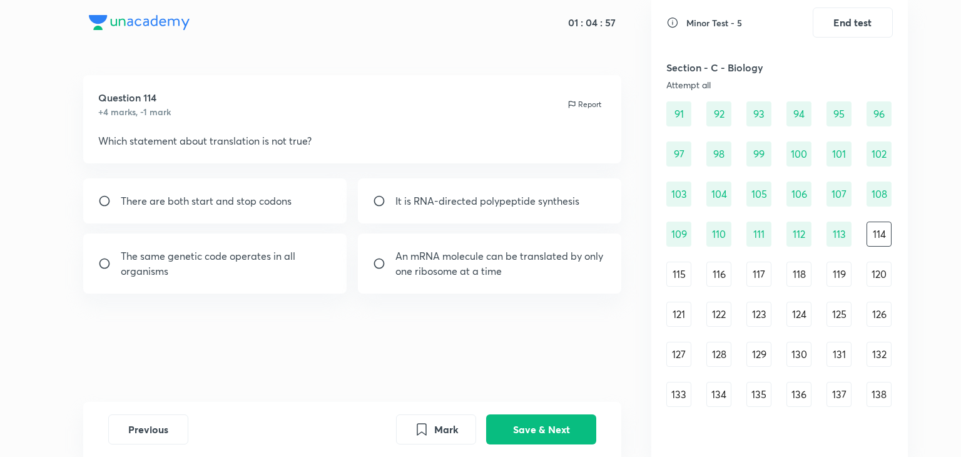
click at [400, 280] on div "An mRNA molecule can be translated by only one ribosome at a time" at bounding box center [490, 263] width 264 height 60
radio input "true"
click at [556, 424] on button "Save & Next" at bounding box center [541, 428] width 110 height 30
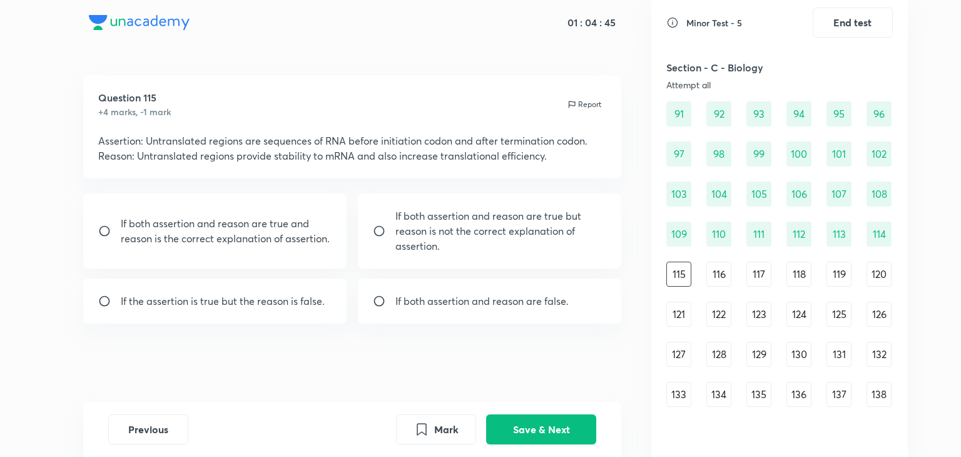
click at [307, 237] on p "If both assertion and reason are true and reason is the correct explanation of …" at bounding box center [227, 231] width 212 height 30
radio input "true"
click at [540, 433] on button "Save & Next" at bounding box center [541, 428] width 110 height 30
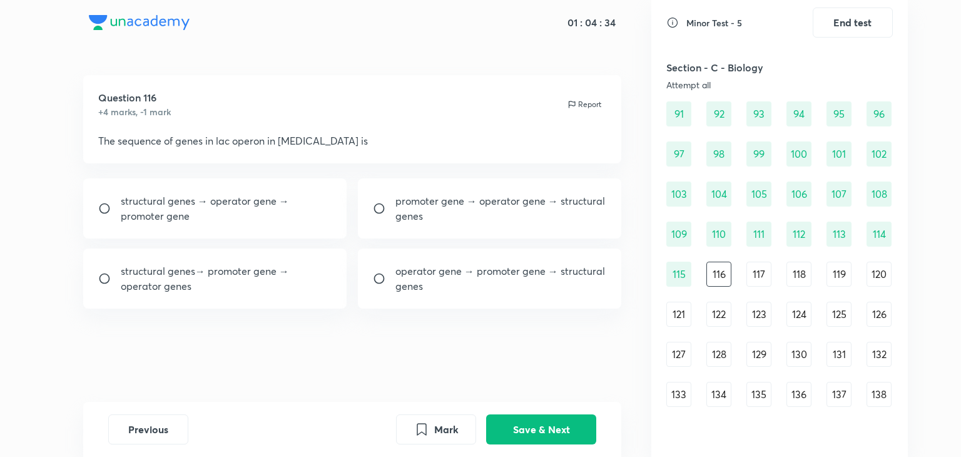
click at [419, 211] on p "promoter gene → operator gene → structural genes" at bounding box center [502, 208] width 212 height 30
radio input "true"
click at [533, 431] on button "Save & Next" at bounding box center [541, 428] width 110 height 30
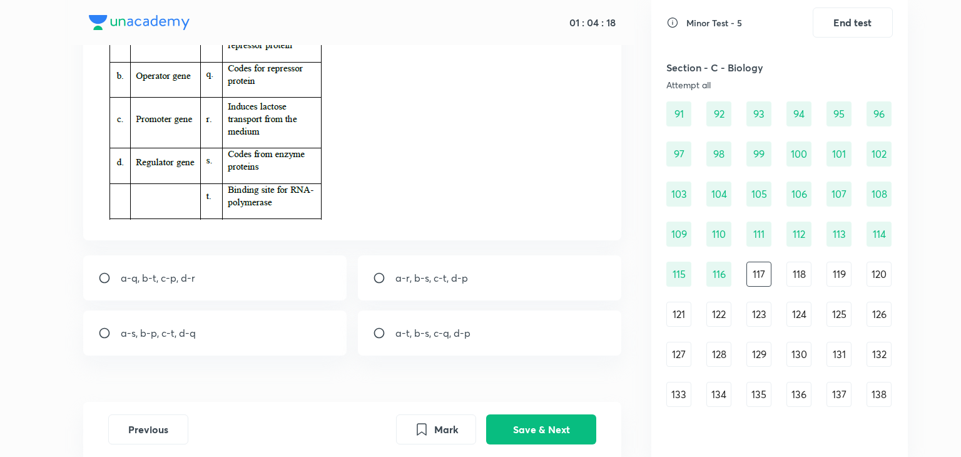
scroll to position [127, 0]
click at [187, 329] on p "a-s, b-p, c-t, d-q" at bounding box center [158, 333] width 75 height 15
radio input "true"
click at [516, 419] on button "Save & Next" at bounding box center [541, 428] width 110 height 30
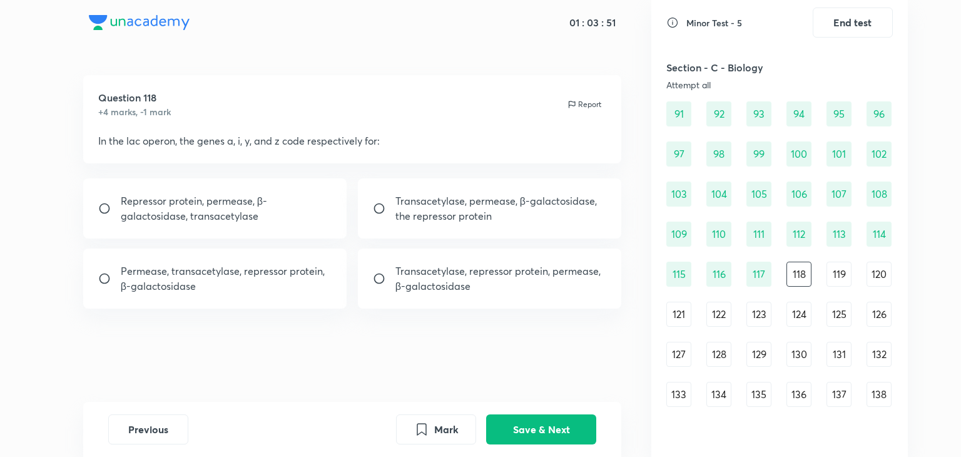
click at [428, 267] on p "Transacetylase, repressor protein, permease, β-galactosidase" at bounding box center [502, 279] width 212 height 30
radio input "true"
click at [517, 419] on button "Save & Next" at bounding box center [541, 428] width 110 height 30
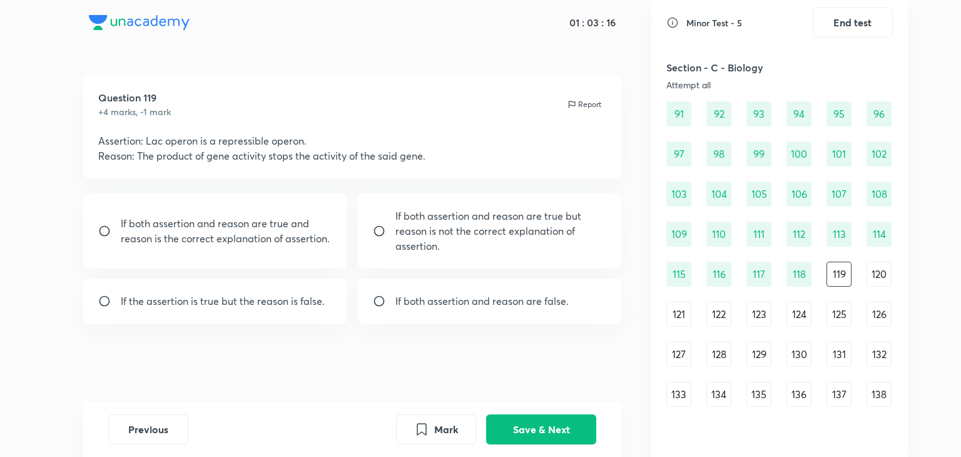
click at [443, 315] on div "If both assertion and reason are false." at bounding box center [490, 301] width 264 height 45
radio input "true"
click at [535, 434] on button "Save & Next" at bounding box center [541, 428] width 110 height 30
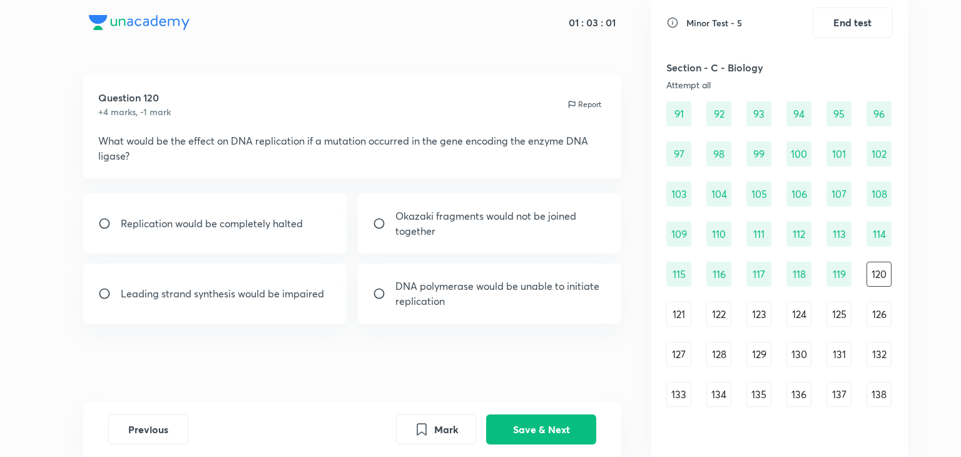
click at [482, 243] on div "Okazaki fragments would not be joined together" at bounding box center [490, 223] width 264 height 60
radio input "true"
click at [517, 434] on button "Save & Next" at bounding box center [541, 428] width 110 height 30
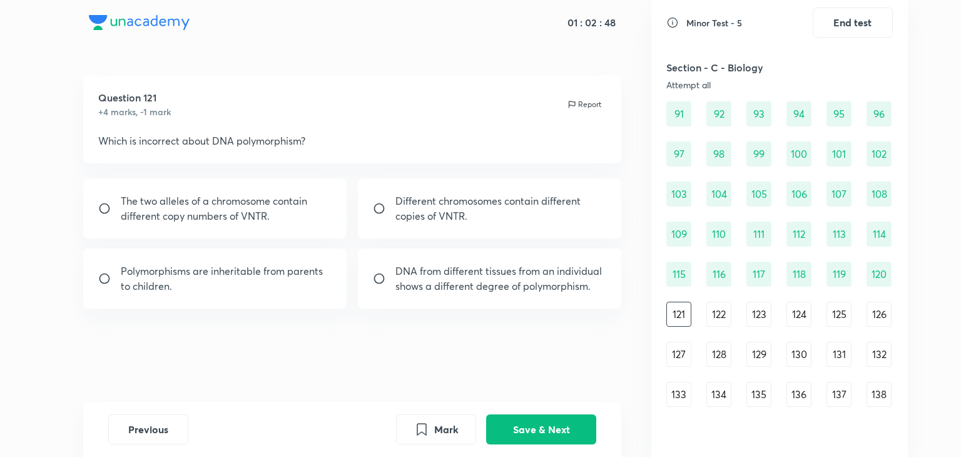
click at [424, 292] on p "DNA from different tissues from an individual shows a different degree of polym…" at bounding box center [502, 279] width 212 height 30
radio input "true"
click at [578, 434] on button "Save & Next" at bounding box center [541, 428] width 110 height 30
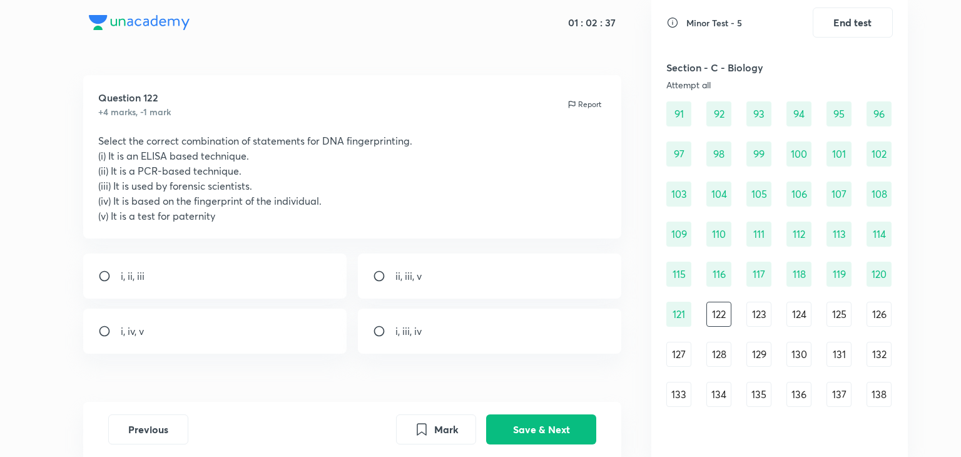
click at [414, 290] on div "ii, iii, v" at bounding box center [490, 276] width 264 height 45
radio input "true"
click at [498, 436] on button "Save & Next" at bounding box center [541, 428] width 110 height 30
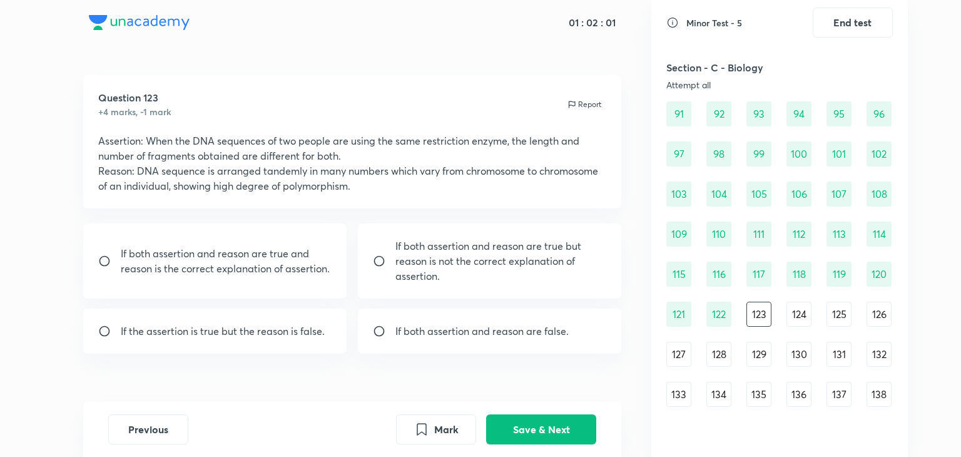
click at [282, 272] on p "If both assertion and reason are true and reason is the correct explanation of …" at bounding box center [227, 261] width 212 height 30
radio input "true"
click at [529, 426] on button "Save & Next" at bounding box center [541, 428] width 110 height 30
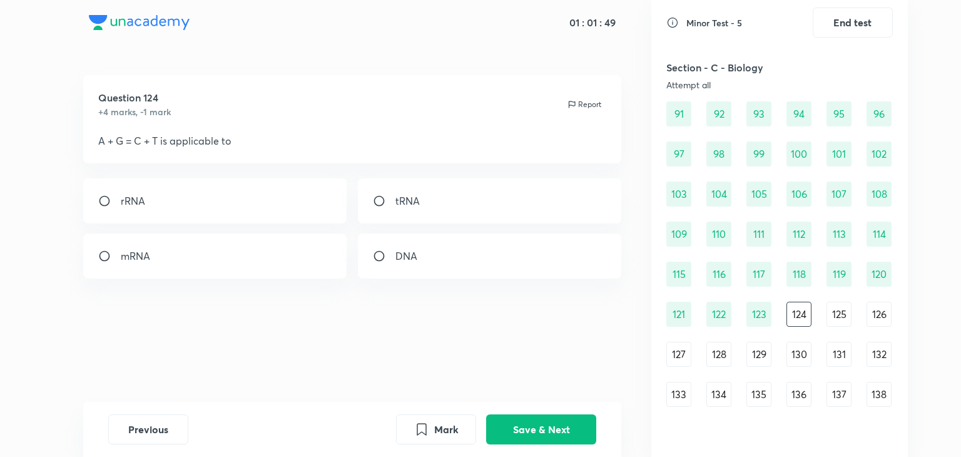
click at [378, 254] on input "radio" at bounding box center [384, 256] width 23 height 13
radio input "true"
click at [518, 434] on button "Save & Next" at bounding box center [541, 428] width 110 height 30
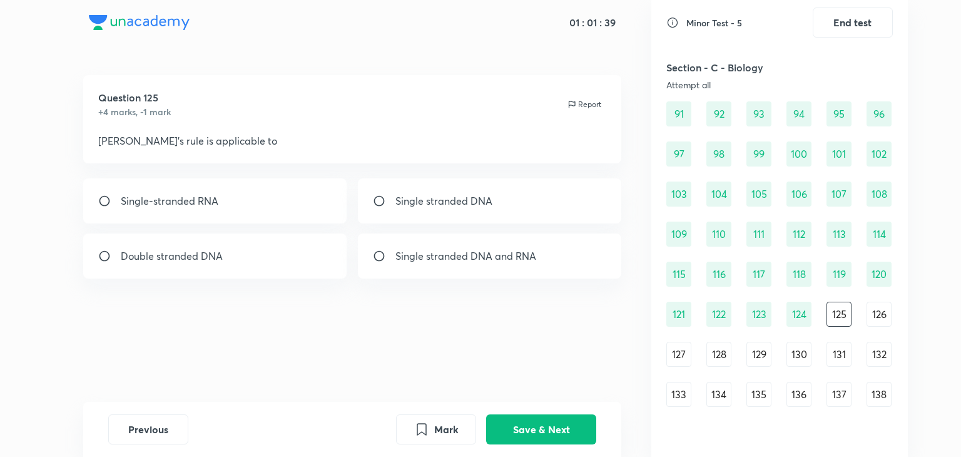
click at [279, 259] on div "Double stranded DNA" at bounding box center [215, 255] width 264 height 45
radio input "true"
click at [502, 420] on button "Save & Next" at bounding box center [541, 428] width 110 height 30
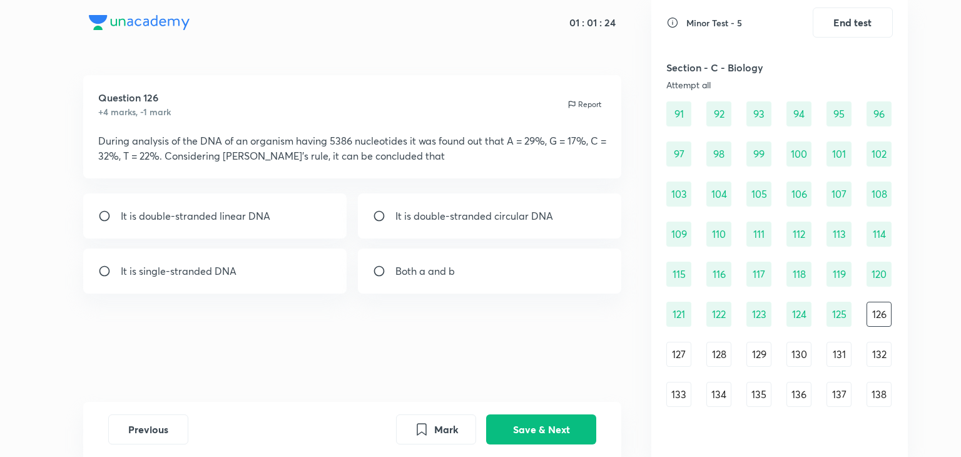
click at [260, 278] on div "It is single-stranded DNA" at bounding box center [215, 271] width 264 height 45
radio input "true"
click at [545, 424] on button "Save & Next" at bounding box center [541, 428] width 110 height 30
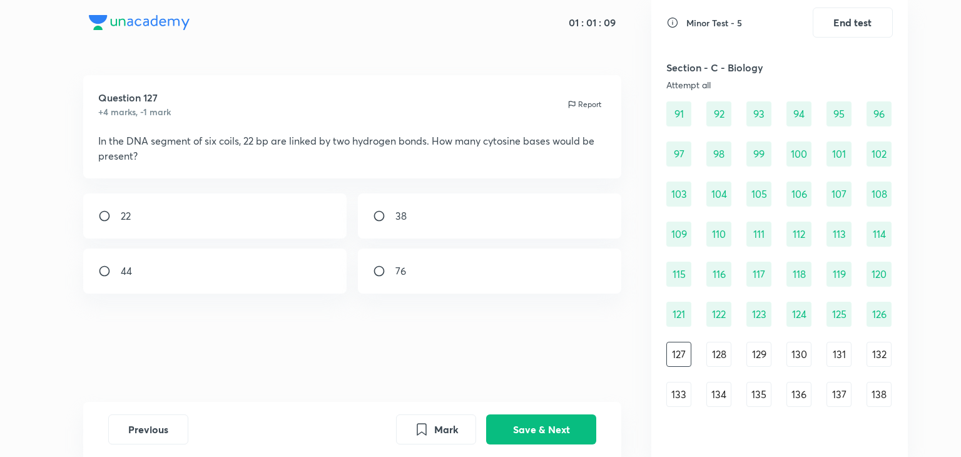
click at [424, 227] on div "38" at bounding box center [490, 215] width 264 height 45
radio input "true"
click at [530, 431] on button "Save & Next" at bounding box center [541, 428] width 110 height 30
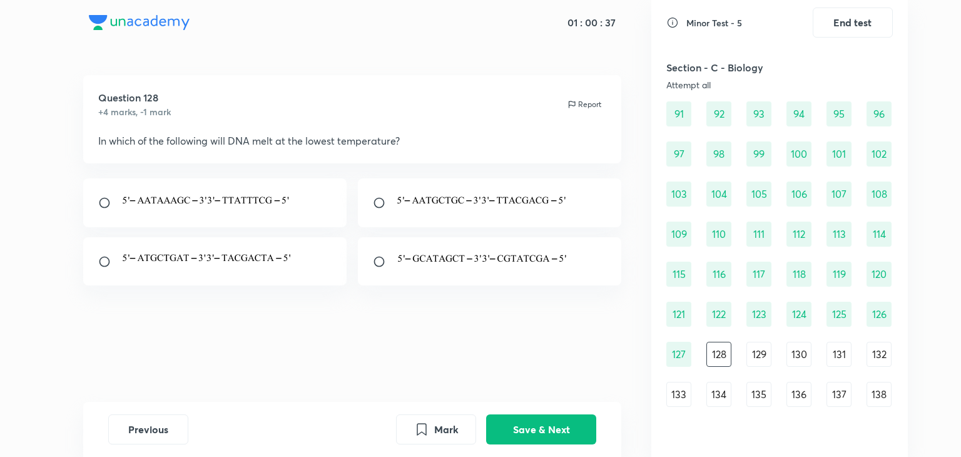
click at [186, 212] on p at bounding box center [207, 202] width 173 height 19
radio input "true"
click at [559, 428] on button "Save & Next" at bounding box center [541, 428] width 110 height 30
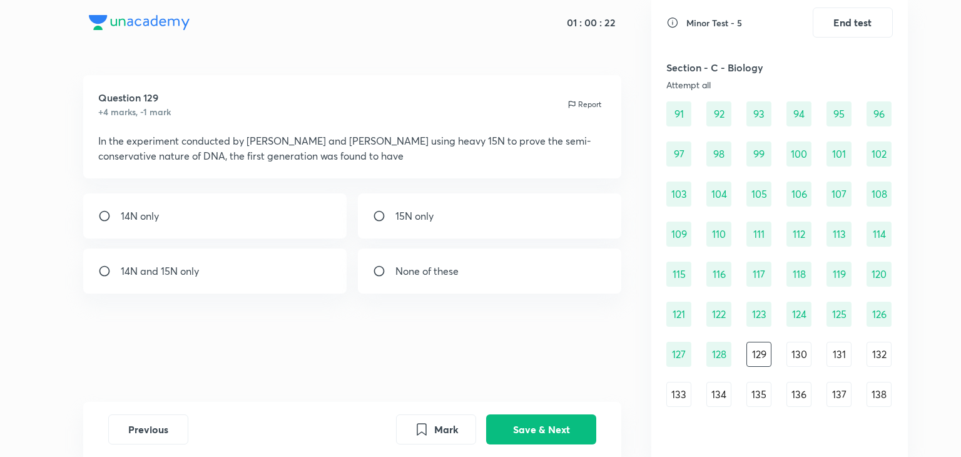
click at [336, 269] on div "14N and 15N only" at bounding box center [215, 271] width 264 height 45
radio input "true"
click at [556, 422] on button "Save & Next" at bounding box center [541, 428] width 110 height 30
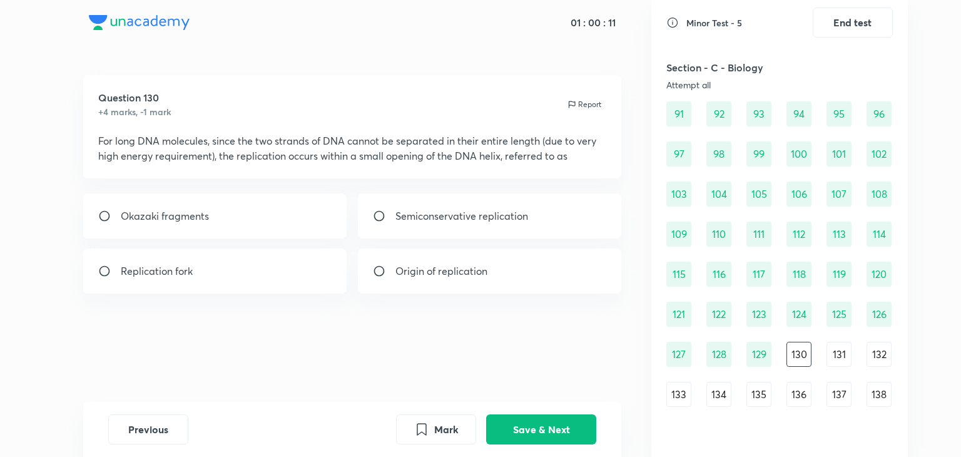
click at [311, 266] on div "Replication fork" at bounding box center [215, 271] width 264 height 45
radio input "true"
click at [577, 429] on button "Save & Next" at bounding box center [541, 428] width 110 height 30
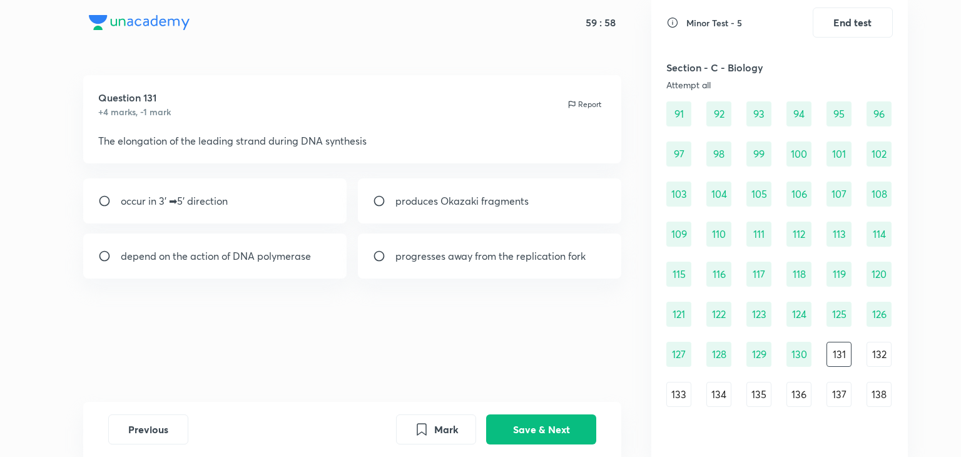
click at [280, 253] on p "depend on the action of DNA polymerase" at bounding box center [216, 256] width 190 height 15
radio input "true"
click at [505, 421] on button "Save & Next" at bounding box center [541, 428] width 110 height 30
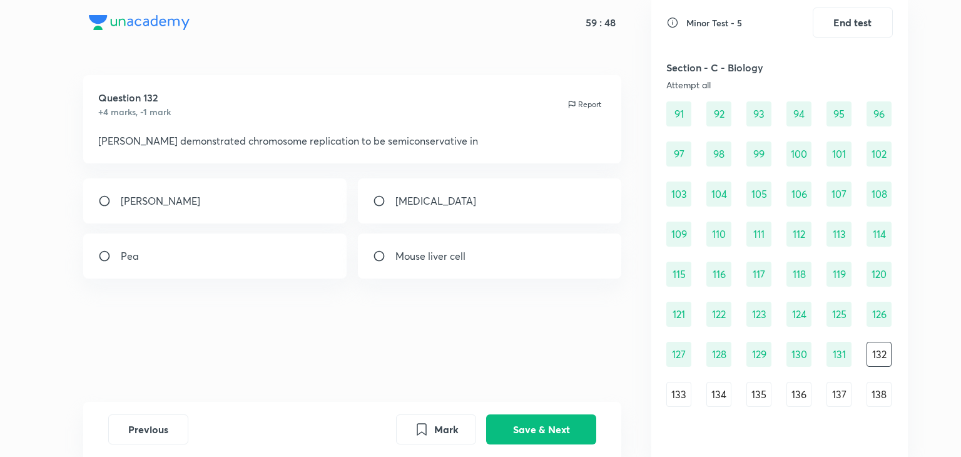
click at [278, 208] on div "[PERSON_NAME]" at bounding box center [215, 200] width 264 height 45
radio input "true"
click at [529, 419] on button "Save & Next" at bounding box center [541, 428] width 110 height 30
click at [203, 254] on div "transcription" at bounding box center [215, 255] width 264 height 45
radio input "true"
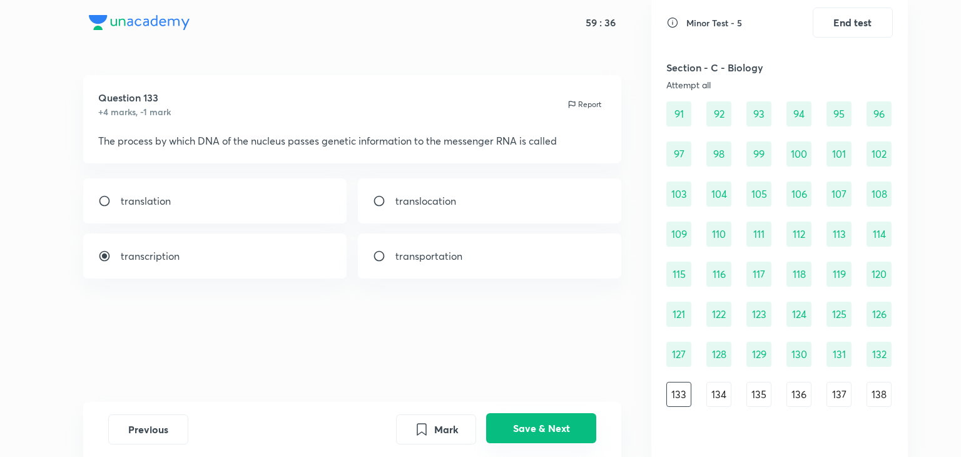
click at [536, 414] on button "Save & Next" at bounding box center [541, 428] width 110 height 30
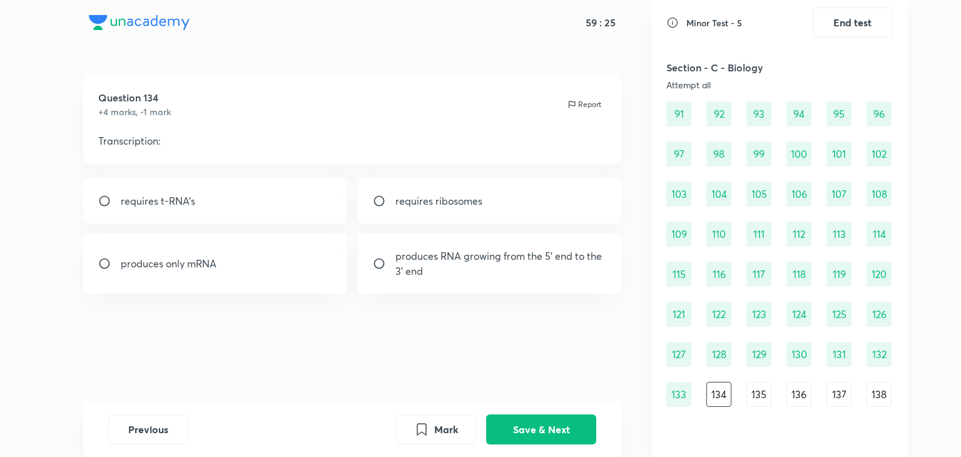
click at [437, 291] on div "produces RNA growing from the 5' end to the 3' end" at bounding box center [490, 263] width 264 height 60
radio input "true"
click at [555, 431] on button "Save & Next" at bounding box center [541, 428] width 110 height 30
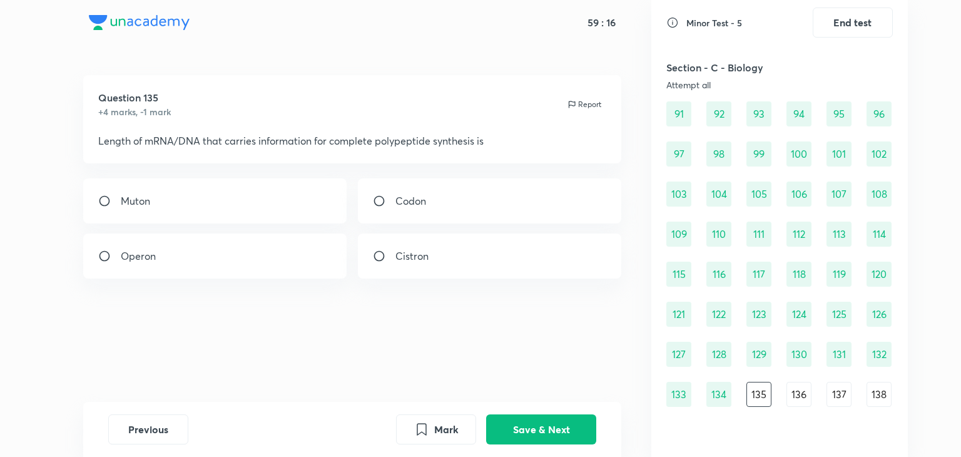
click at [460, 252] on div "Cistron" at bounding box center [490, 255] width 264 height 45
radio input "true"
click at [527, 431] on button "Save & Next" at bounding box center [541, 428] width 110 height 30
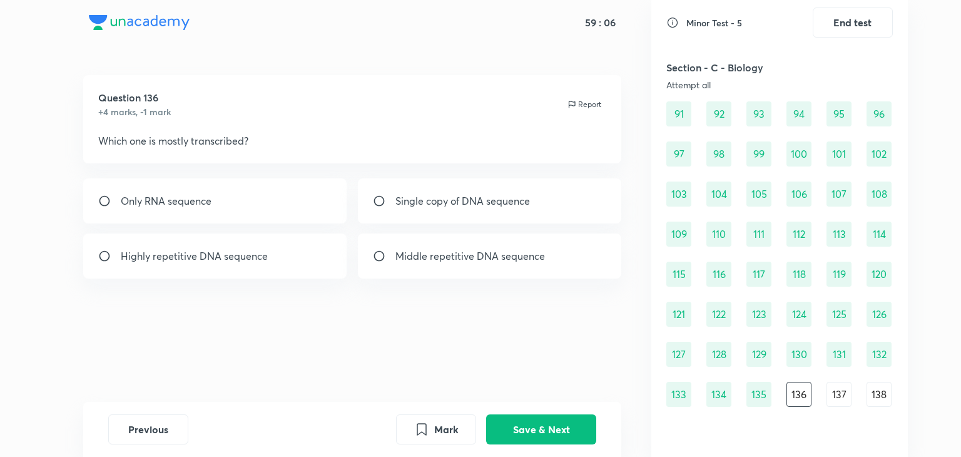
click at [400, 203] on p "Single copy of DNA sequence" at bounding box center [463, 200] width 135 height 15
radio input "true"
click at [523, 423] on button "Save & Next" at bounding box center [541, 428] width 110 height 30
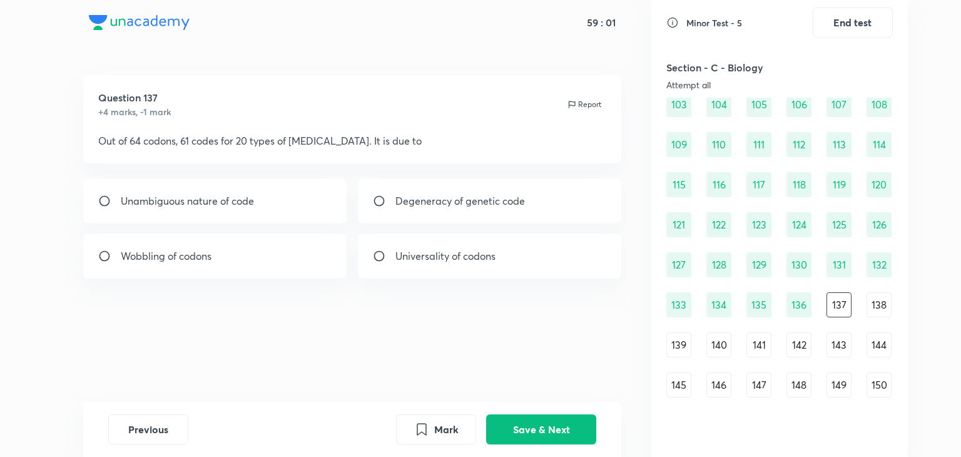
scroll to position [992, 0]
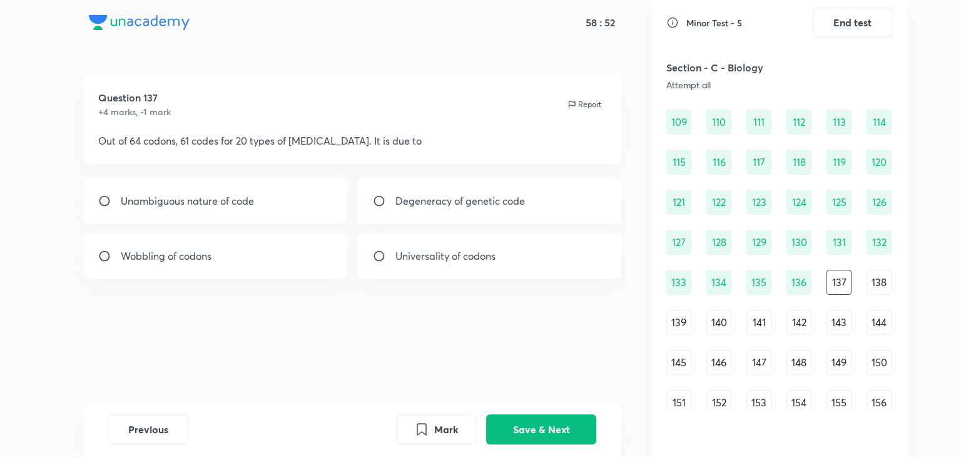
click at [390, 188] on div "Degeneracy of genetic code" at bounding box center [490, 200] width 264 height 45
radio input "true"
click at [550, 425] on button "Save & Next" at bounding box center [541, 428] width 110 height 30
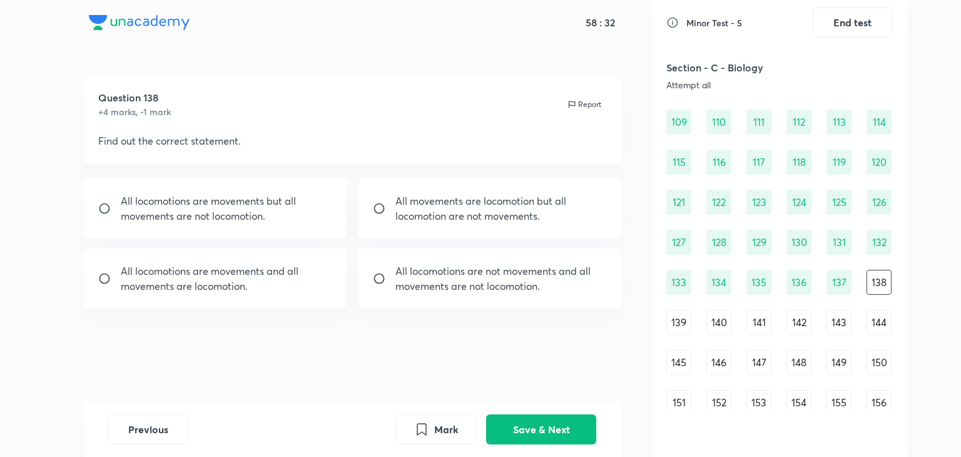
click at [306, 220] on div "All locomotions are movements but all movements are not locomotion." at bounding box center [215, 208] width 264 height 60
radio input "true"
click at [534, 419] on button "Save & Next" at bounding box center [541, 428] width 110 height 30
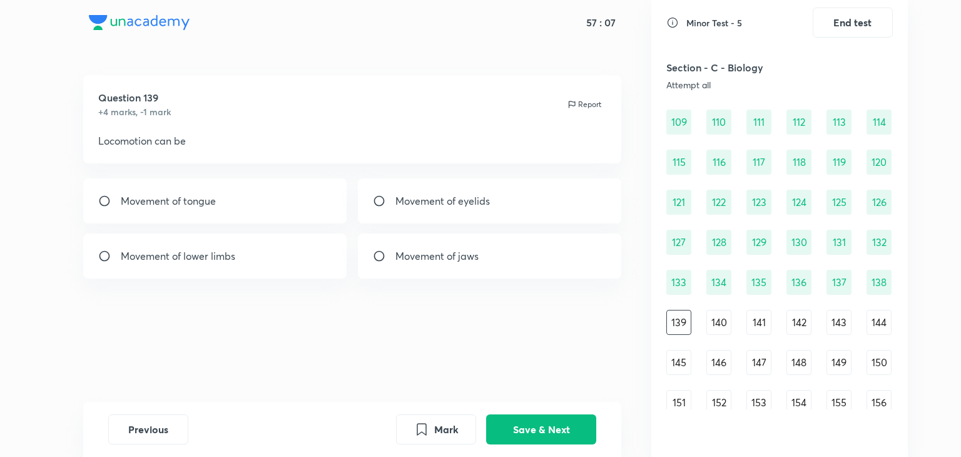
click at [284, 243] on div "Movement of lower limbs" at bounding box center [215, 255] width 264 height 45
radio input "true"
click at [561, 432] on button "Save & Next" at bounding box center [541, 428] width 110 height 30
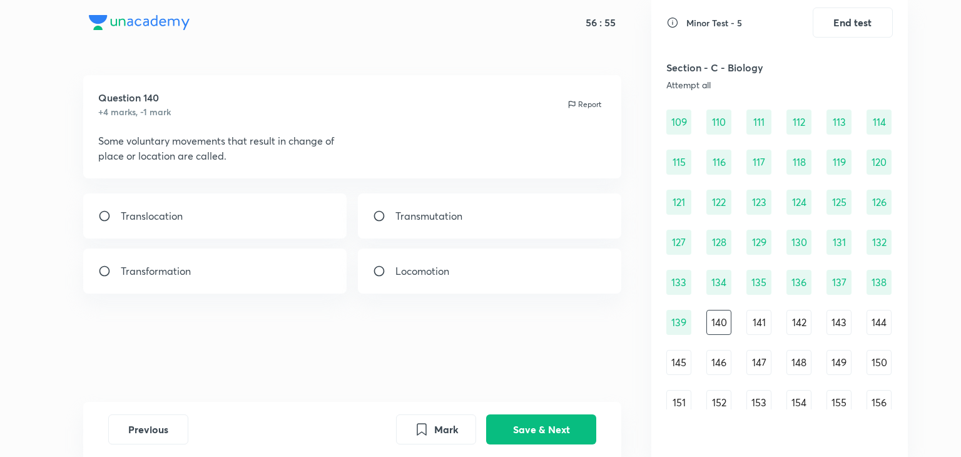
click at [374, 272] on input "radio" at bounding box center [384, 271] width 23 height 13
radio input "true"
click at [538, 414] on button "Save & Next" at bounding box center [541, 428] width 110 height 30
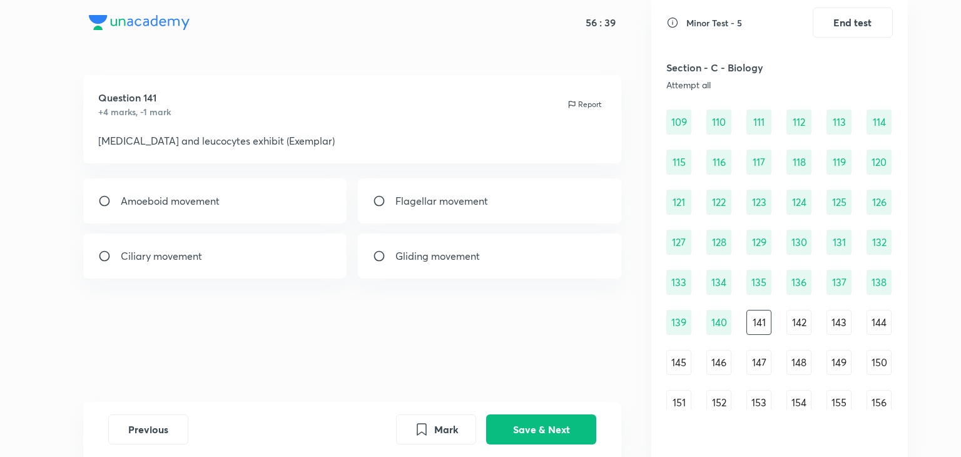
click at [308, 210] on div "Amoeboid movement" at bounding box center [215, 200] width 264 height 45
radio input "true"
click at [558, 440] on button "Save & Next" at bounding box center [541, 428] width 110 height 30
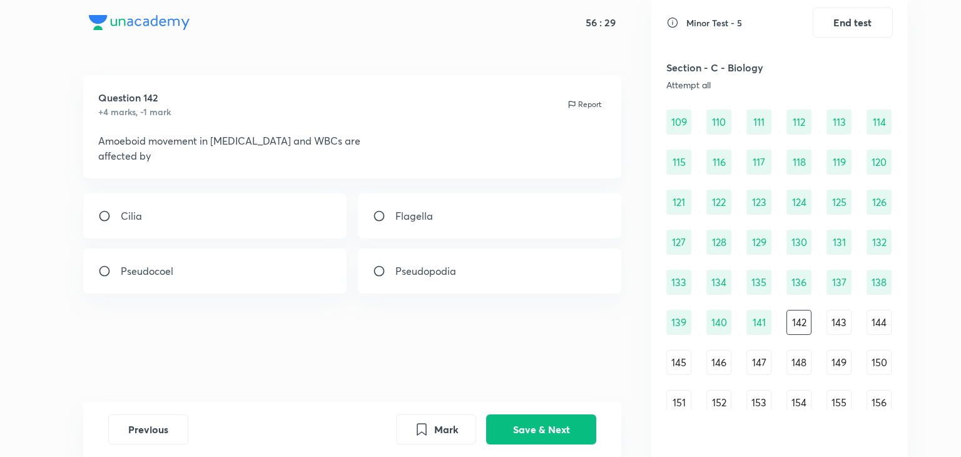
click at [466, 256] on div "Pseudopodia" at bounding box center [490, 271] width 264 height 45
radio input "true"
click at [526, 429] on button "Save & Next" at bounding box center [541, 428] width 110 height 30
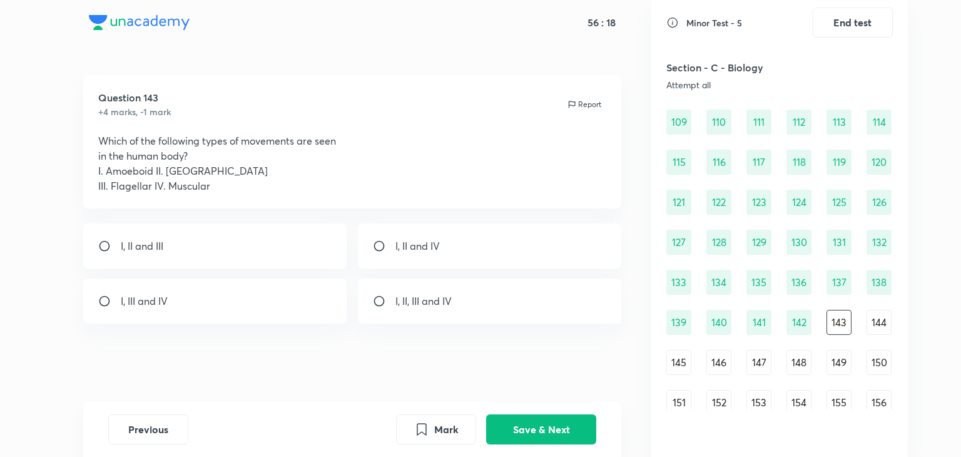
click at [281, 247] on div "I, II and III" at bounding box center [215, 245] width 264 height 45
radio input "true"
click at [523, 421] on button "Save & Next" at bounding box center [541, 428] width 110 height 30
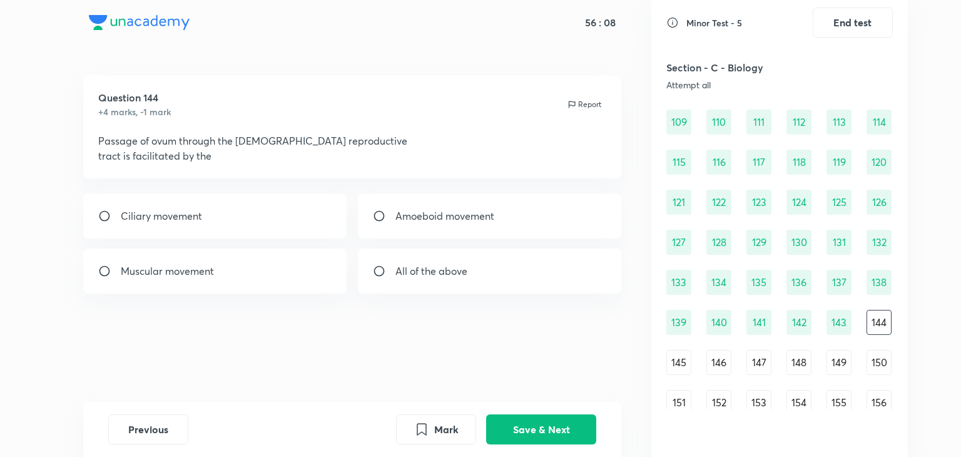
click at [280, 213] on div "Ciliary movement" at bounding box center [215, 215] width 264 height 45
radio input "true"
click at [560, 434] on button "Save & Next" at bounding box center [541, 428] width 110 height 30
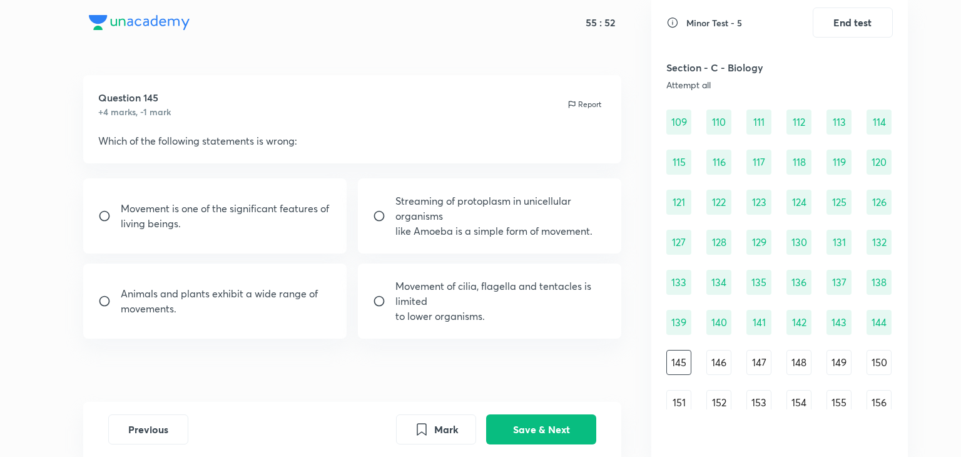
click at [434, 294] on p "Movement of cilia, flagella and tentacles is limited" at bounding box center [502, 294] width 212 height 30
radio input "true"
click at [538, 426] on button "Save & Next" at bounding box center [541, 428] width 110 height 30
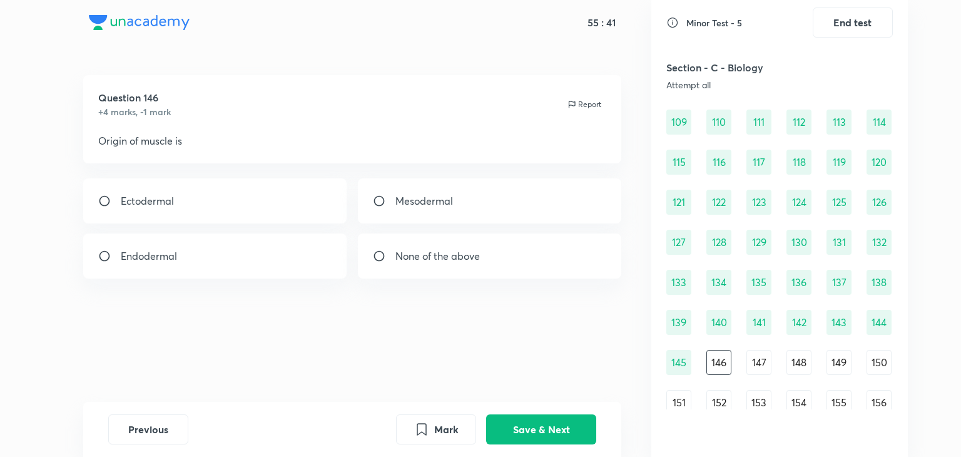
click at [416, 199] on p "Mesodermal" at bounding box center [425, 200] width 58 height 15
radio input "true"
click at [511, 423] on button "Save & Next" at bounding box center [541, 428] width 110 height 30
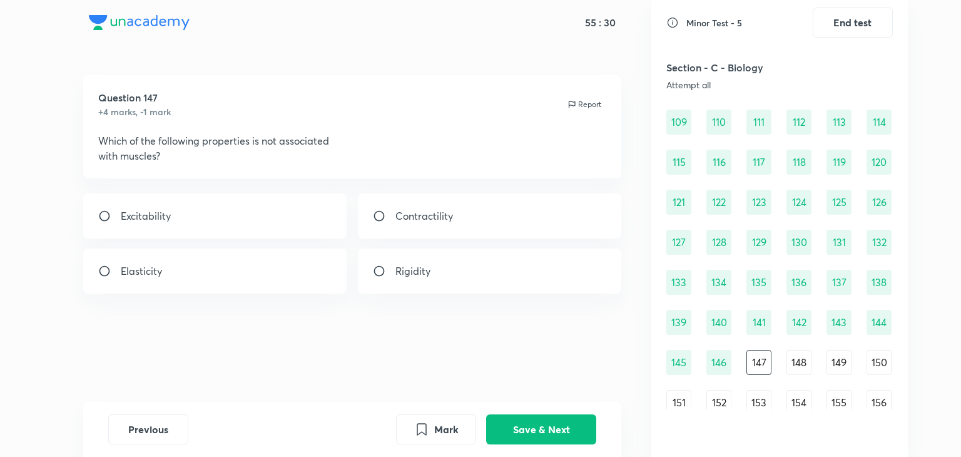
click at [443, 275] on div "Rigidity" at bounding box center [490, 271] width 264 height 45
radio input "true"
click at [566, 434] on button "Save & Next" at bounding box center [541, 428] width 110 height 30
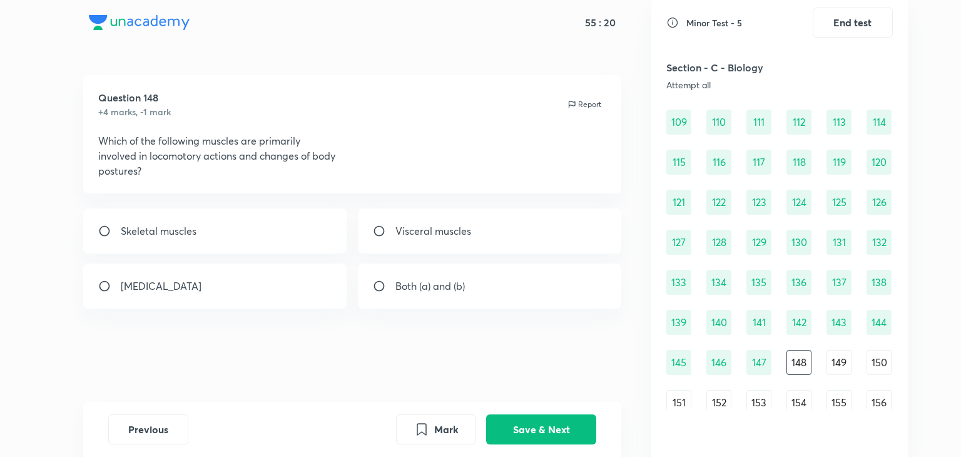
click at [306, 227] on div "Skeletal muscles" at bounding box center [215, 230] width 264 height 45
radio input "true"
click at [518, 419] on button "Save & Next" at bounding box center [541, 428] width 110 height 30
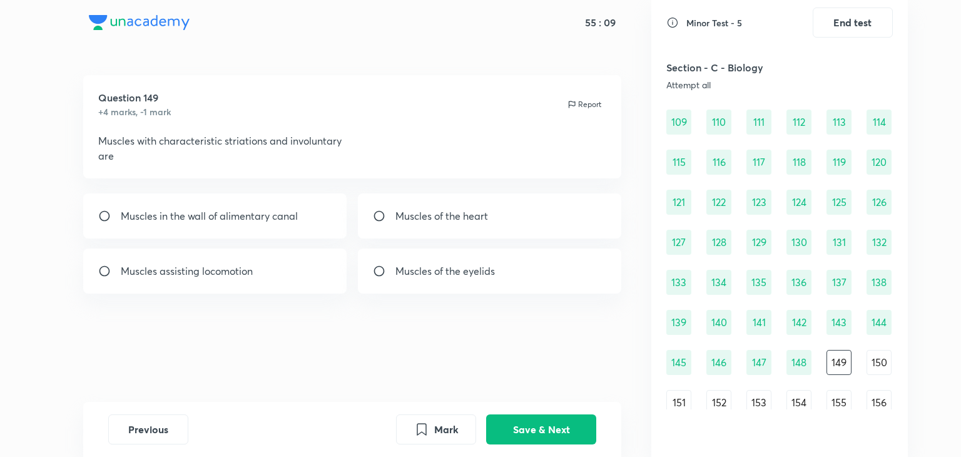
click at [397, 227] on div "Muscles of the heart" at bounding box center [490, 215] width 264 height 45
radio input "true"
click at [521, 421] on button "Save & Next" at bounding box center [541, 428] width 110 height 30
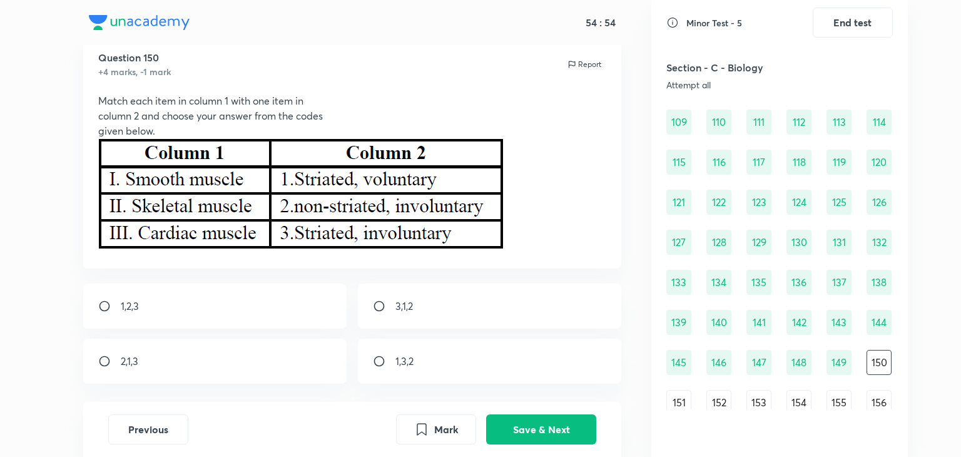
scroll to position [39, 0]
click at [297, 376] on div "2,1,3" at bounding box center [215, 361] width 264 height 45
radio input "true"
click at [515, 430] on button "Save & Next" at bounding box center [541, 428] width 110 height 30
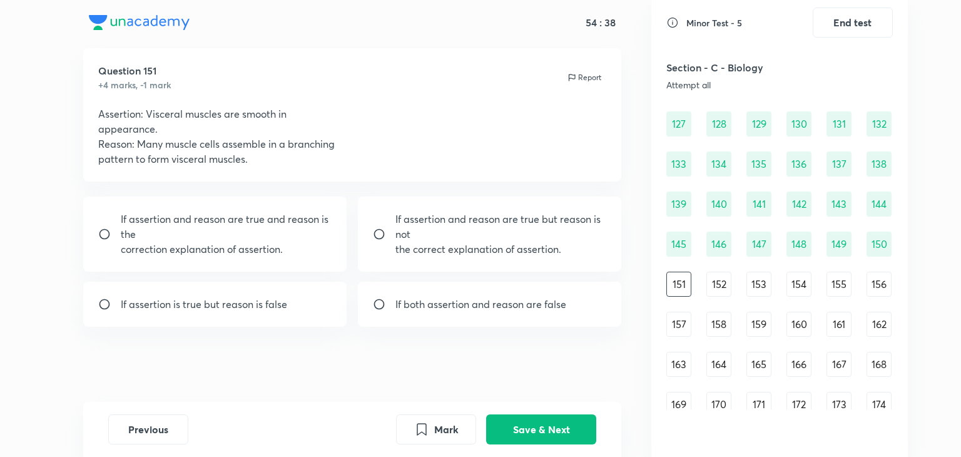
scroll to position [1186, 0]
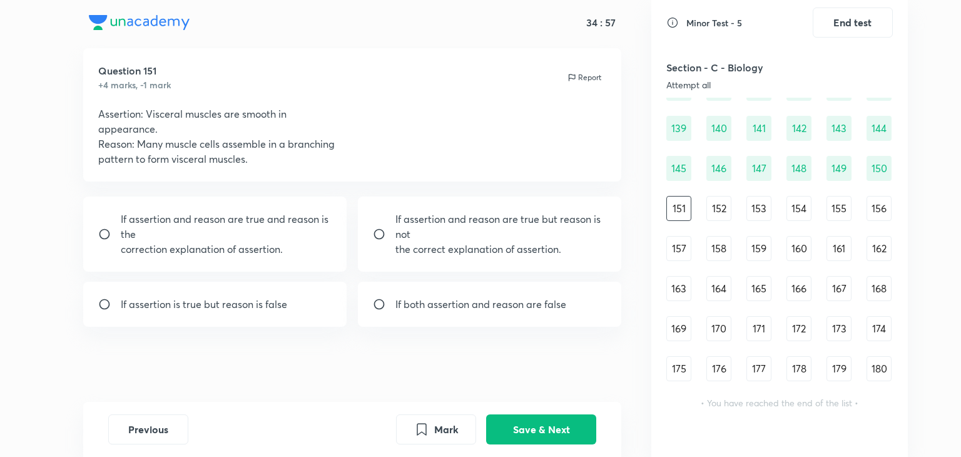
click at [255, 313] on div "If assertion is true but reason is false" at bounding box center [215, 304] width 264 height 45
radio input "true"
click at [508, 421] on button "Save & Next" at bounding box center [541, 428] width 110 height 30
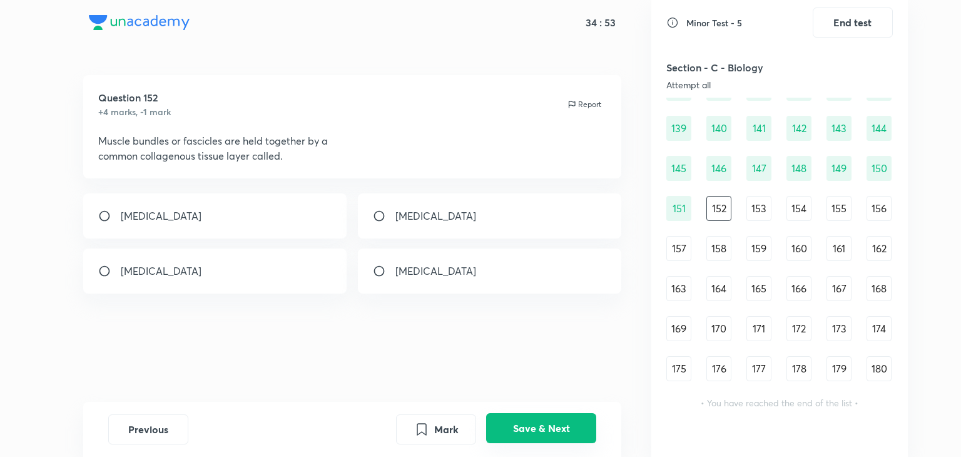
scroll to position [0, 0]
click at [147, 220] on p "[MEDICAL_DATA]" at bounding box center [161, 215] width 81 height 15
radio input "true"
click at [545, 431] on button "Save & Next" at bounding box center [541, 428] width 110 height 30
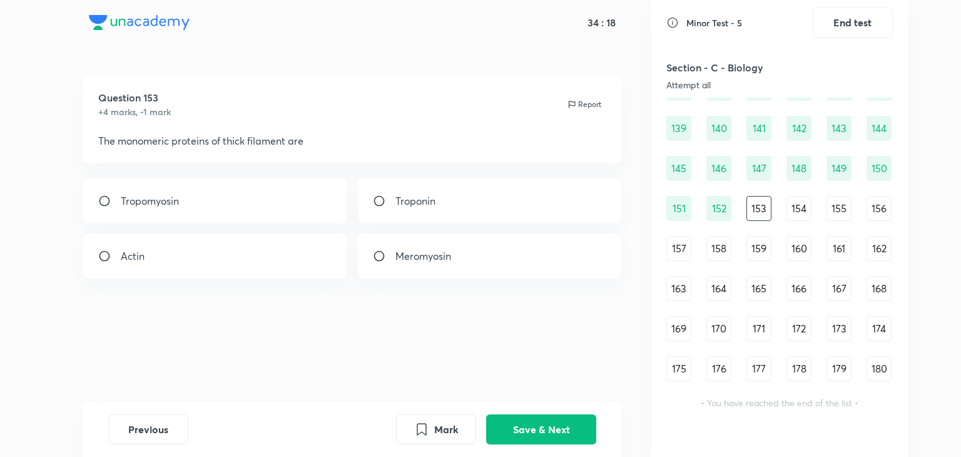
click at [411, 269] on div "Meromyosin" at bounding box center [490, 255] width 264 height 45
radio input "true"
click at [513, 431] on button "Save & Next" at bounding box center [541, 428] width 110 height 30
click at [284, 215] on div "[MEDICAL_DATA]" at bounding box center [215, 200] width 264 height 45
radio input "true"
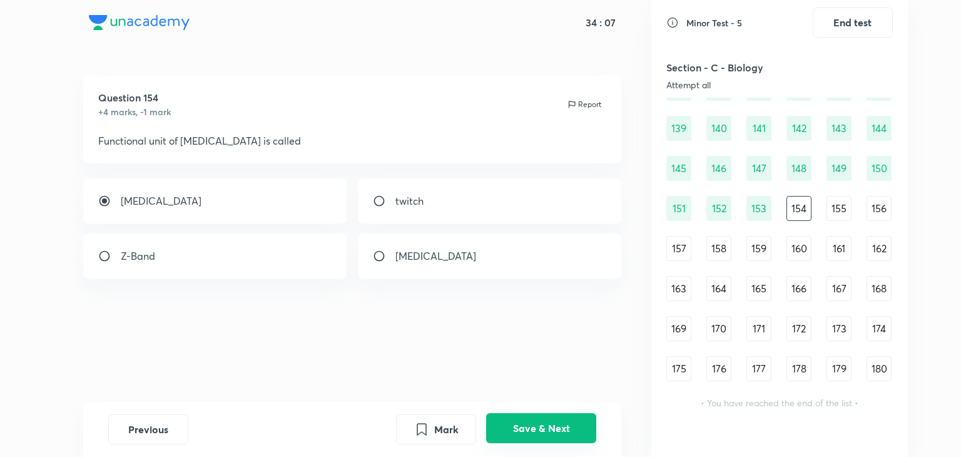
click at [528, 424] on button "Save & Next" at bounding box center [541, 428] width 110 height 30
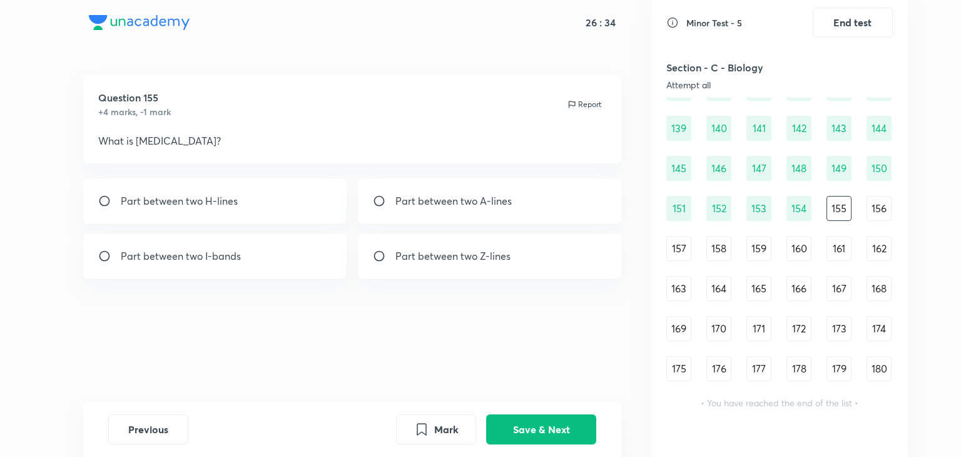
click at [403, 250] on p "Part between two Z-lines" at bounding box center [453, 256] width 115 height 15
radio input "true"
click at [541, 426] on button "Save & Next" at bounding box center [541, 428] width 110 height 30
click at [240, 189] on div "actin, troponin, tropomyosin" at bounding box center [215, 200] width 264 height 45
radio input "true"
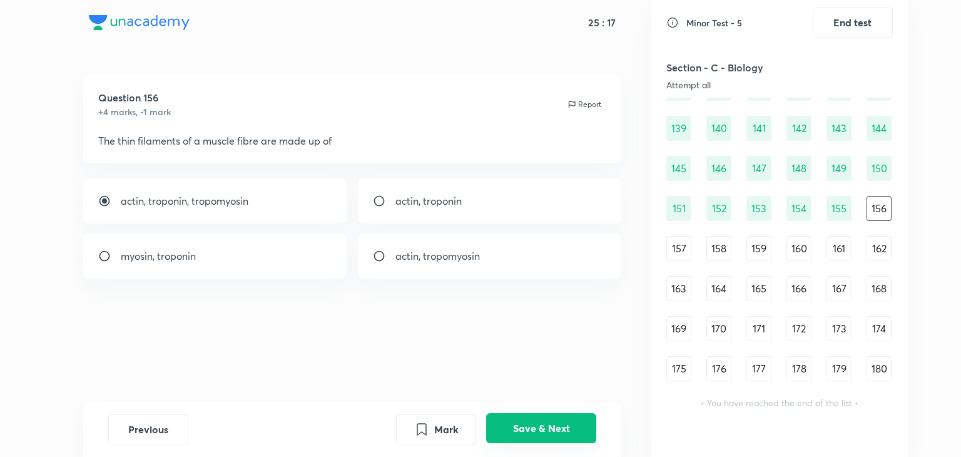
click at [541, 429] on button "Save & Next" at bounding box center [541, 428] width 110 height 30
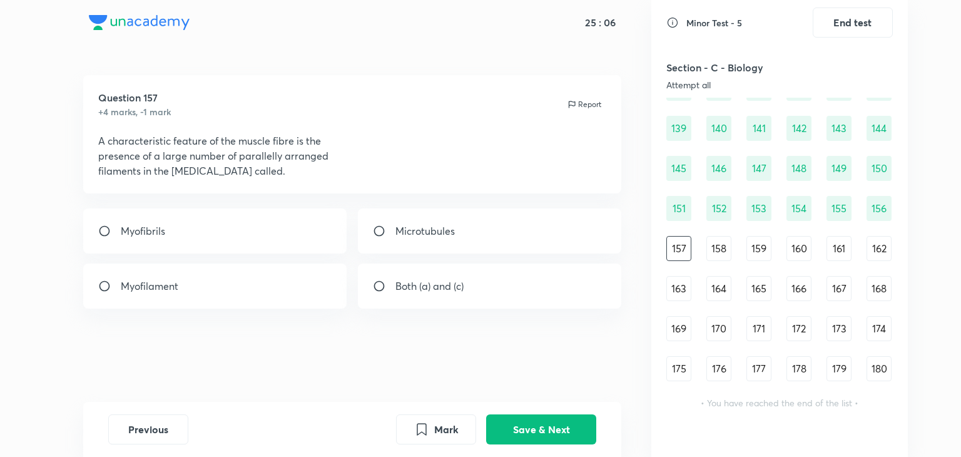
click at [305, 232] on div "Myofibrils" at bounding box center [215, 230] width 264 height 45
radio input "true"
click at [523, 421] on button "Save & Next" at bounding box center [541, 428] width 110 height 30
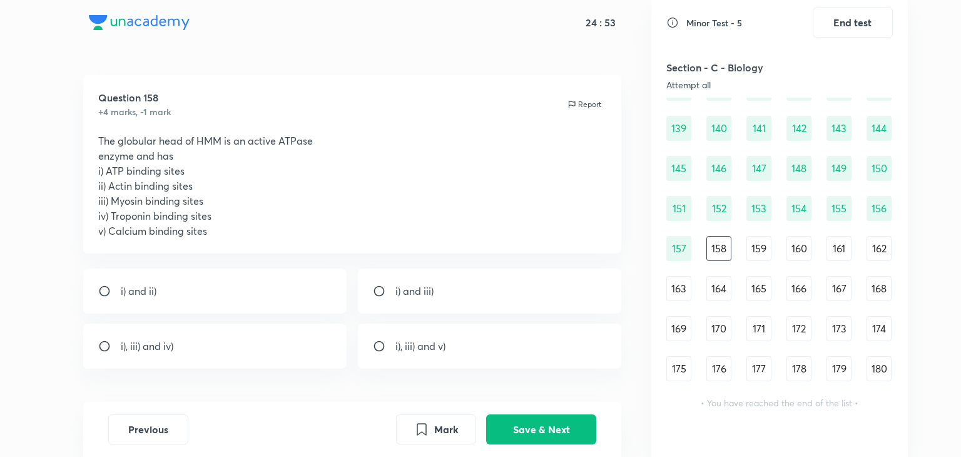
click at [295, 297] on div "i) and ii)" at bounding box center [215, 291] width 264 height 45
radio input "true"
click at [527, 436] on button "Save & Next" at bounding box center [541, 428] width 110 height 30
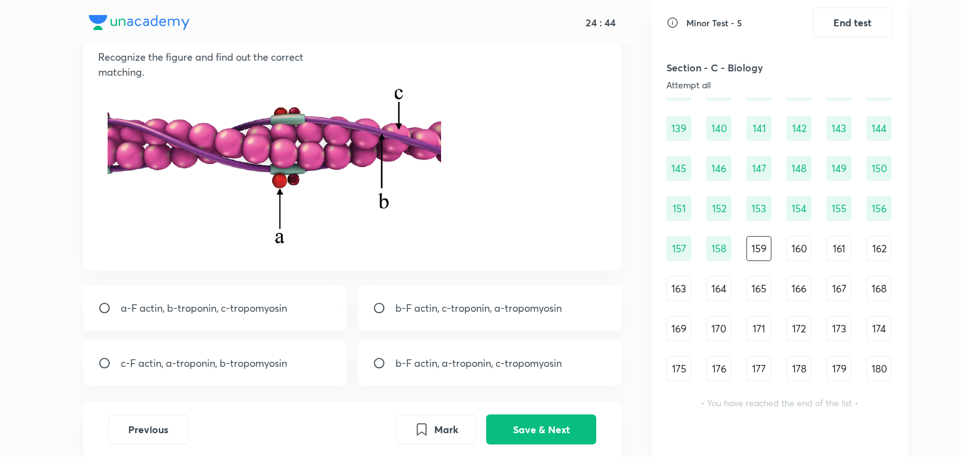
scroll to position [83, 0]
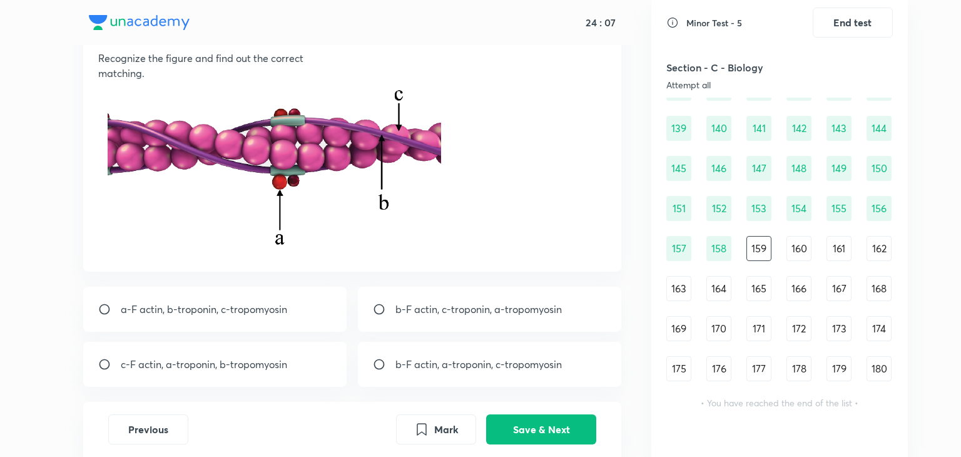
click at [450, 311] on p "b-F actin, c-troponin, a-tropomyosin" at bounding box center [479, 309] width 167 height 15
click at [468, 371] on p "b-F actin, a-troponin, c-tropomyosin" at bounding box center [479, 364] width 167 height 15
radio input "false"
radio input "true"
click at [551, 429] on button "Save & Next" at bounding box center [541, 428] width 110 height 30
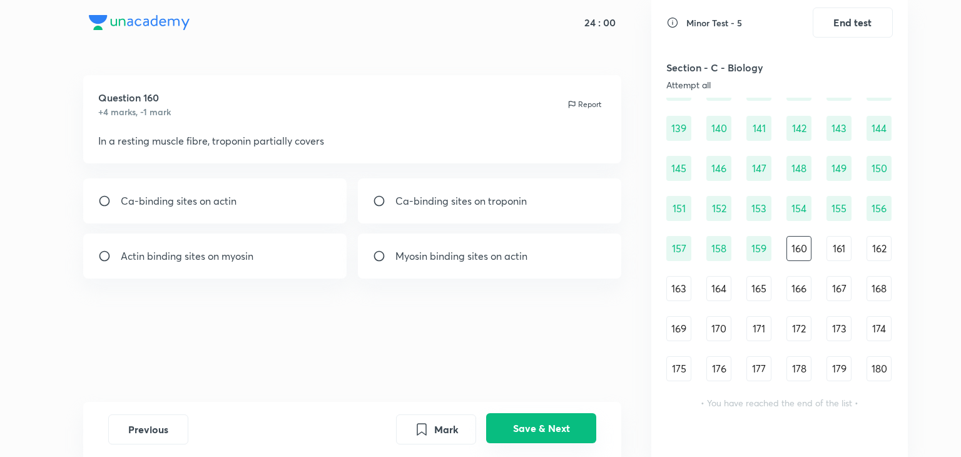
scroll to position [0, 0]
click at [399, 265] on div "Myosin binding sites on actin" at bounding box center [490, 255] width 264 height 45
radio input "true"
click at [514, 424] on button "Save & Next" at bounding box center [541, 428] width 110 height 30
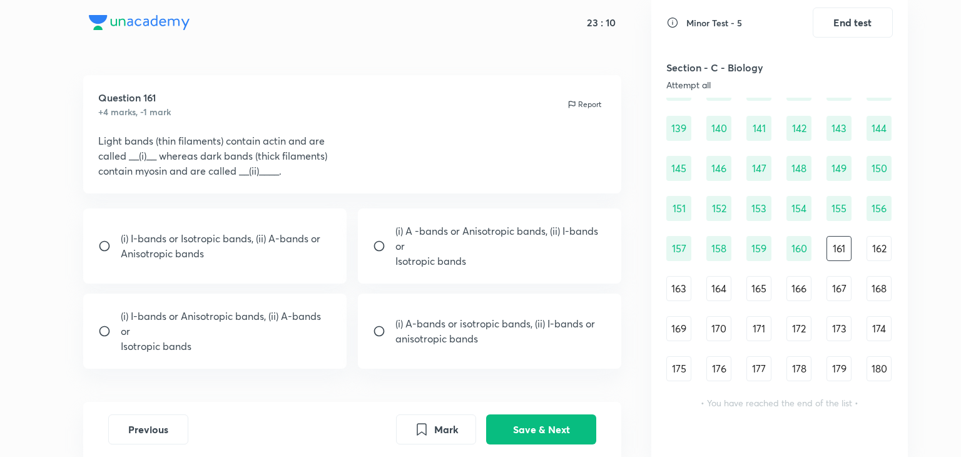
click at [305, 247] on p "Anisotropic bands" at bounding box center [221, 253] width 200 height 15
radio input "true"
click at [546, 419] on button "Save & Next" at bounding box center [541, 428] width 110 height 30
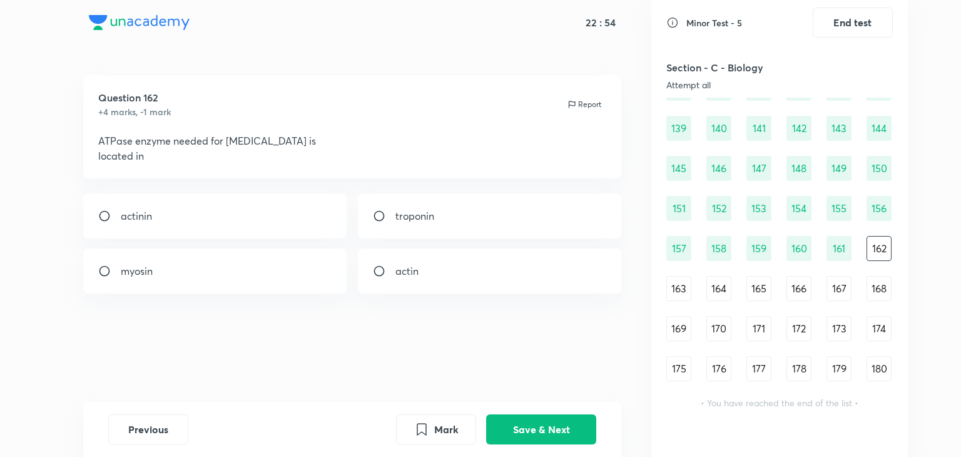
click at [277, 271] on div "myosin" at bounding box center [215, 271] width 264 height 45
radio input "true"
click at [524, 439] on button "Save & Next" at bounding box center [541, 428] width 110 height 30
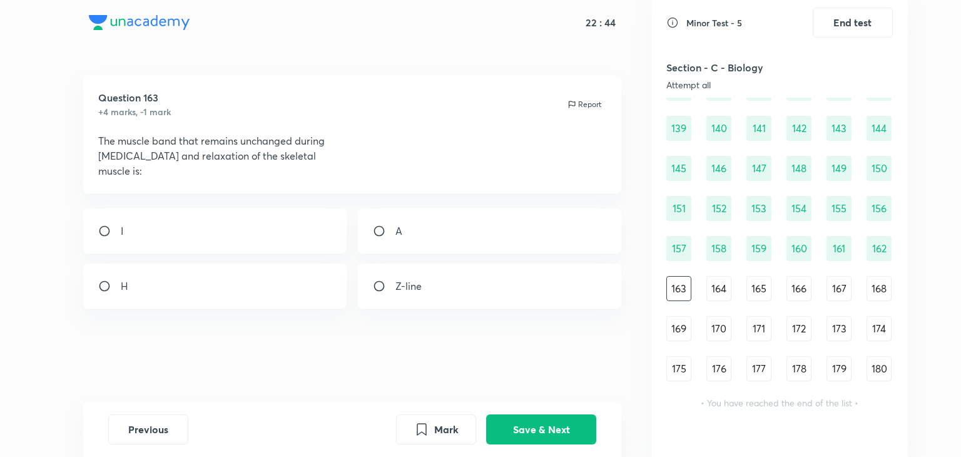
click at [312, 223] on div "I" at bounding box center [215, 230] width 264 height 45
radio input "true"
click at [528, 424] on button "Save & Next" at bounding box center [541, 428] width 110 height 30
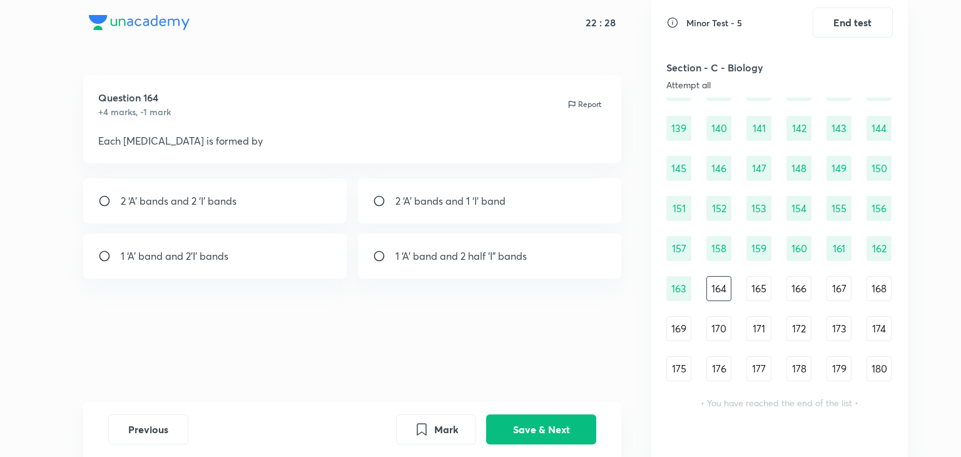
click at [502, 254] on p "1 ‘A’ band and 2 half ‘I” bands" at bounding box center [461, 256] width 131 height 15
radio input "true"
click at [531, 419] on button "Save & Next" at bounding box center [541, 428] width 110 height 30
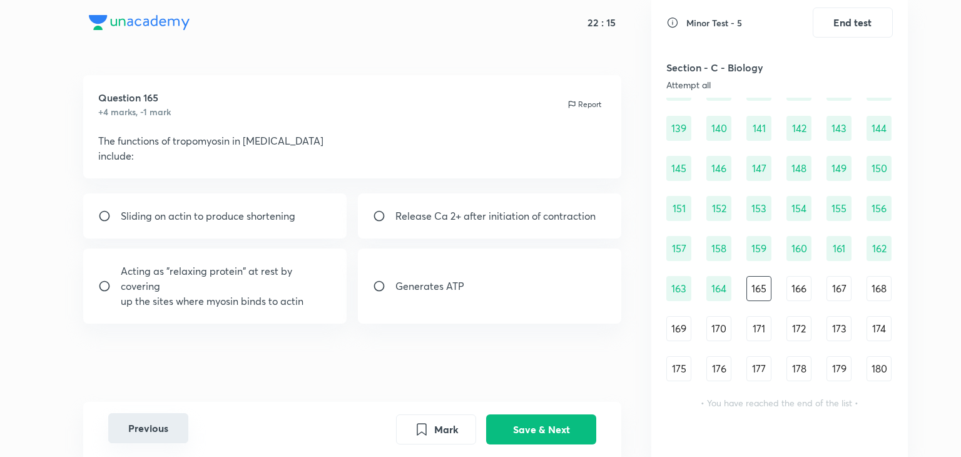
click at [143, 426] on button "Previous" at bounding box center [148, 428] width 80 height 30
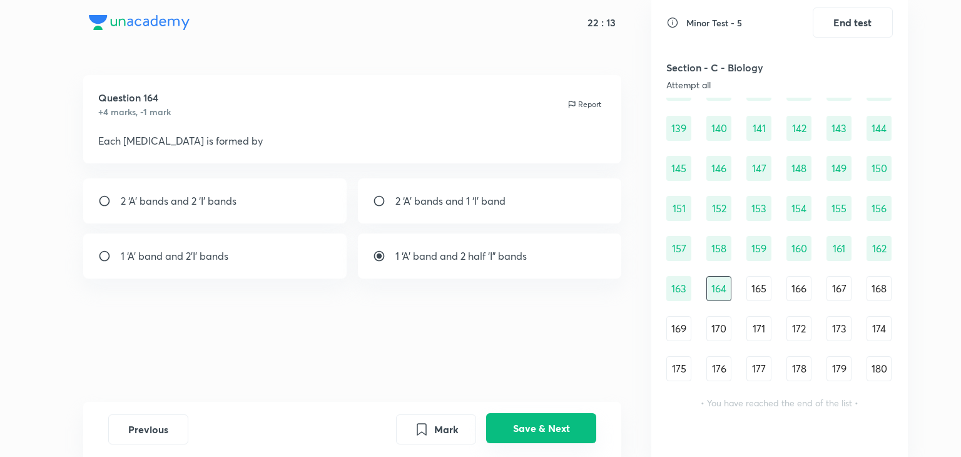
click at [585, 419] on button "Save & Next" at bounding box center [541, 428] width 110 height 30
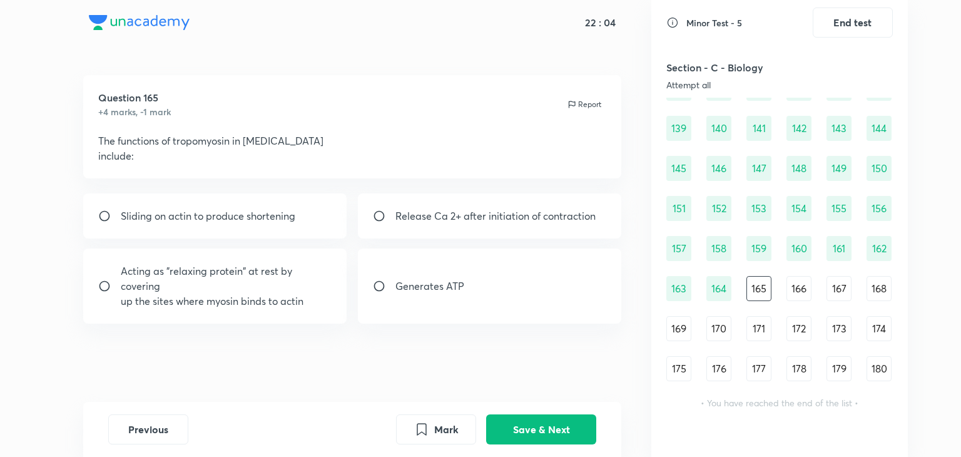
click at [302, 288] on p "Acting as "relaxing protein" at rest by covering" at bounding box center [227, 279] width 212 height 30
radio input "true"
click at [540, 427] on button "Save & Next" at bounding box center [541, 428] width 110 height 30
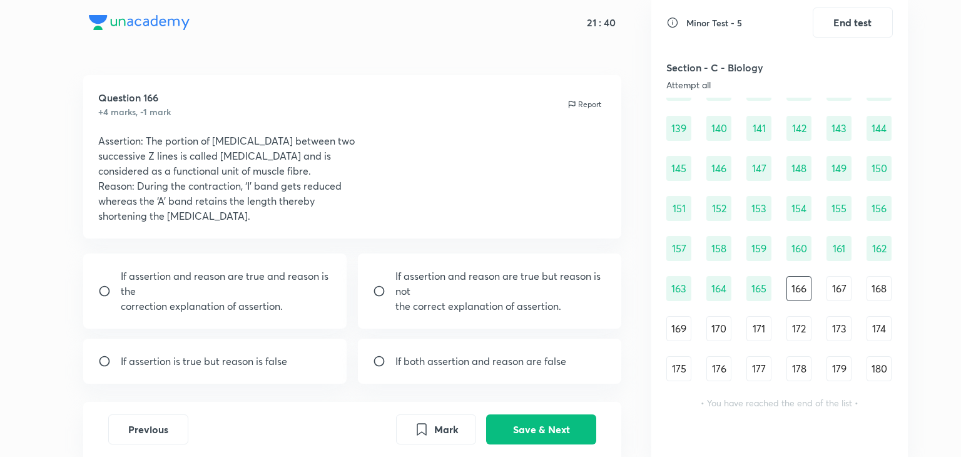
click at [294, 286] on p "If assertion and reason are true and reason is the" at bounding box center [227, 284] width 212 height 30
radio input "true"
click at [524, 426] on button "Save & Next" at bounding box center [541, 428] width 110 height 30
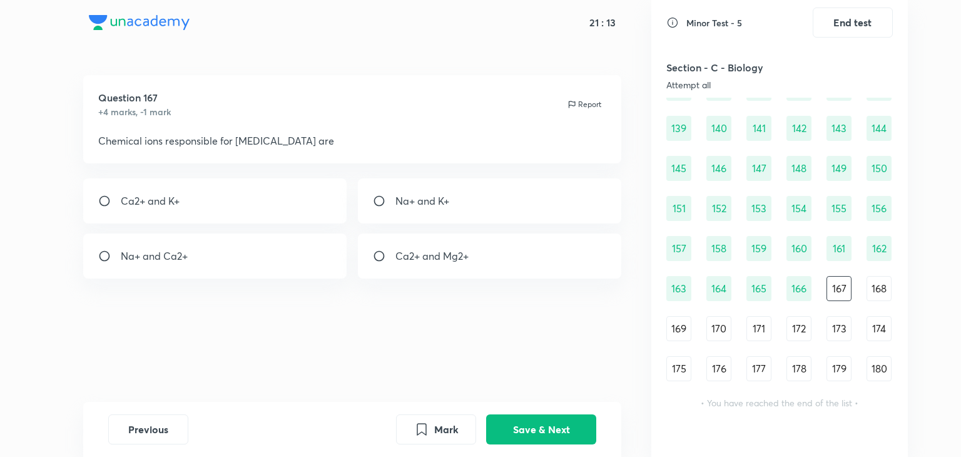
click at [288, 261] on div "Na+ and Ca2+" at bounding box center [215, 255] width 264 height 45
radio input "true"
click at [509, 422] on button "Save & Next" at bounding box center [541, 428] width 110 height 30
click at [314, 208] on div "Troponin" at bounding box center [215, 200] width 264 height 45
radio input "true"
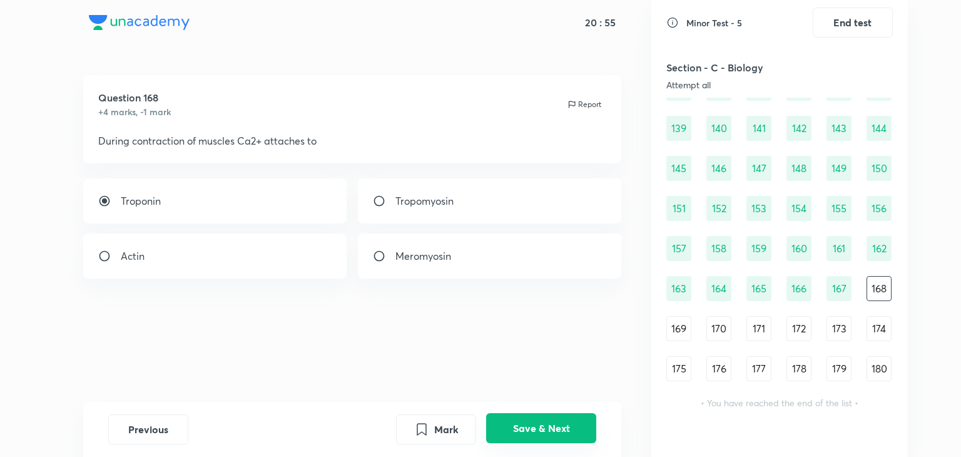
click at [539, 433] on button "Save & Next" at bounding box center [541, 428] width 110 height 30
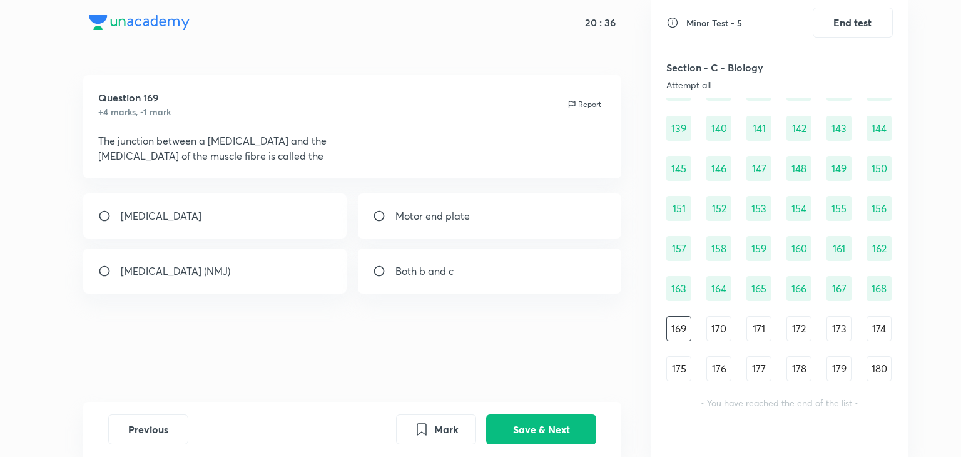
click at [391, 269] on input "radio" at bounding box center [384, 271] width 23 height 13
radio input "true"
click at [568, 425] on button "Save & Next" at bounding box center [541, 428] width 110 height 30
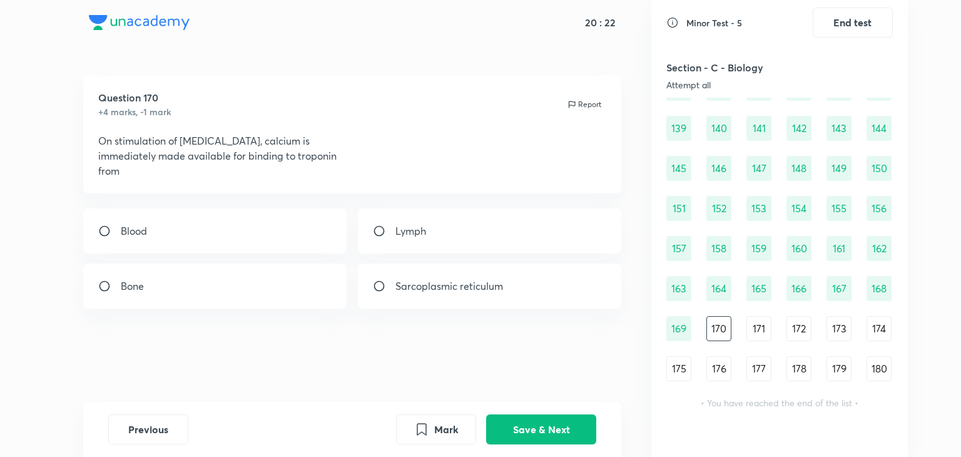
click at [413, 281] on p "Sarcoplasmic reticulum" at bounding box center [450, 286] width 108 height 15
radio input "true"
click at [543, 431] on button "Save & Next" at bounding box center [541, 428] width 110 height 30
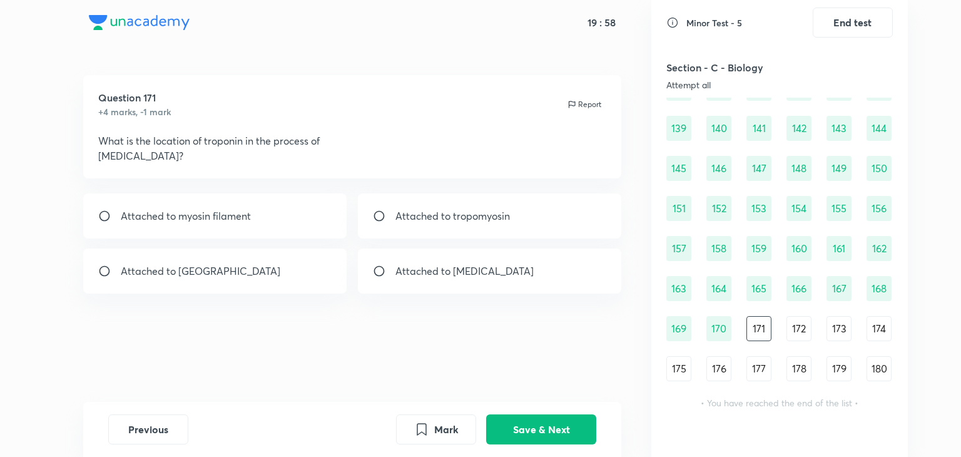
click at [391, 212] on input "radio" at bounding box center [384, 216] width 23 height 13
radio input "true"
click at [541, 431] on button "Save & Next" at bounding box center [541, 428] width 110 height 30
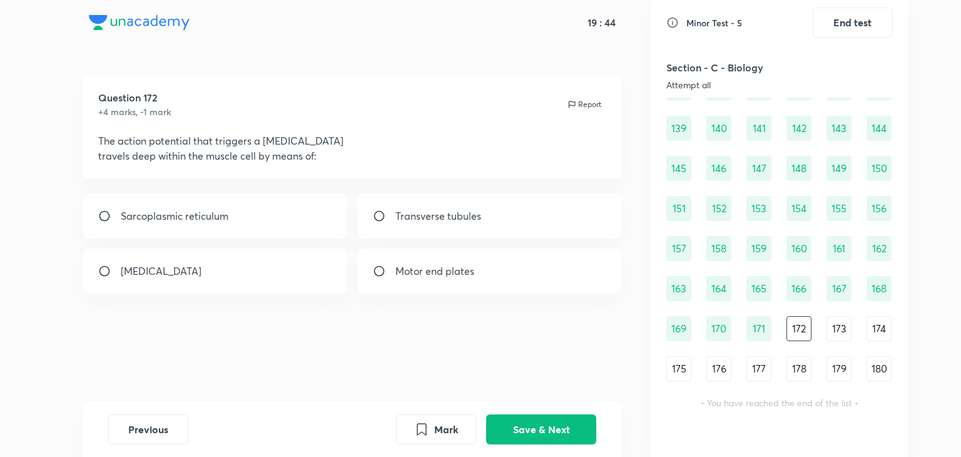
click at [390, 226] on div "Transverse tubules" at bounding box center [490, 215] width 264 height 45
radio input "true"
click at [506, 425] on button "Save & Next" at bounding box center [541, 428] width 110 height 30
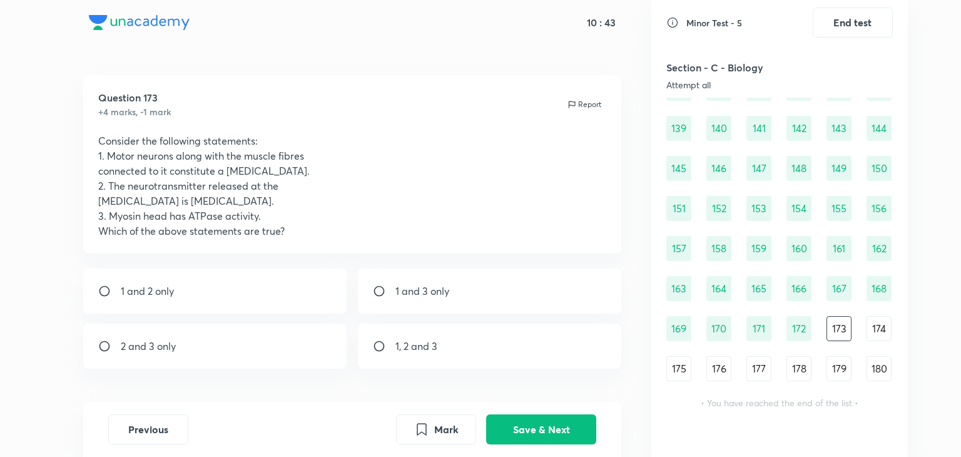
click at [412, 349] on p "1, 2 and 3" at bounding box center [417, 346] width 42 height 15
radio input "true"
click at [512, 423] on button "Save & Next" at bounding box center [541, 428] width 110 height 30
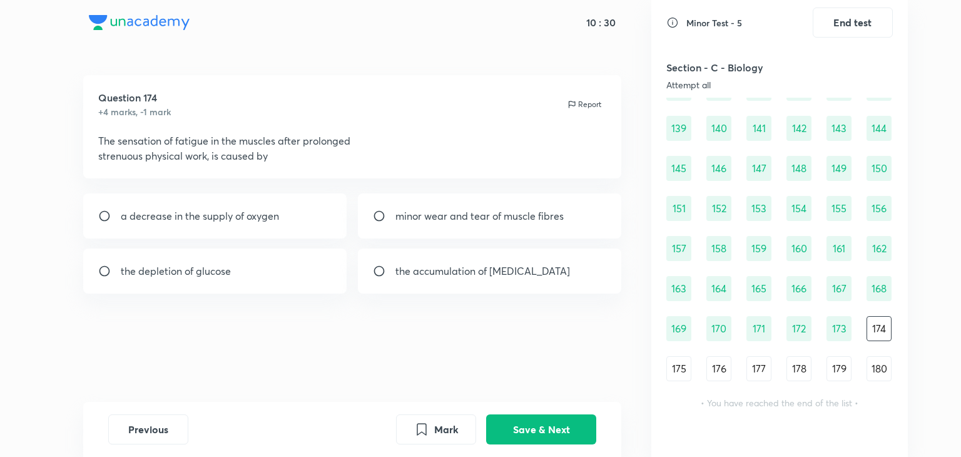
click at [487, 284] on div "the accumulation of [MEDICAL_DATA]" at bounding box center [490, 271] width 264 height 45
radio input "true"
click at [528, 426] on button "Save & Next" at bounding box center [541, 428] width 110 height 30
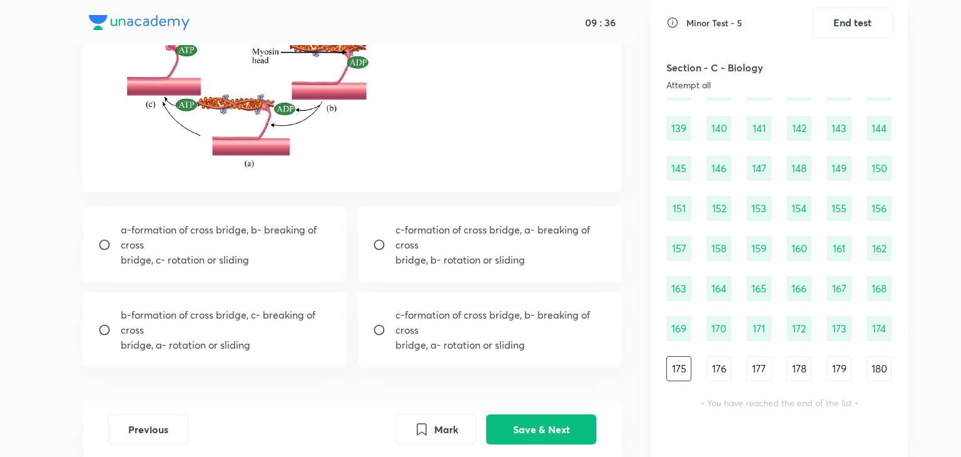
scroll to position [188, 0]
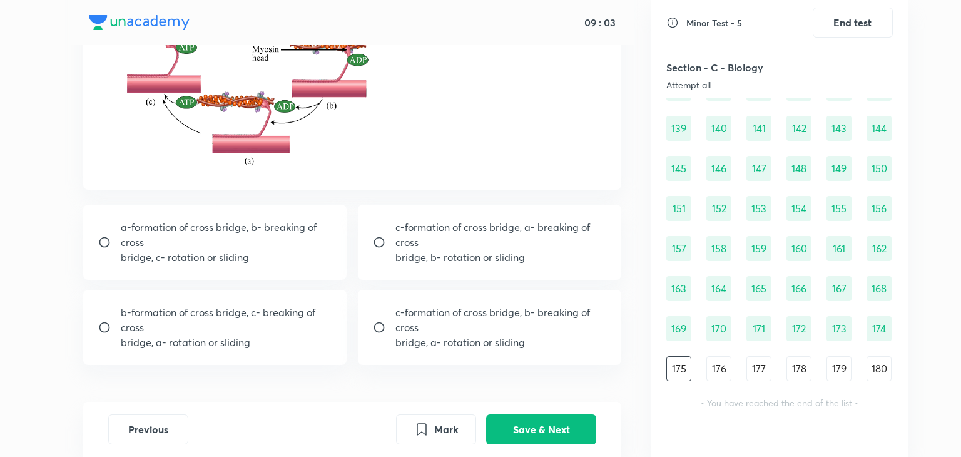
click at [425, 242] on p "c-formation of cross bridge, a- breaking of cross" at bounding box center [502, 235] width 212 height 30
radio input "true"
click at [528, 421] on button "Save & Next" at bounding box center [541, 428] width 110 height 30
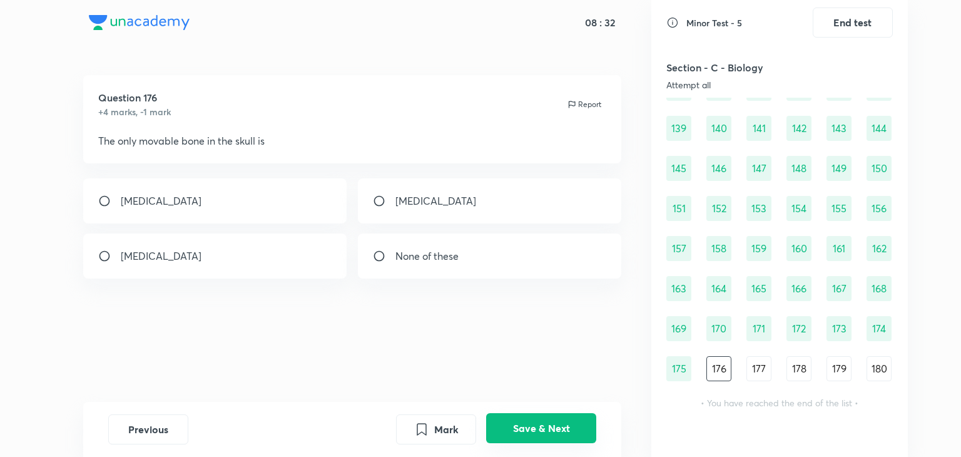
scroll to position [0, 0]
click at [141, 428] on button "Previous" at bounding box center [148, 428] width 80 height 30
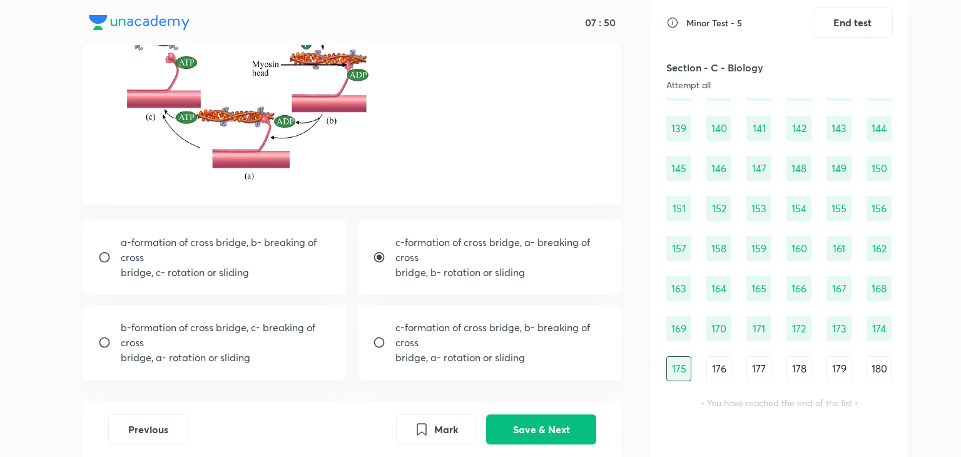
scroll to position [175, 0]
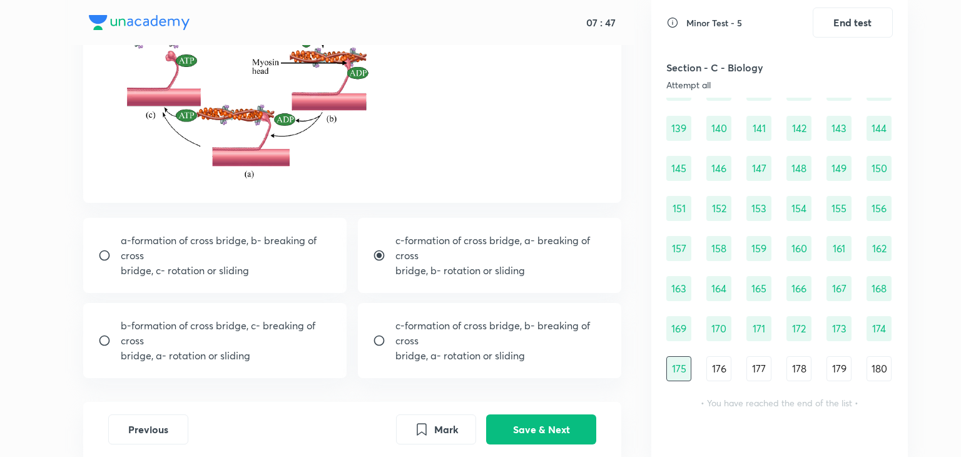
click at [283, 356] on p "bridge, a- rotation or sliding" at bounding box center [227, 355] width 212 height 15
radio input "false"
radio input "true"
click at [508, 428] on button "Save & Next" at bounding box center [541, 428] width 110 height 30
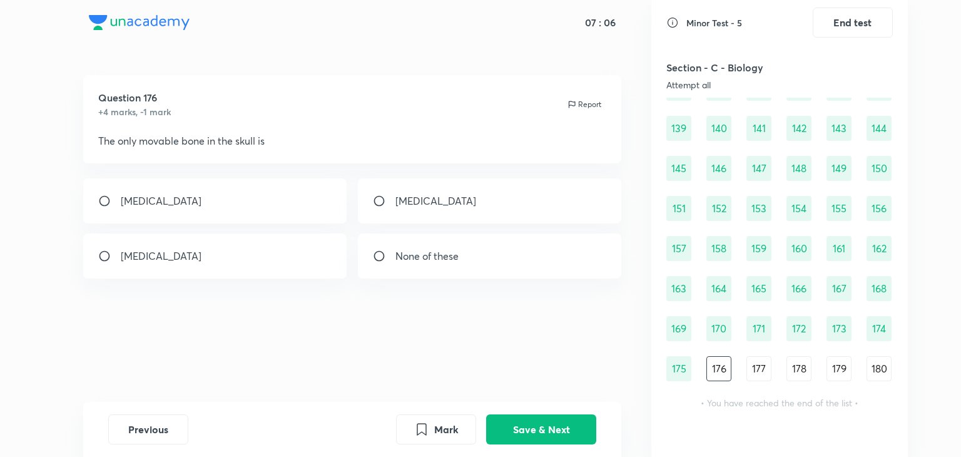
click at [272, 195] on div "[MEDICAL_DATA]" at bounding box center [215, 200] width 264 height 45
radio input "true"
click at [518, 424] on button "Save & Next" at bounding box center [541, 428] width 110 height 30
click at [273, 262] on div "vertebral column" at bounding box center [215, 255] width 264 height 45
radio input "true"
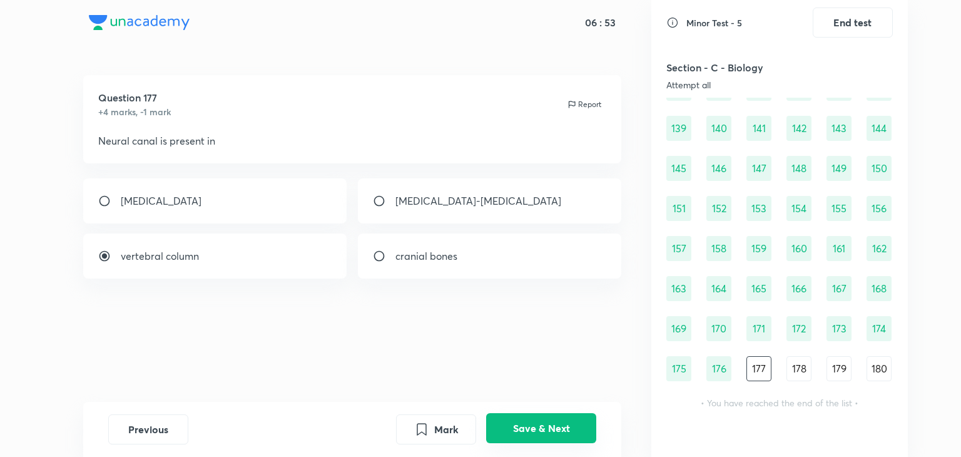
click at [538, 429] on button "Save & Next" at bounding box center [541, 428] width 110 height 30
click at [299, 260] on div "8th, 9th and 10th" at bounding box center [215, 255] width 264 height 45
radio input "true"
click at [531, 424] on button "Save & Next" at bounding box center [541, 428] width 110 height 30
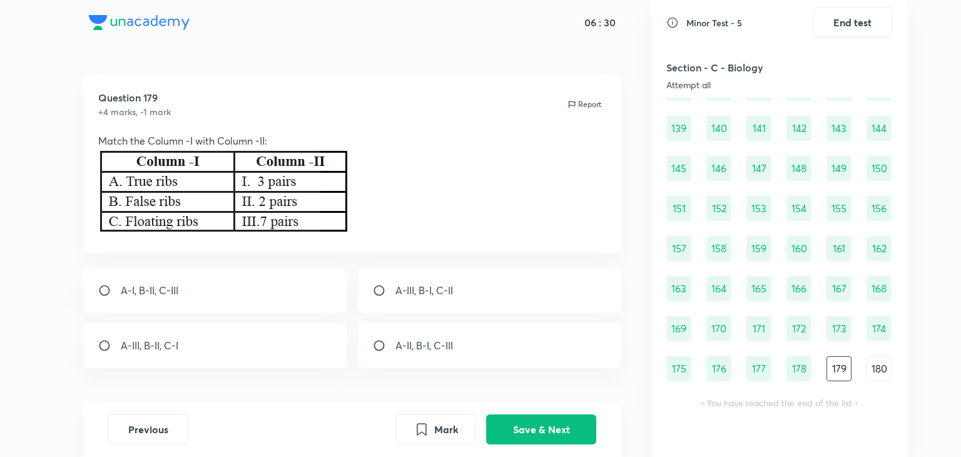
click at [227, 344] on div "A-III, B-II, C-I" at bounding box center [215, 345] width 264 height 45
radio input "true"
click at [381, 297] on div "A-III, B-I, C-II" at bounding box center [490, 290] width 264 height 45
click at [519, 426] on button "Save & Next" at bounding box center [541, 428] width 110 height 30
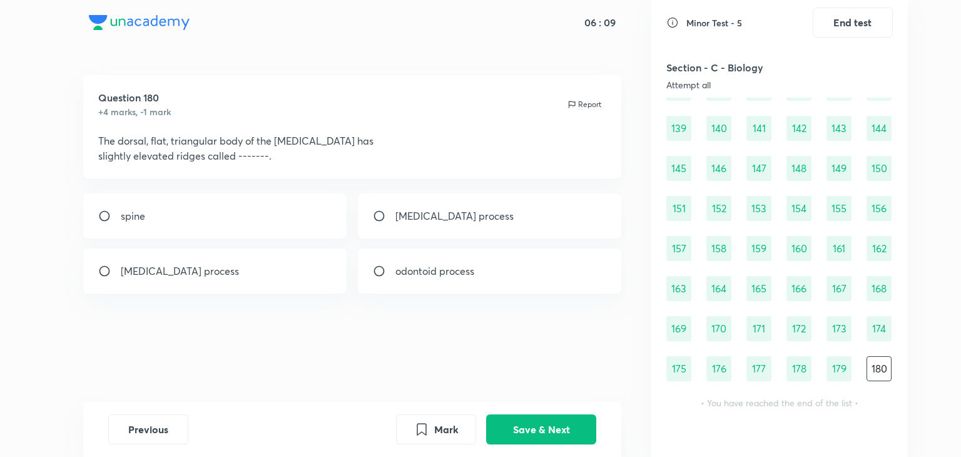
click at [311, 225] on div "spine" at bounding box center [215, 215] width 264 height 45
click at [531, 420] on button "Save & Next" at bounding box center [541, 428] width 110 height 30
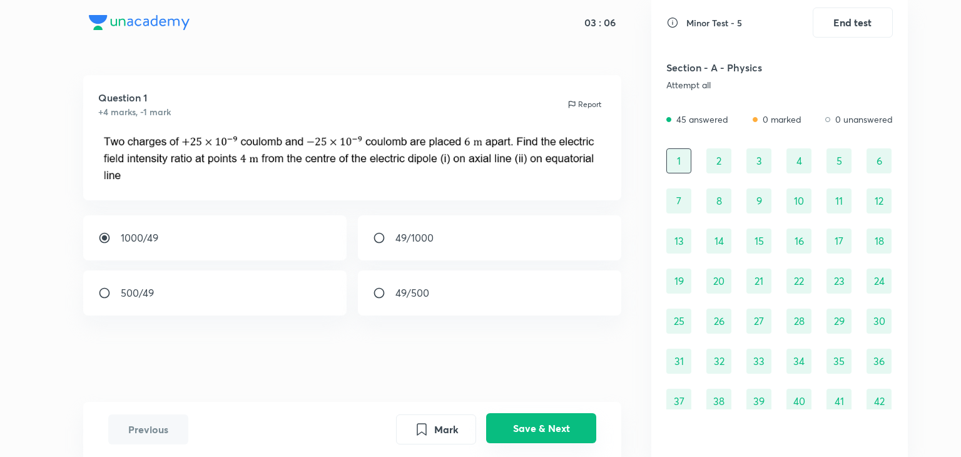
click at [561, 426] on button "Save & Next" at bounding box center [541, 428] width 110 height 30
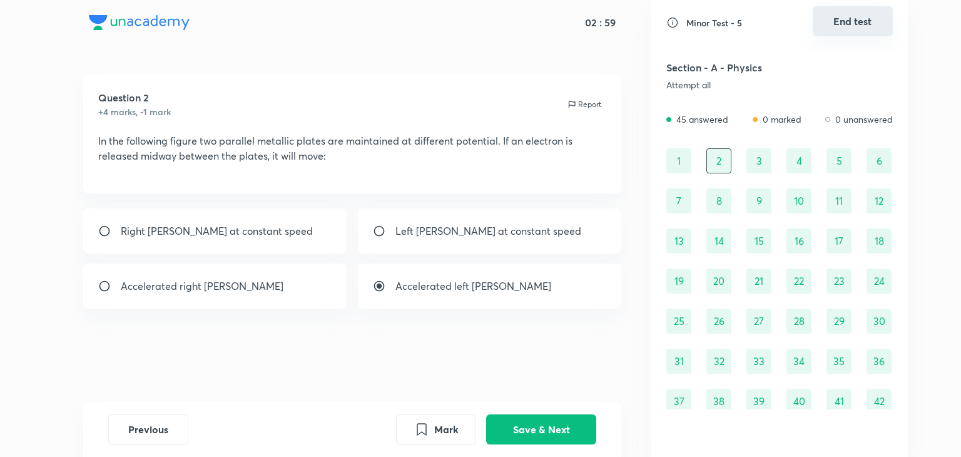
click at [848, 23] on button "End test" at bounding box center [853, 21] width 80 height 30
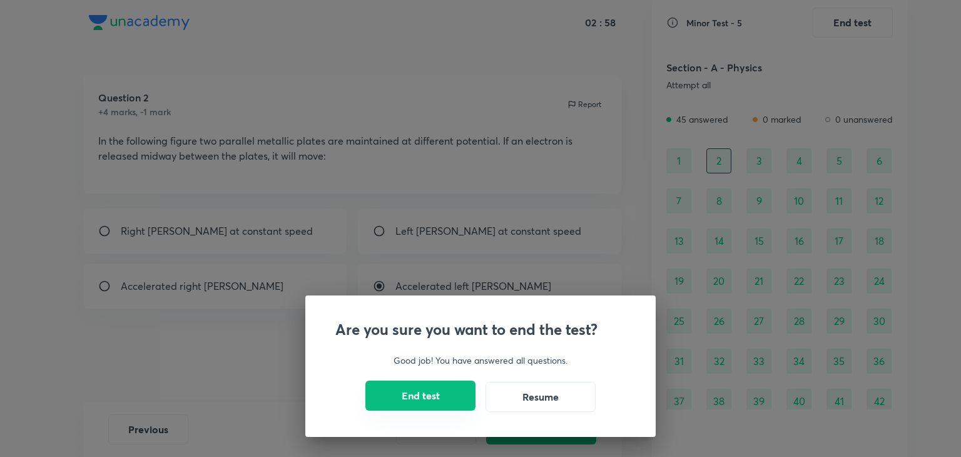
click at [454, 389] on button "End test" at bounding box center [421, 396] width 110 height 30
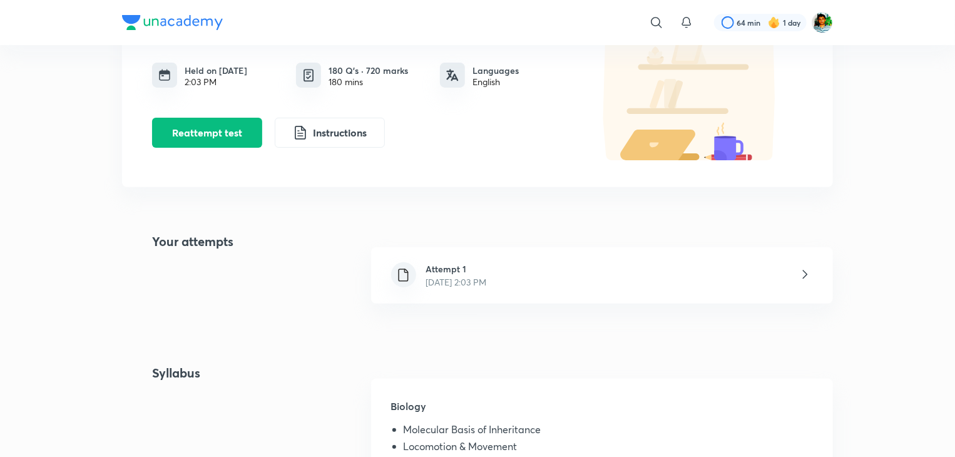
scroll to position [117, 0]
click at [468, 279] on p "[DATE] 2:03 PM" at bounding box center [456, 282] width 61 height 13
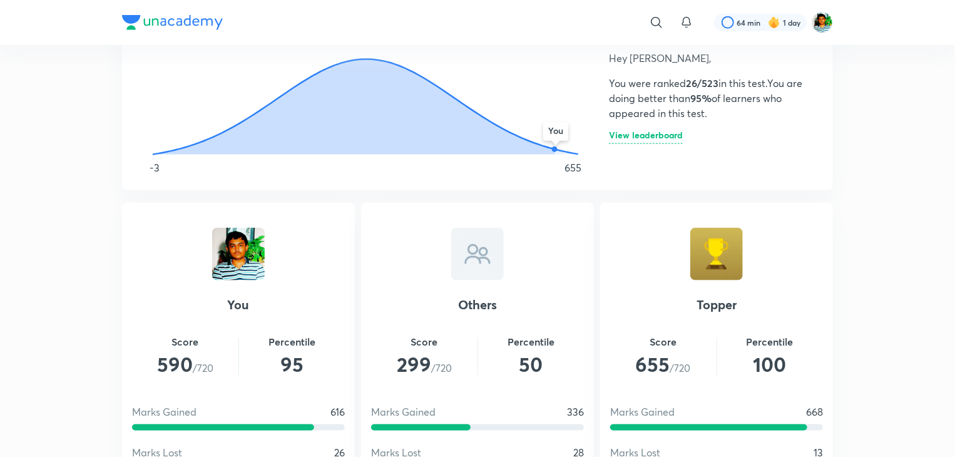
scroll to position [749, 0]
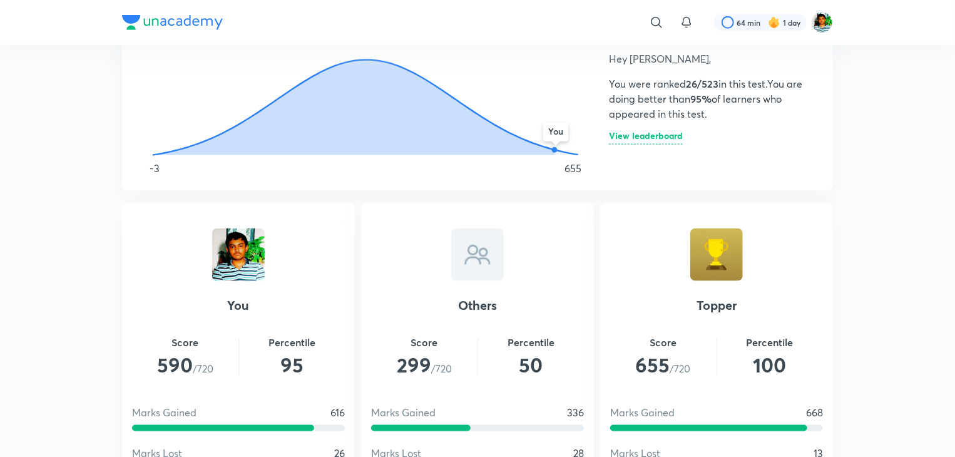
click at [356, 59] on icon "You" at bounding box center [365, 90] width 457 height 138
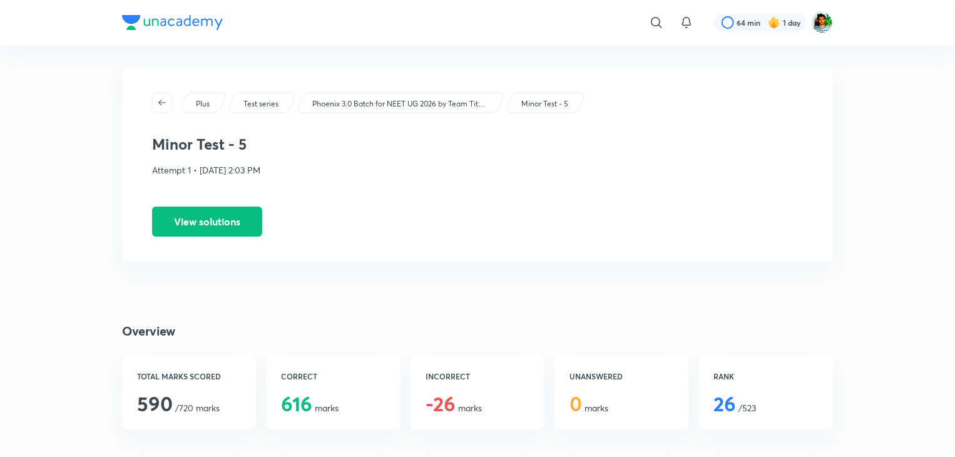
scroll to position [0, 0]
